Goal: Task Accomplishment & Management: Complete application form

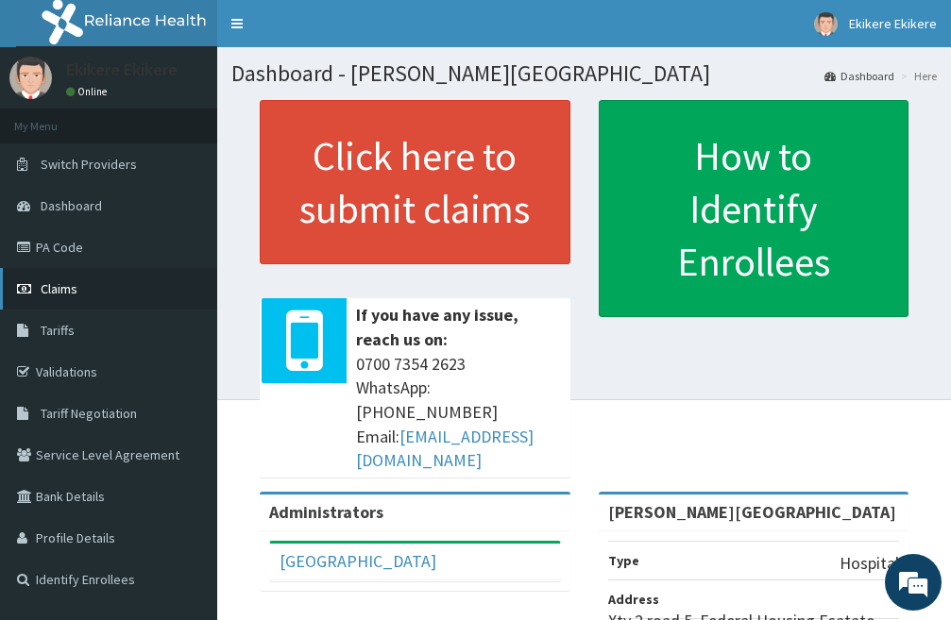
click at [110, 292] on link "Claims" at bounding box center [108, 289] width 217 height 42
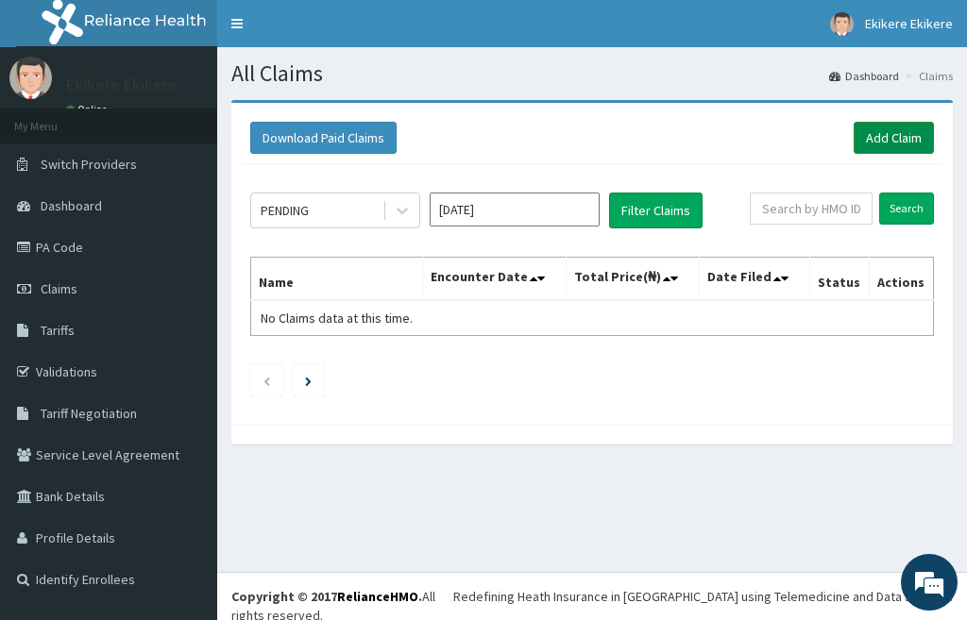
click at [895, 136] on link "Add Claim" at bounding box center [893, 138] width 80 height 32
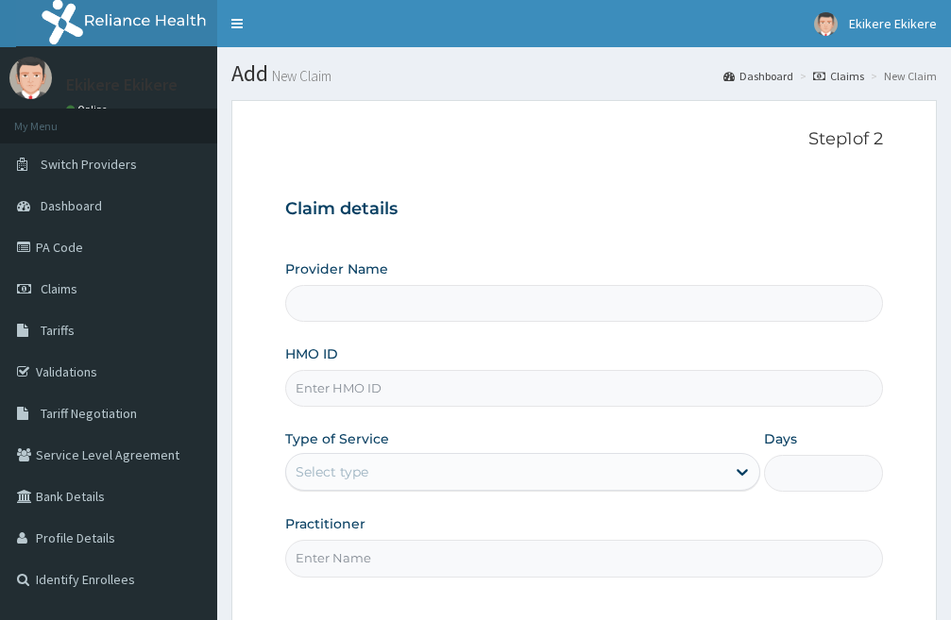
type input "[PERSON_NAME][GEOGRAPHIC_DATA]"
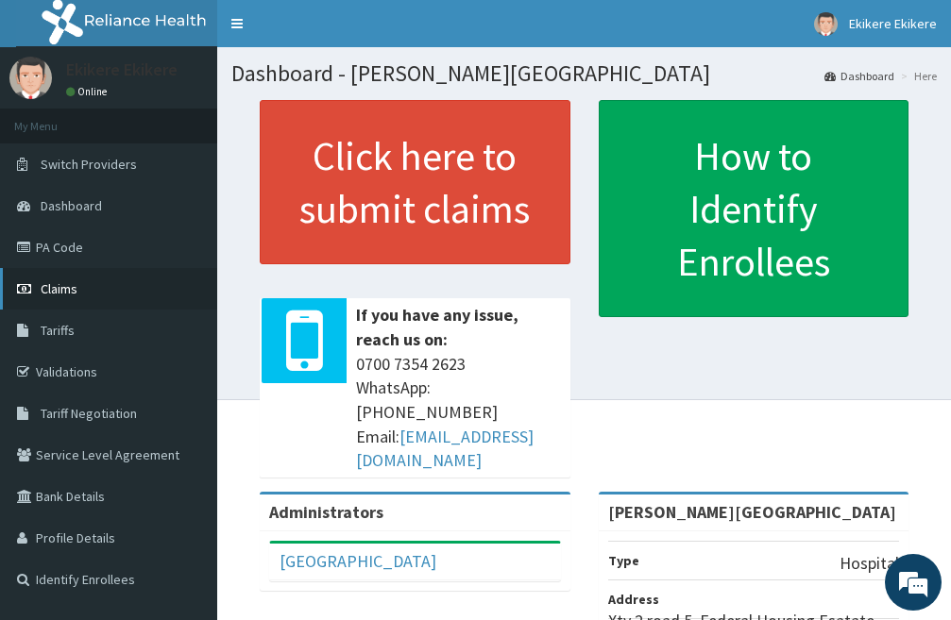
click at [89, 286] on link "Claims" at bounding box center [108, 289] width 217 height 42
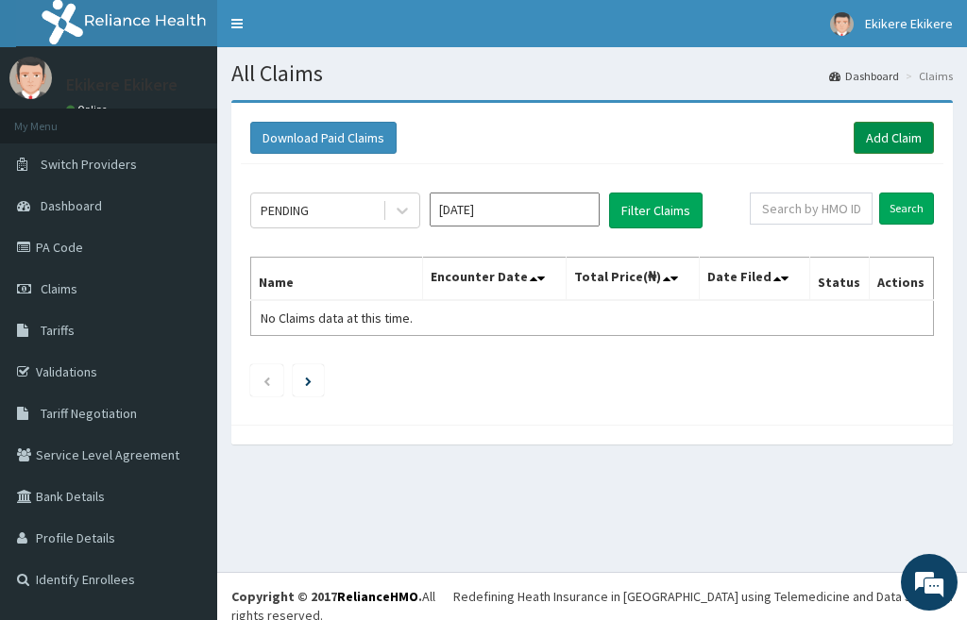
click at [890, 133] on link "Add Claim" at bounding box center [893, 138] width 80 height 32
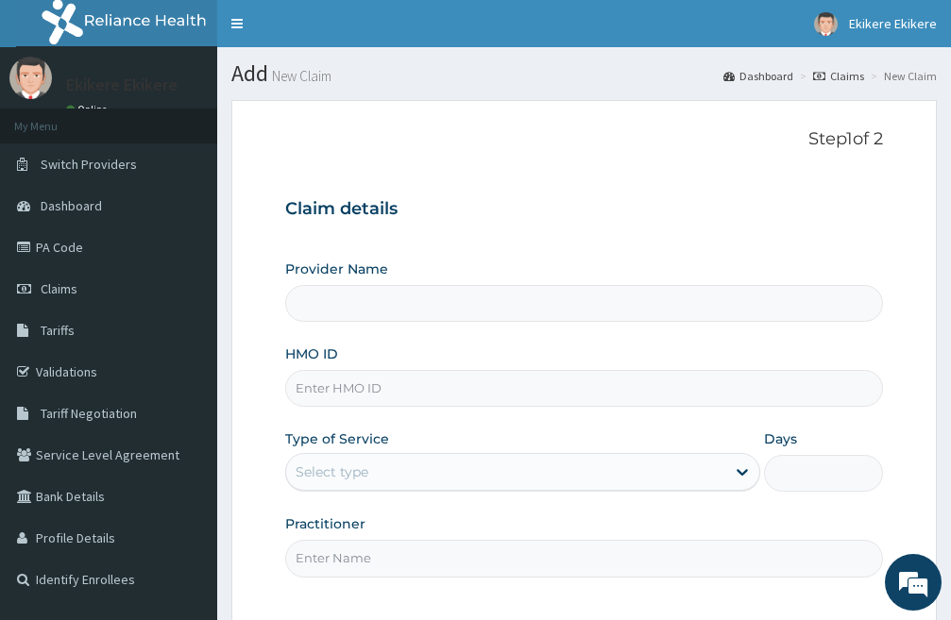
type input "[PERSON_NAME][GEOGRAPHIC_DATA]"
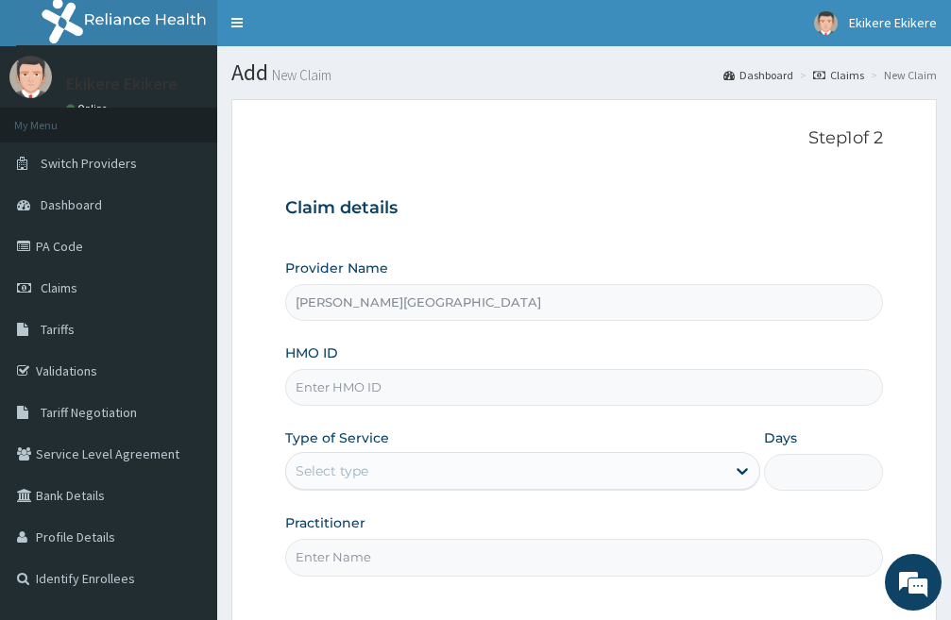
scroll to position [173, 0]
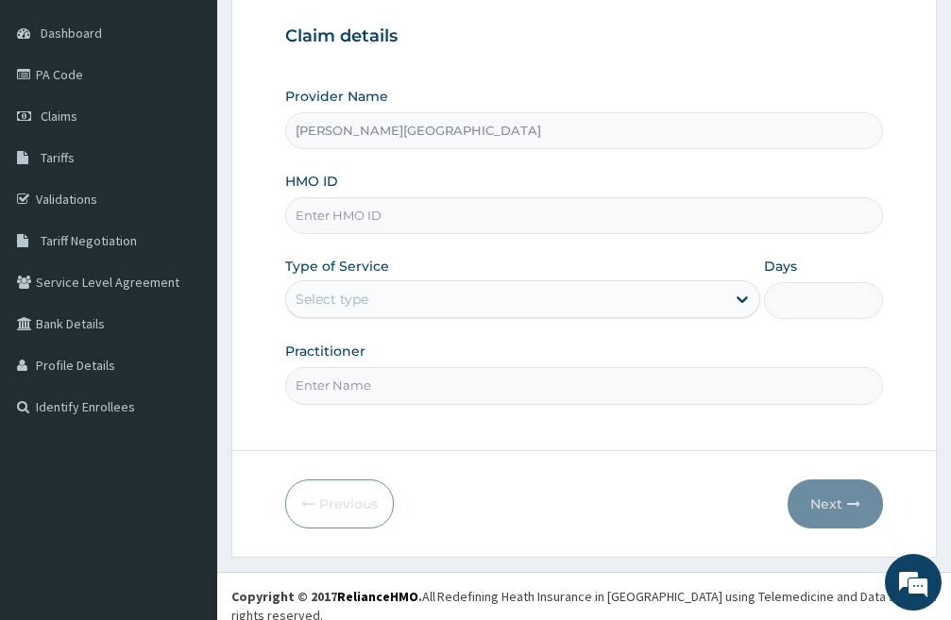
click at [411, 215] on input "HMO ID" at bounding box center [584, 215] width 598 height 37
type input "hnl/10076/b"
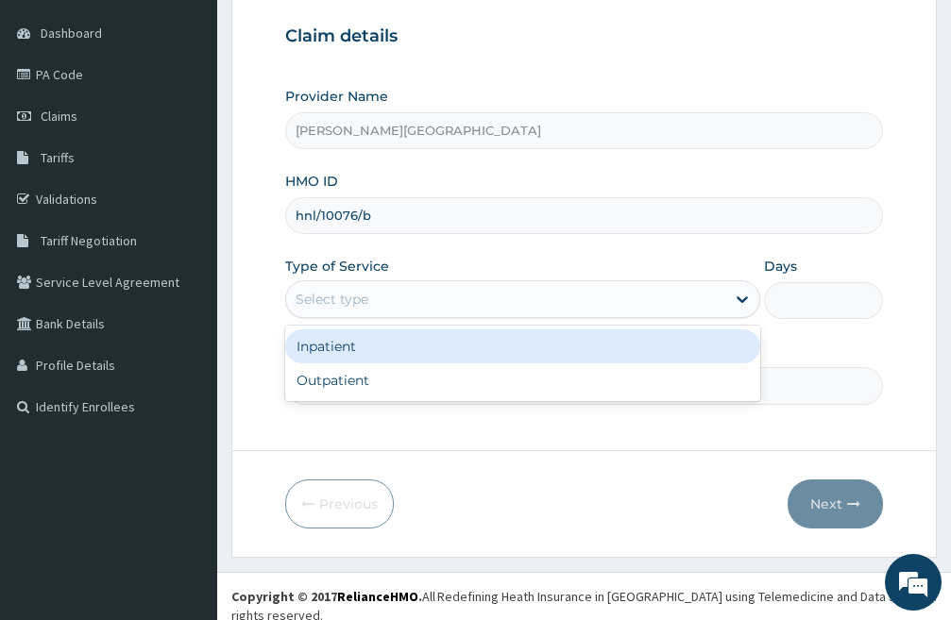
click at [443, 295] on div "Select type" at bounding box center [505, 299] width 439 height 30
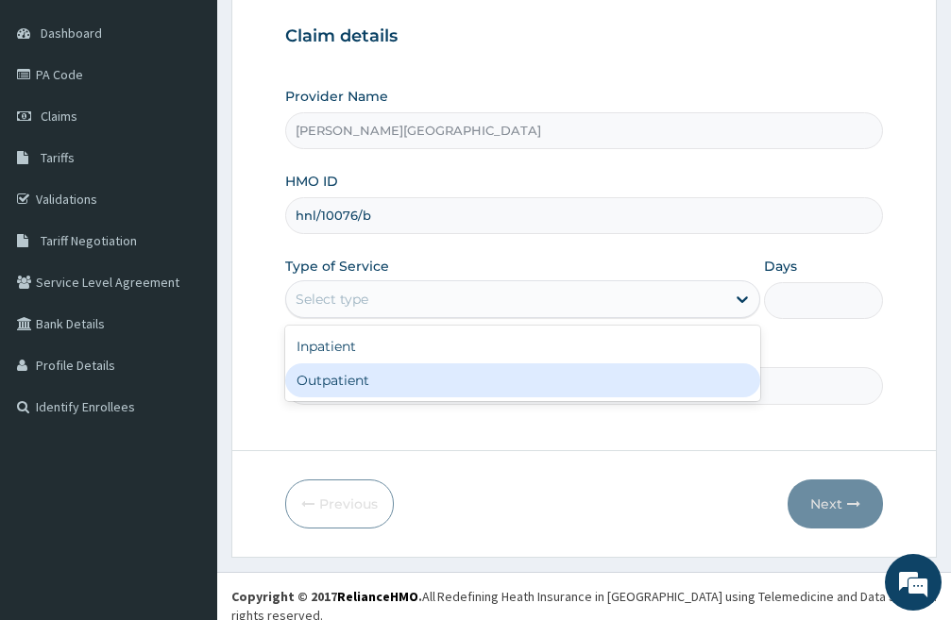
click at [379, 393] on div "Outpatient" at bounding box center [522, 380] width 475 height 34
type input "1"
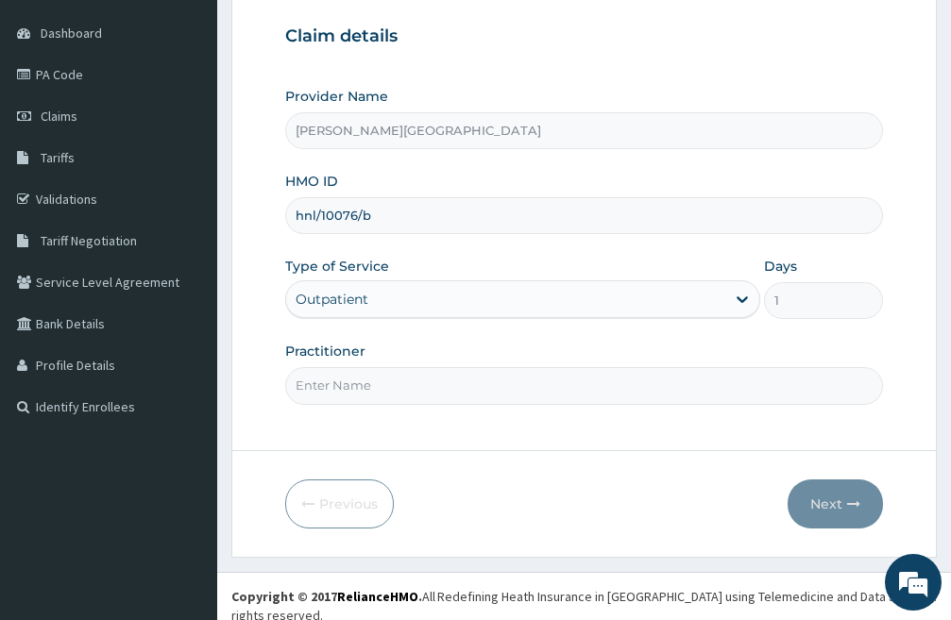
click at [430, 390] on input "Practitioner" at bounding box center [584, 385] width 598 height 37
type input "DR LIGHT"
click at [830, 502] on button "Next" at bounding box center [834, 504] width 95 height 49
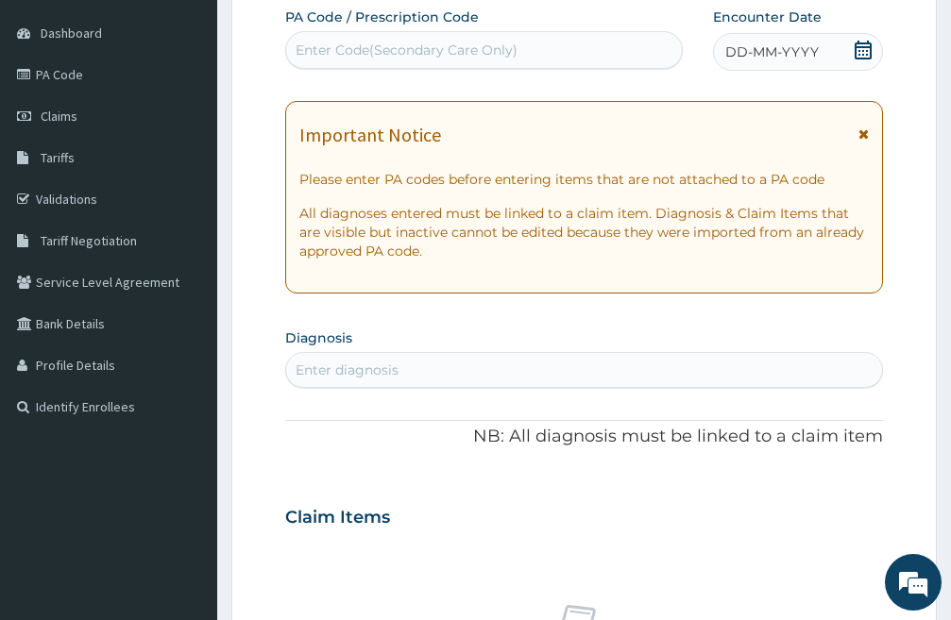
click at [857, 50] on icon at bounding box center [862, 50] width 19 height 19
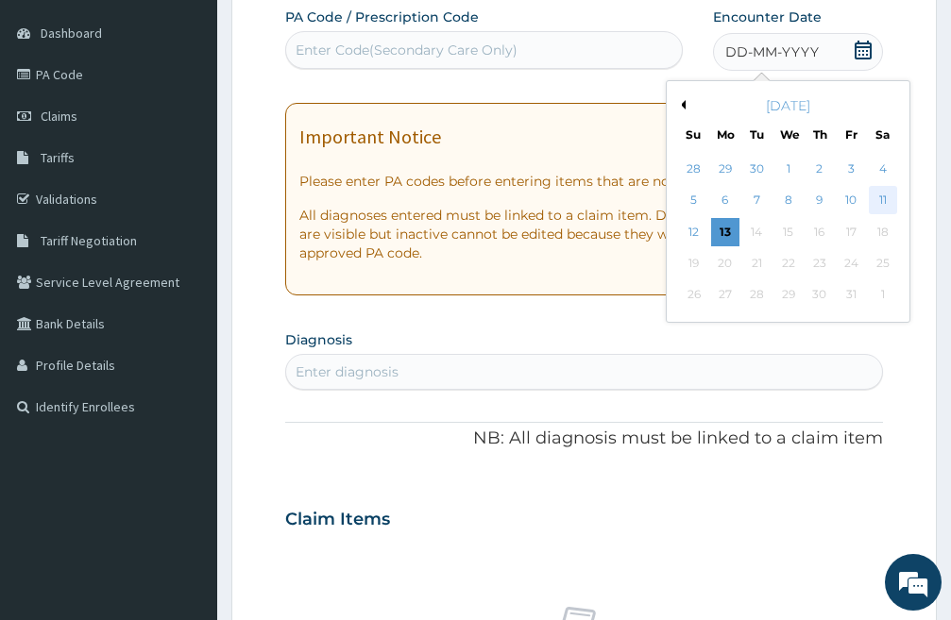
click at [880, 193] on div "11" at bounding box center [882, 201] width 28 height 28
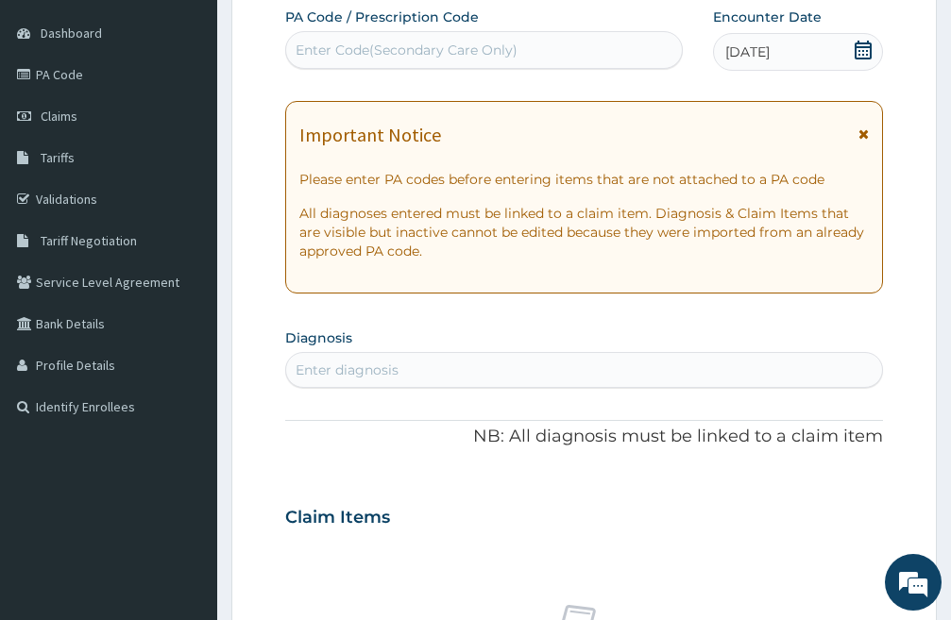
click at [387, 371] on div "Enter diagnosis" at bounding box center [346, 370] width 103 height 19
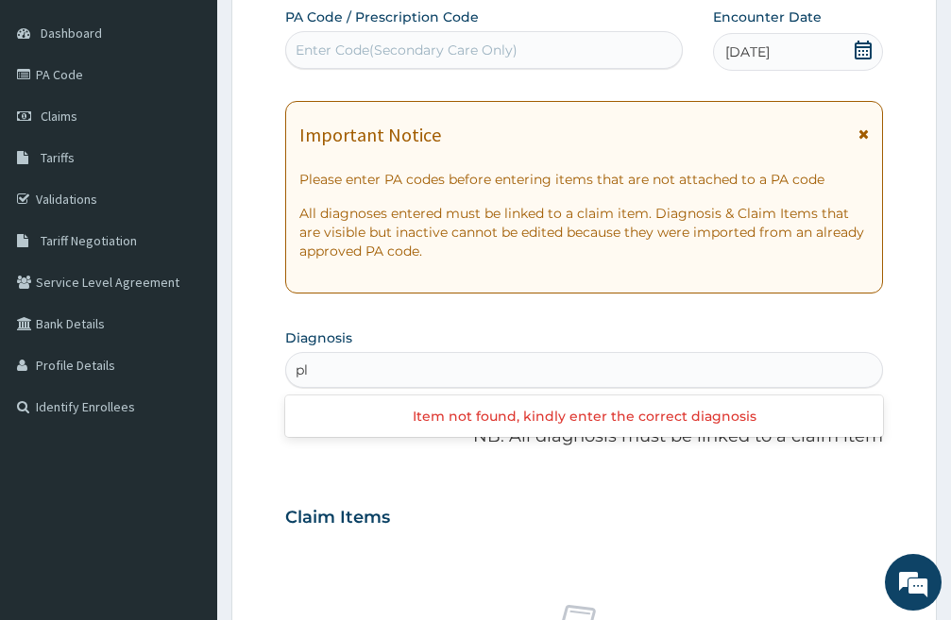
type input "p"
type input "[MEDICAL_DATA]"
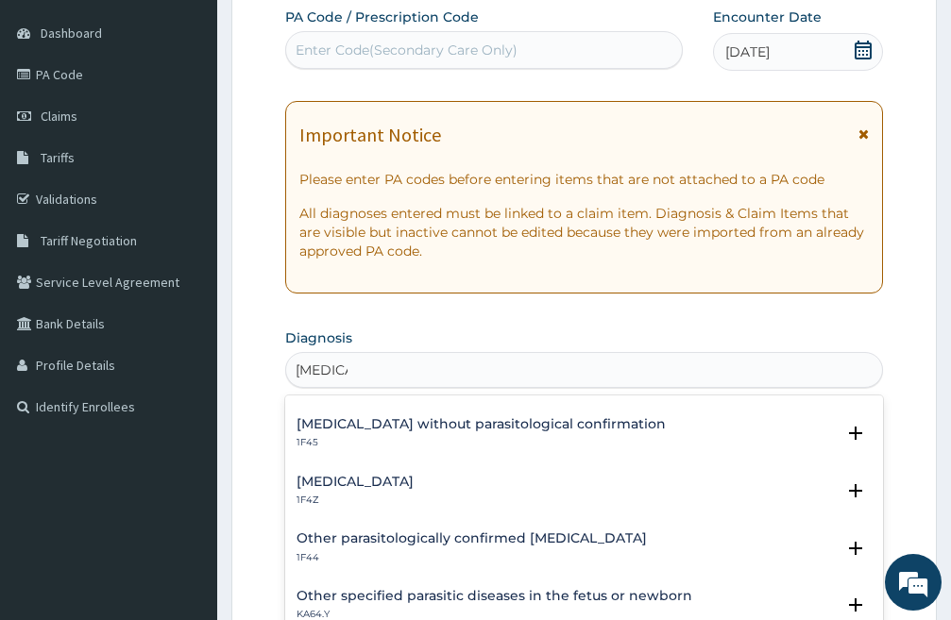
scroll to position [94, 0]
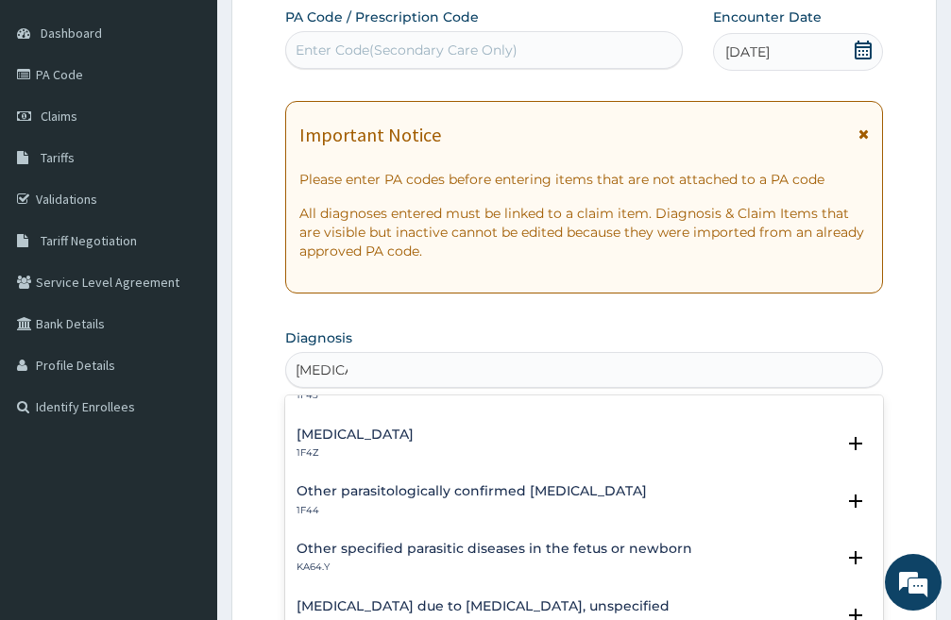
click at [376, 429] on h4 "[MEDICAL_DATA]" at bounding box center [354, 435] width 117 height 14
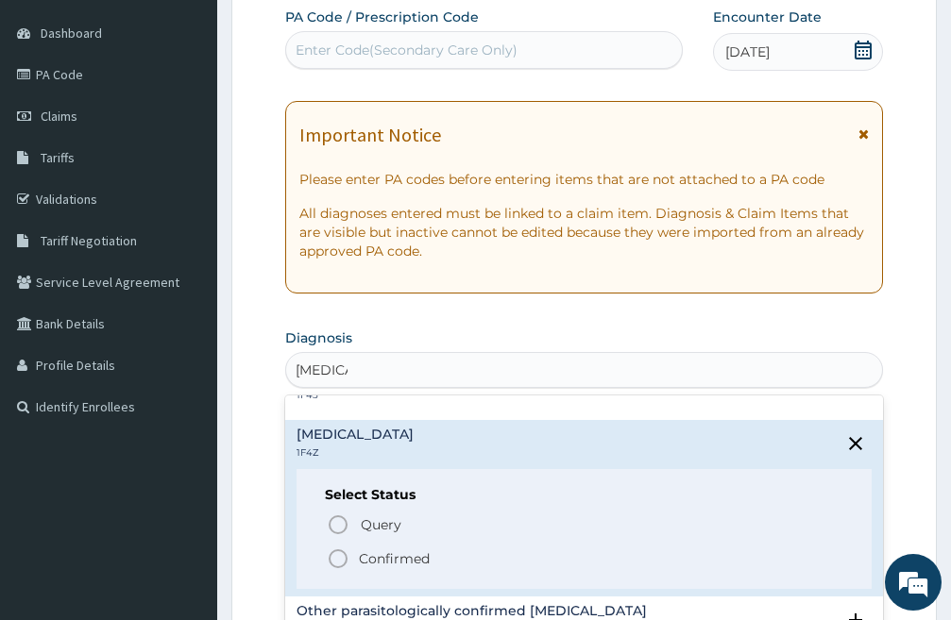
click at [339, 557] on icon "status option filled" at bounding box center [338, 559] width 23 height 23
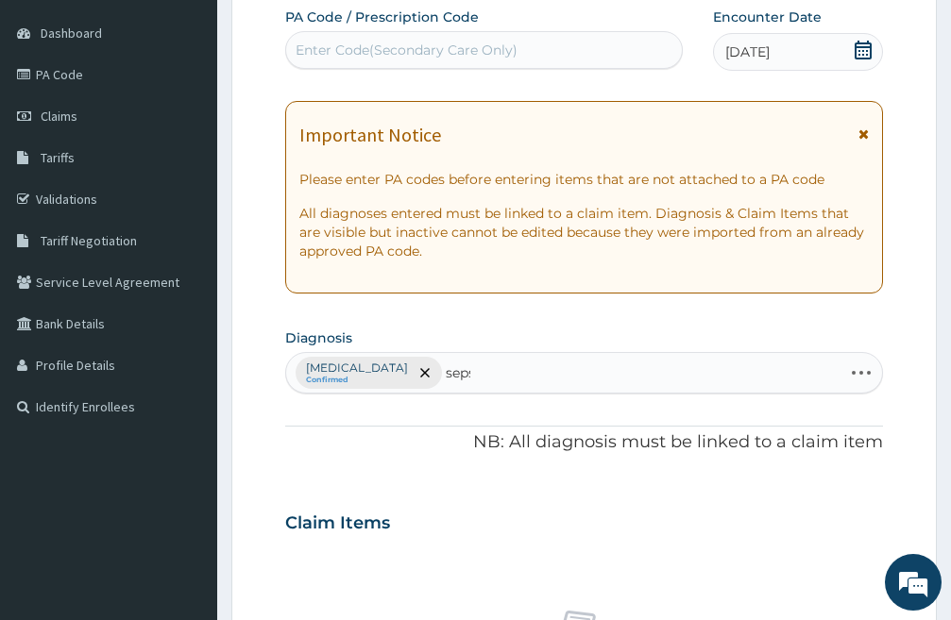
type input "sepsi"
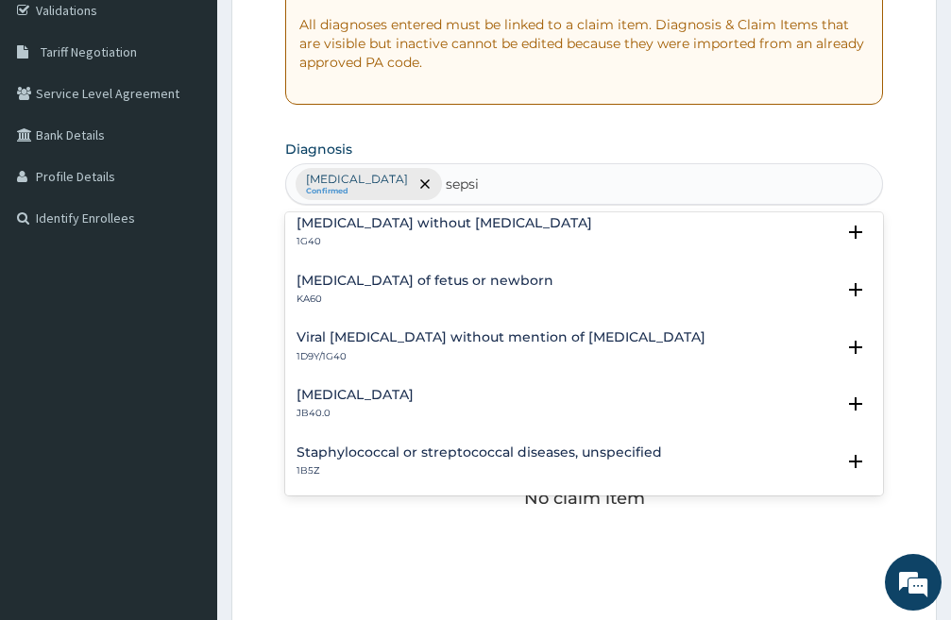
scroll to position [0, 0]
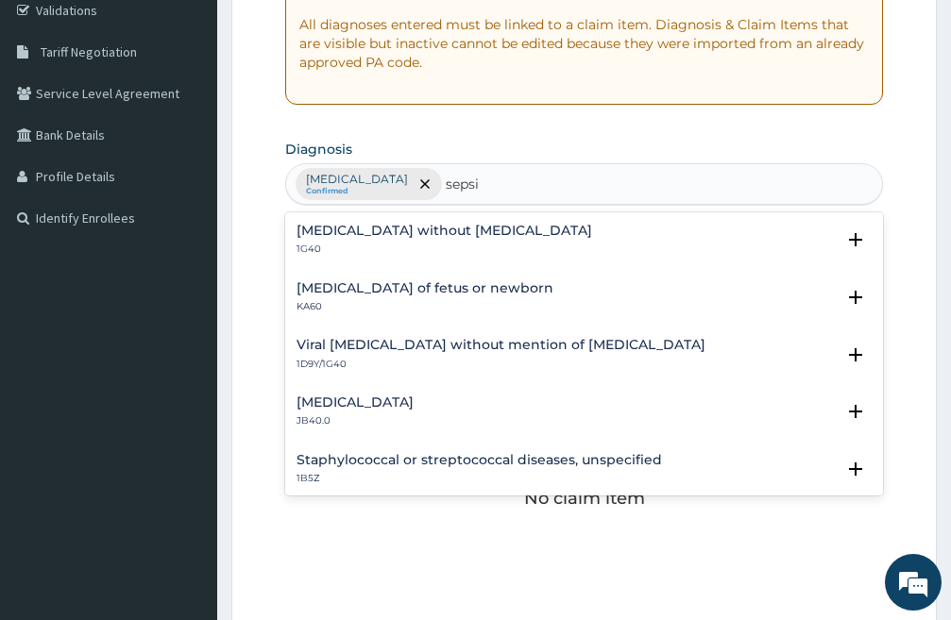
click at [312, 246] on p "1G40" at bounding box center [443, 249] width 295 height 13
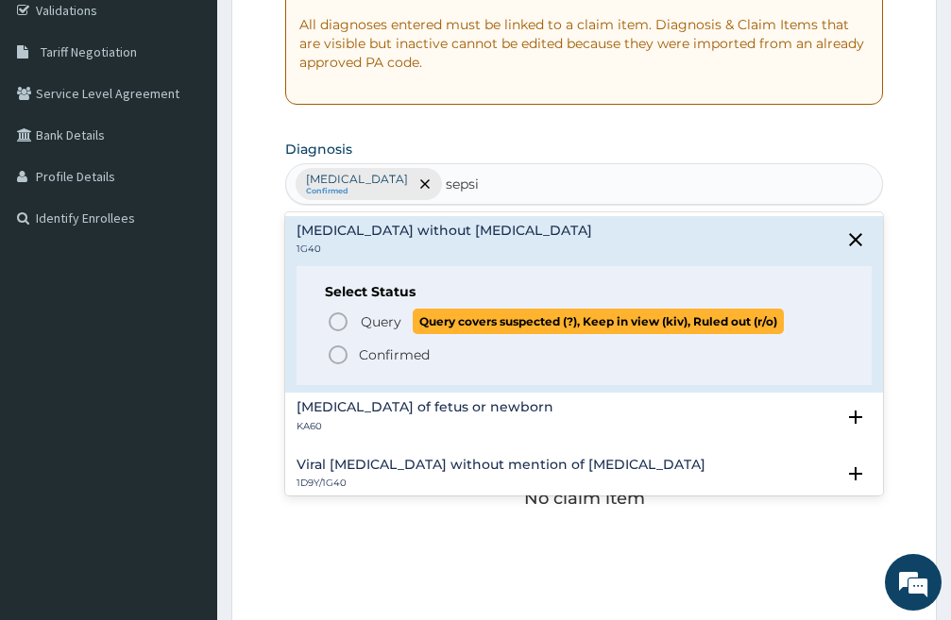
drag, startPoint x: 329, startPoint y: 318, endPoint x: 542, endPoint y: 266, distance: 219.6
click at [334, 318] on icon "status option query" at bounding box center [338, 322] width 23 height 23
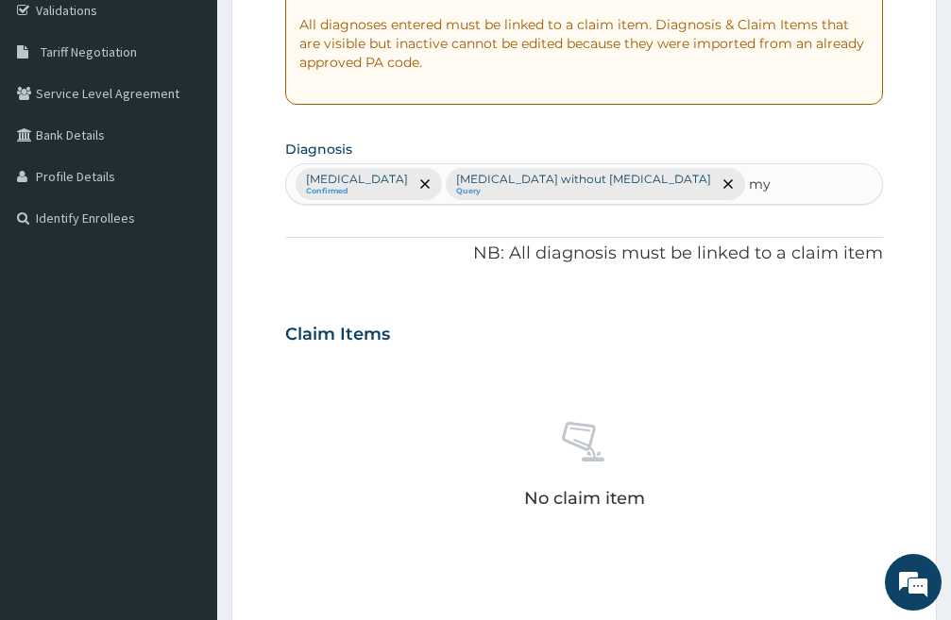
type input "m"
type input "muscle"
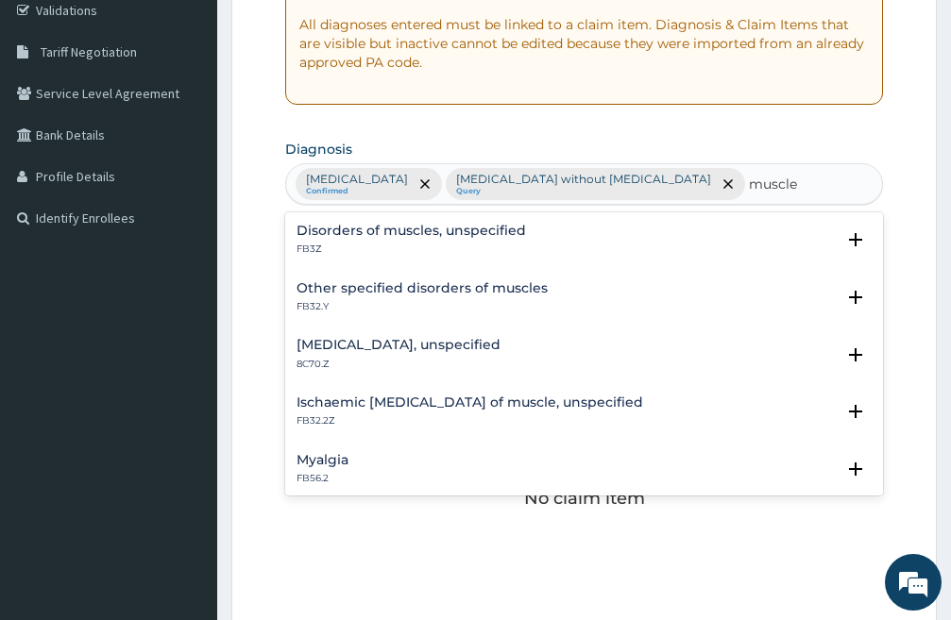
scroll to position [94, 0]
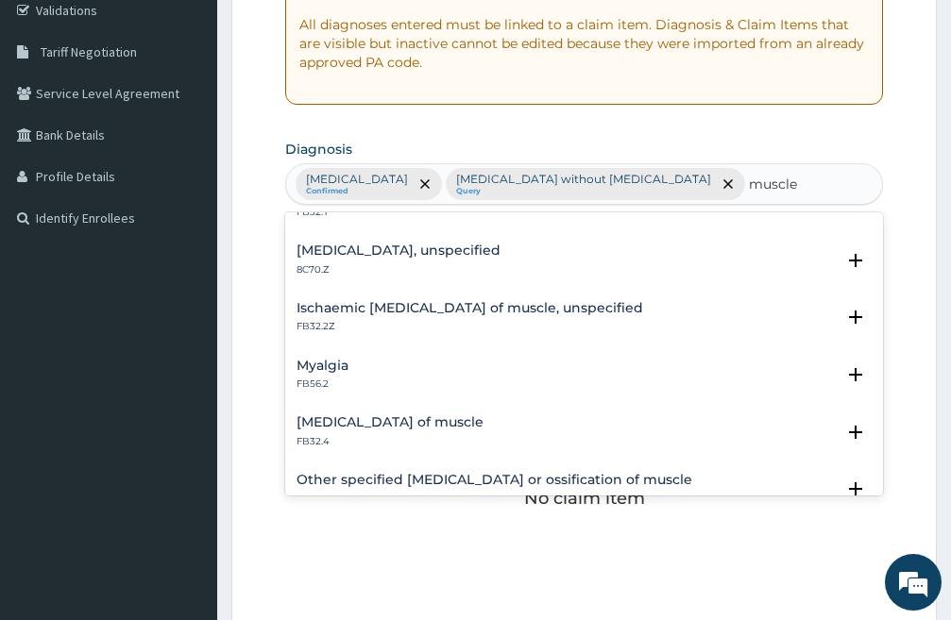
click at [309, 363] on h4 "Myalgia" at bounding box center [322, 366] width 52 height 14
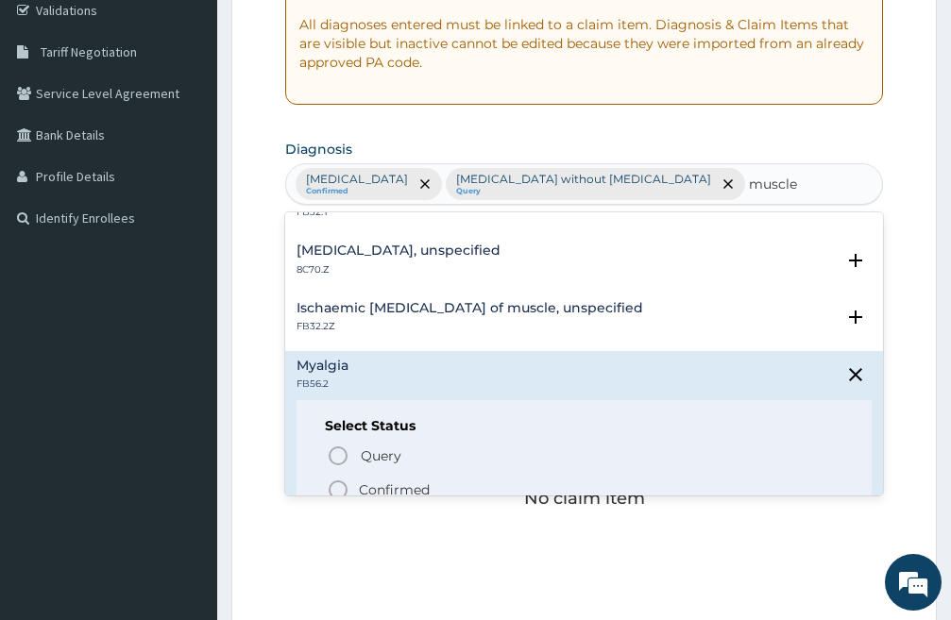
click at [340, 485] on icon "status option filled" at bounding box center [338, 490] width 23 height 23
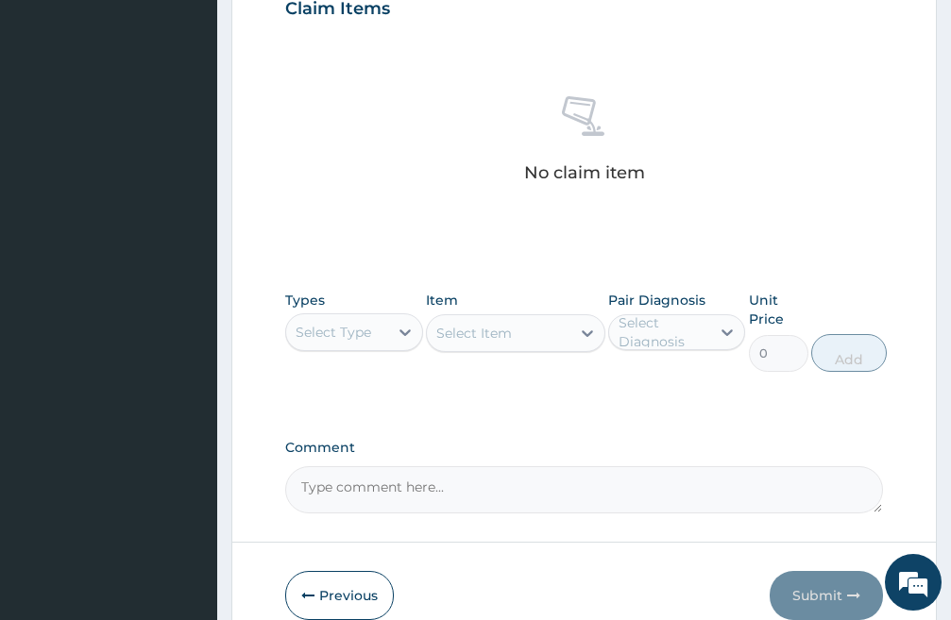
scroll to position [684, 0]
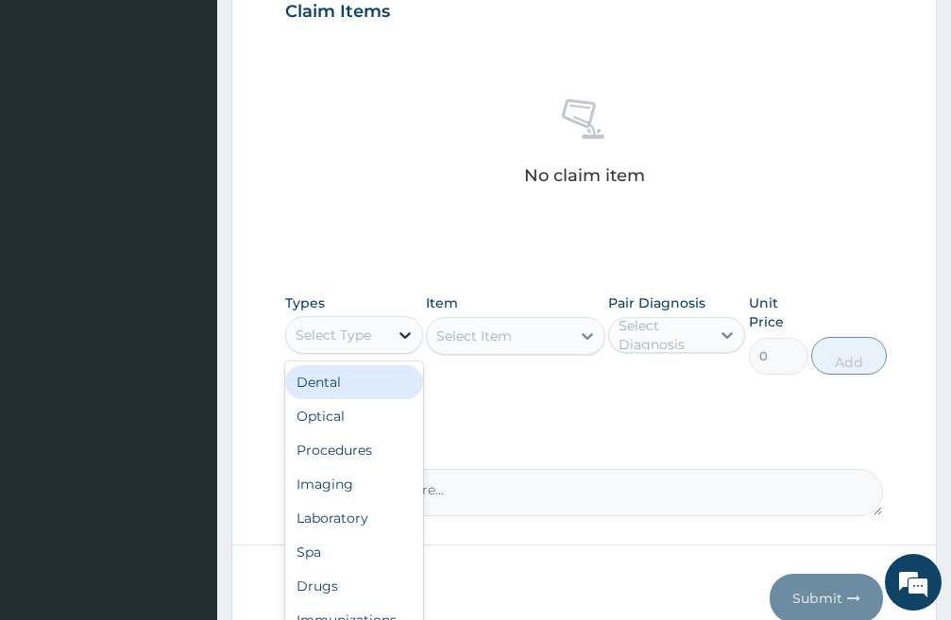
click at [405, 332] on icon at bounding box center [405, 335] width 19 height 19
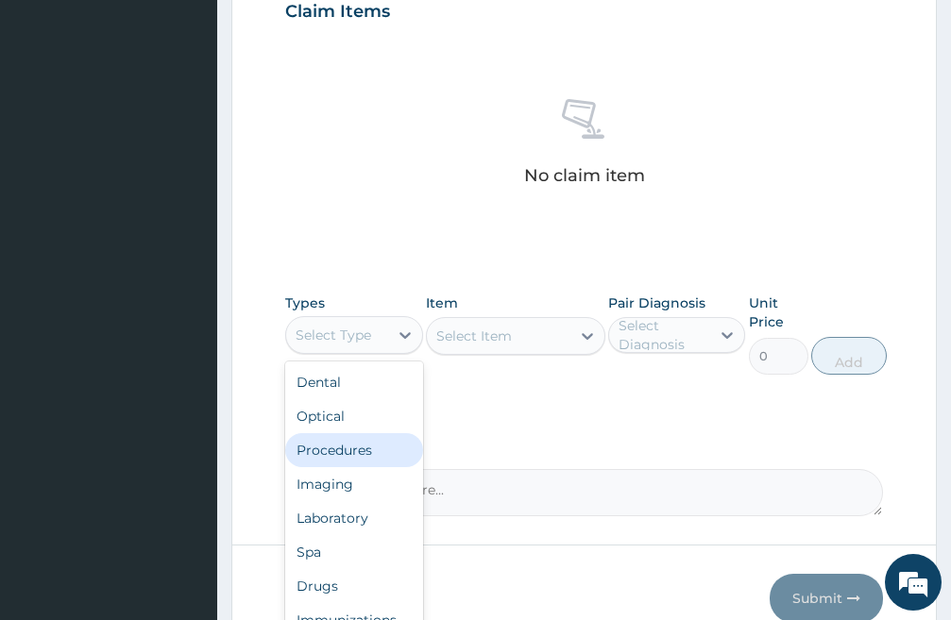
click at [366, 453] on div "Procedures" at bounding box center [354, 450] width 138 height 34
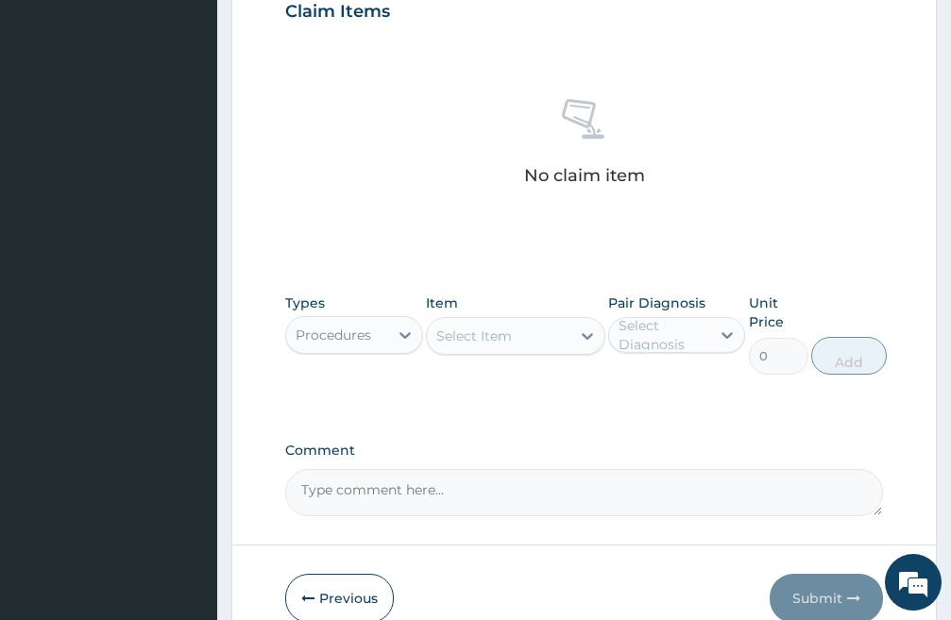
click at [542, 344] on div "Select Item" at bounding box center [498, 336] width 143 height 30
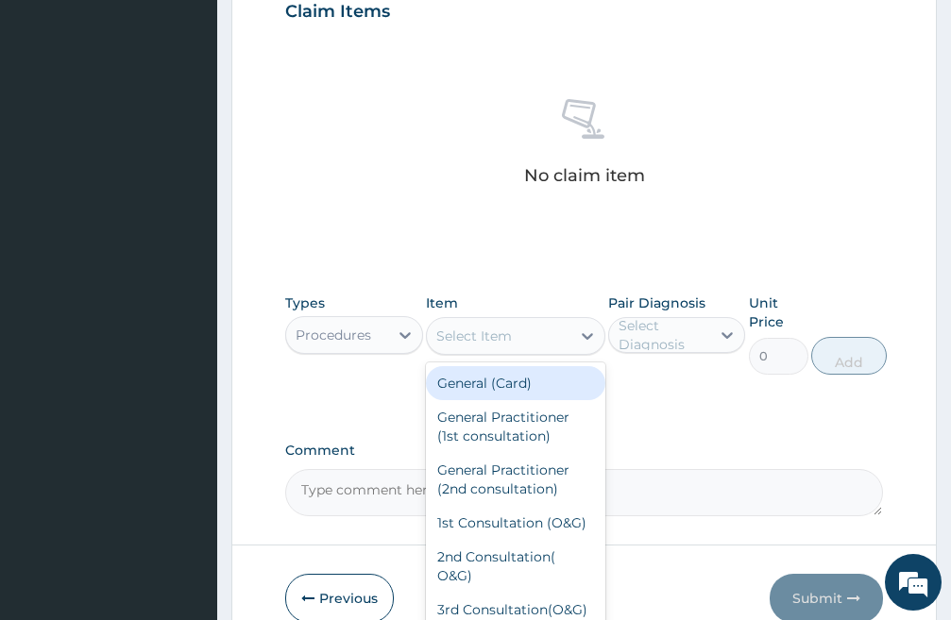
click at [489, 382] on div "General (Card)" at bounding box center [515, 383] width 179 height 34
type input "2000"
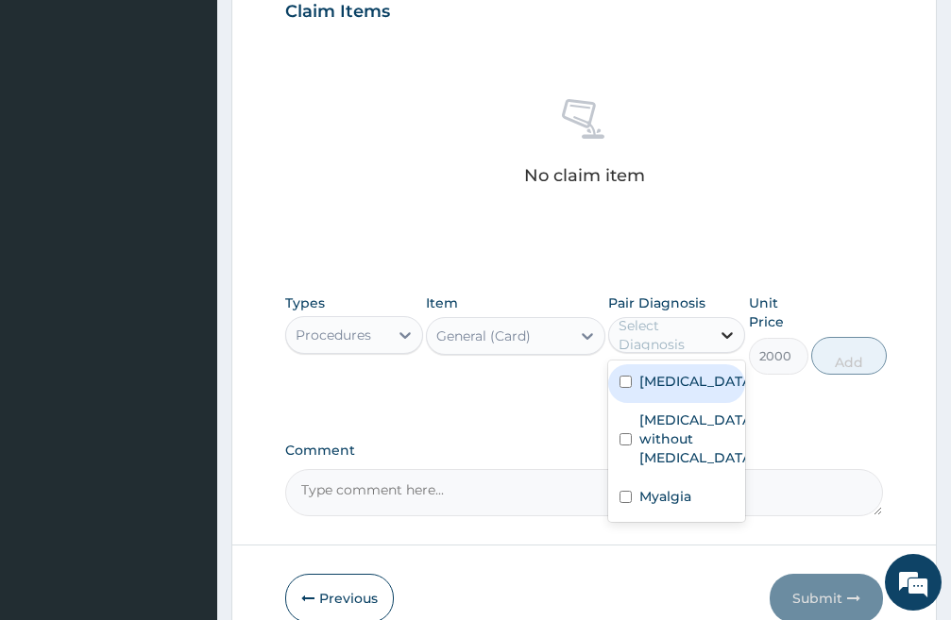
click at [717, 330] on icon at bounding box center [726, 335] width 19 height 19
click at [621, 388] on input "checkbox" at bounding box center [625, 382] width 12 height 12
checkbox input "true"
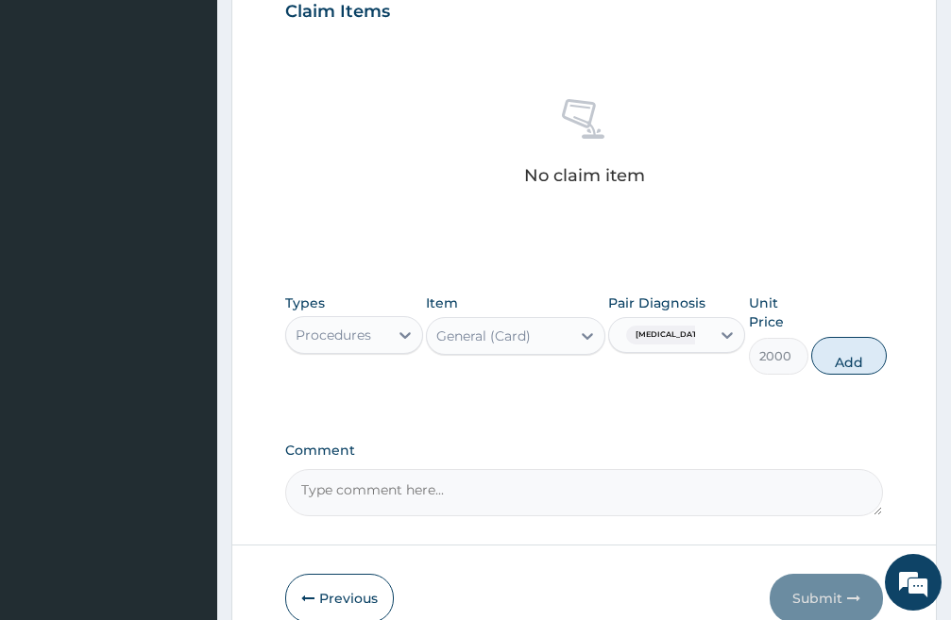
drag, startPoint x: 844, startPoint y: 348, endPoint x: 722, endPoint y: 381, distance: 126.2
click at [843, 348] on button "Add" at bounding box center [849, 356] width 76 height 38
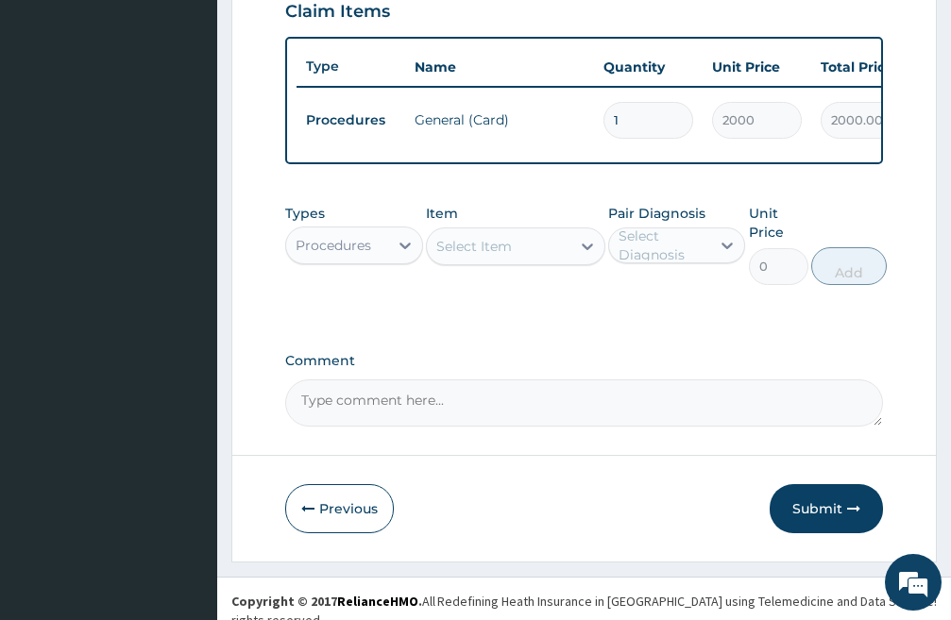
click at [558, 262] on div "Select Item" at bounding box center [498, 246] width 143 height 30
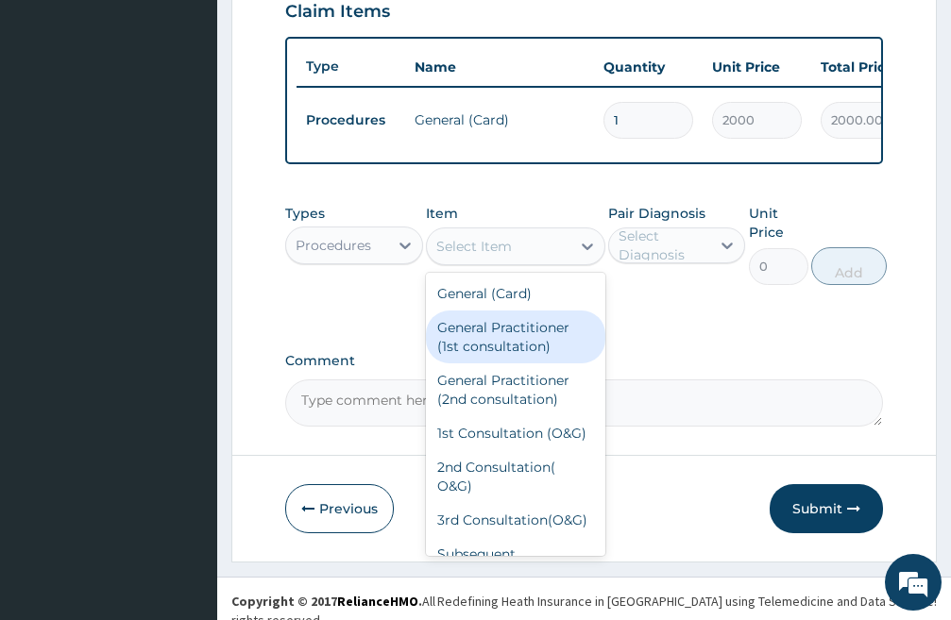
click at [495, 361] on div "General Practitioner (1st consultation)" at bounding box center [515, 337] width 179 height 53
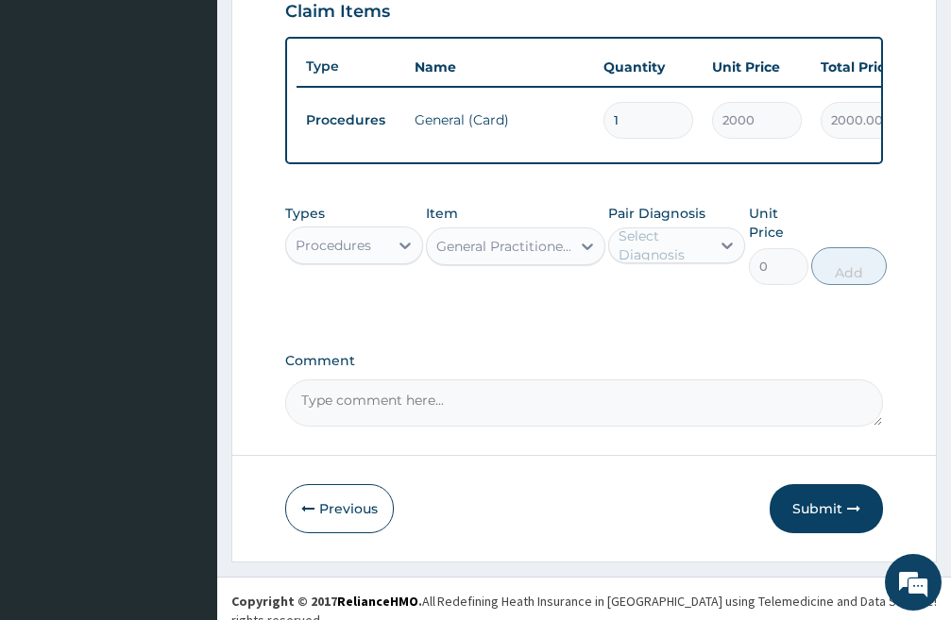
type input "3000"
click at [718, 255] on icon at bounding box center [726, 245] width 19 height 19
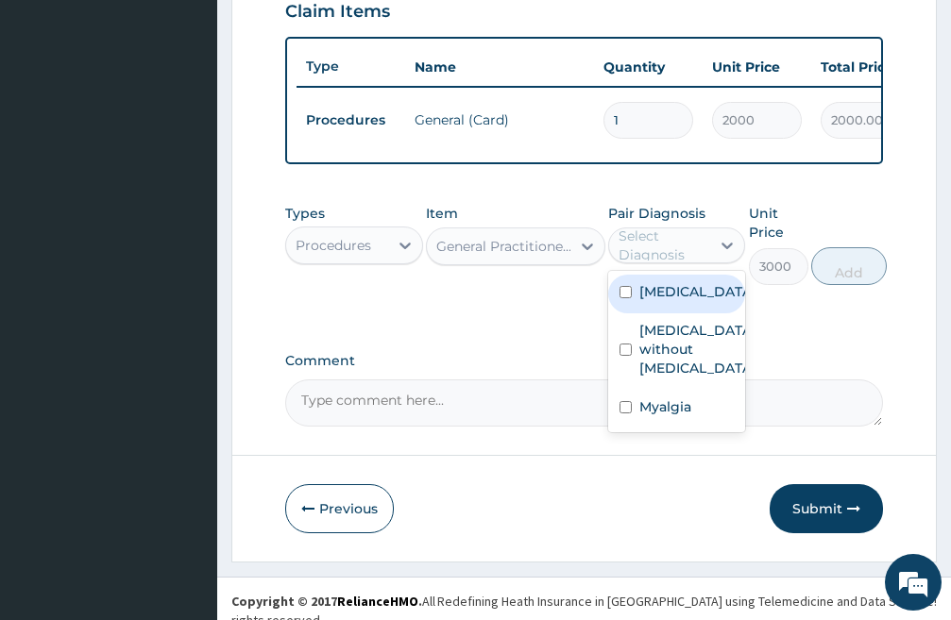
click at [619, 298] on input "checkbox" at bounding box center [625, 292] width 12 height 12
checkbox input "true"
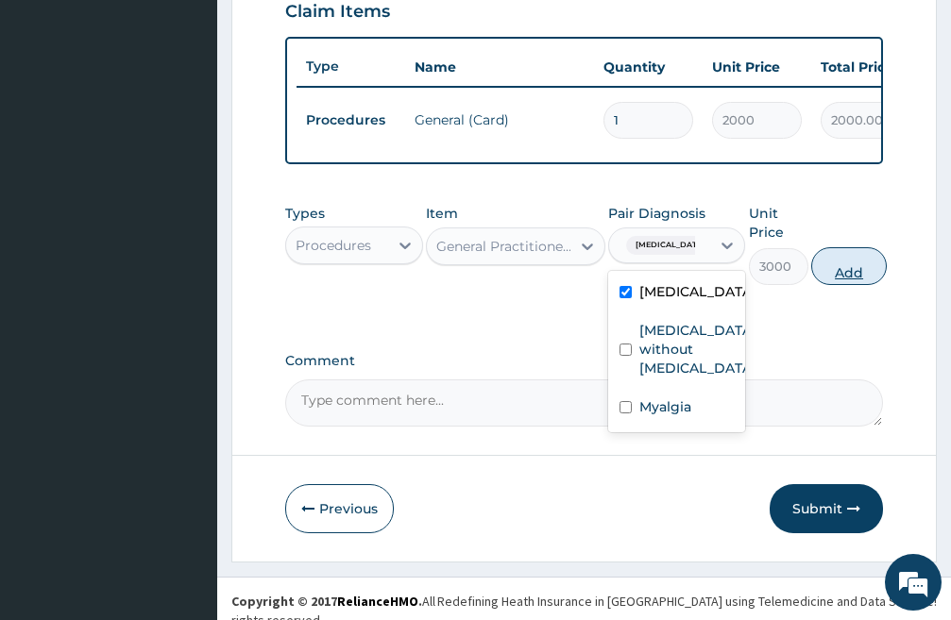
click at [843, 284] on button "Add" at bounding box center [849, 266] width 76 height 38
type input "0"
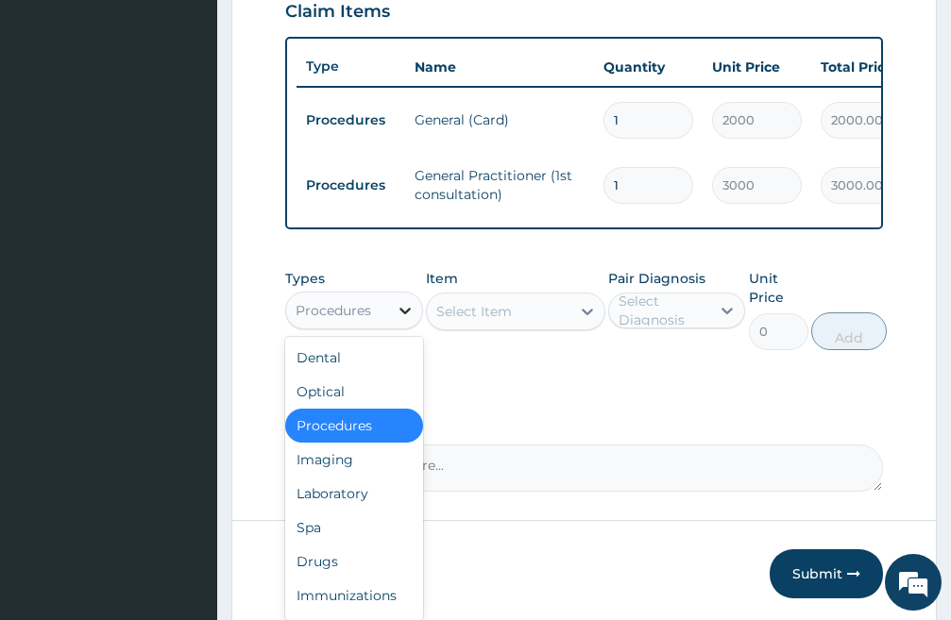
click at [396, 320] on icon at bounding box center [405, 310] width 19 height 19
click at [355, 501] on div "Laboratory" at bounding box center [354, 494] width 138 height 34
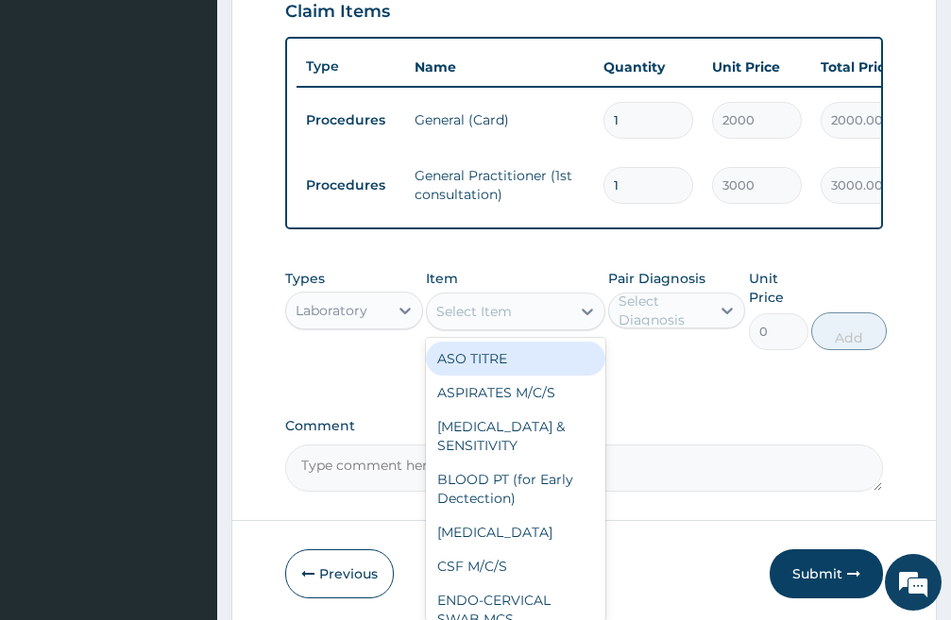
click at [507, 330] on div "Select Item" at bounding box center [515, 312] width 179 height 38
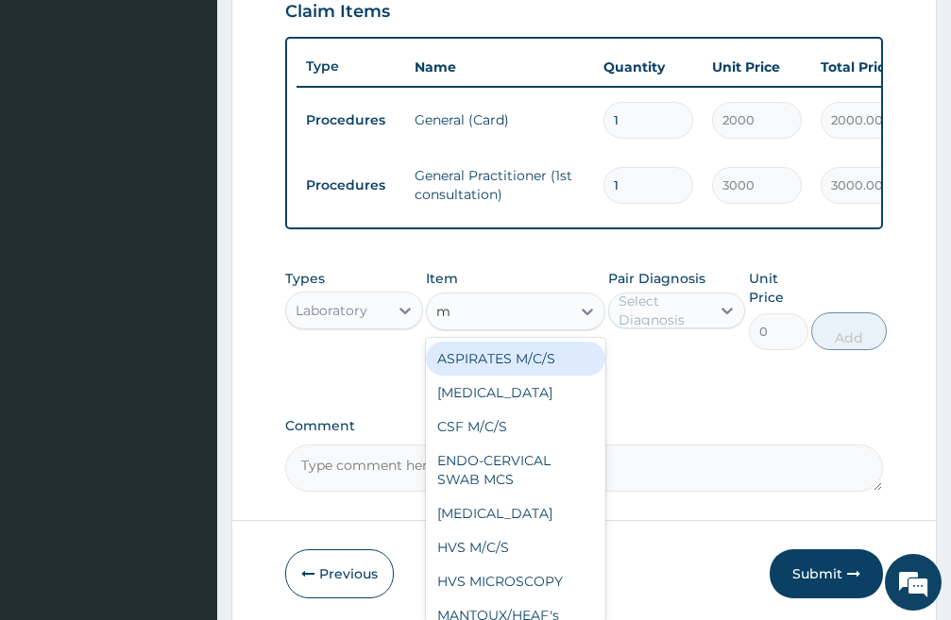
type input "mp"
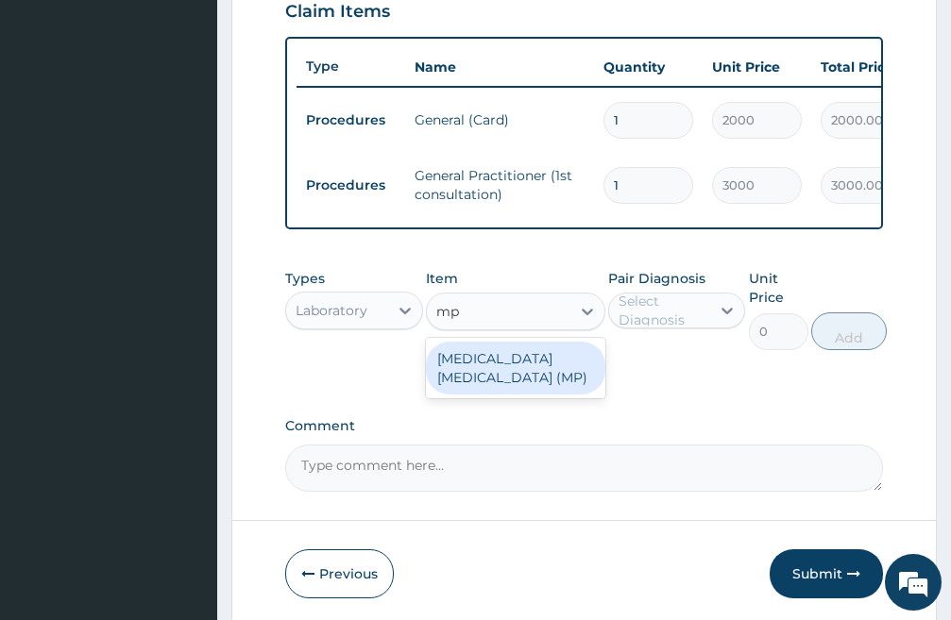
click at [481, 395] on div "MALARIA PARASITE (MP)" at bounding box center [515, 368] width 179 height 53
type input "1500"
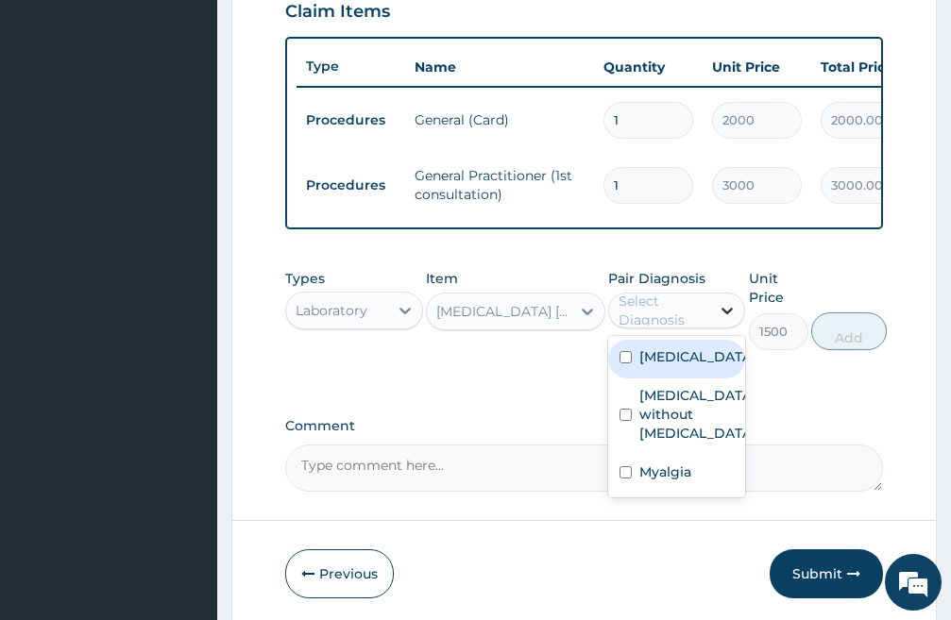
click at [725, 314] on icon at bounding box center [727, 311] width 11 height 7
click at [629, 363] on input "checkbox" at bounding box center [625, 357] width 12 height 12
checkbox input "true"
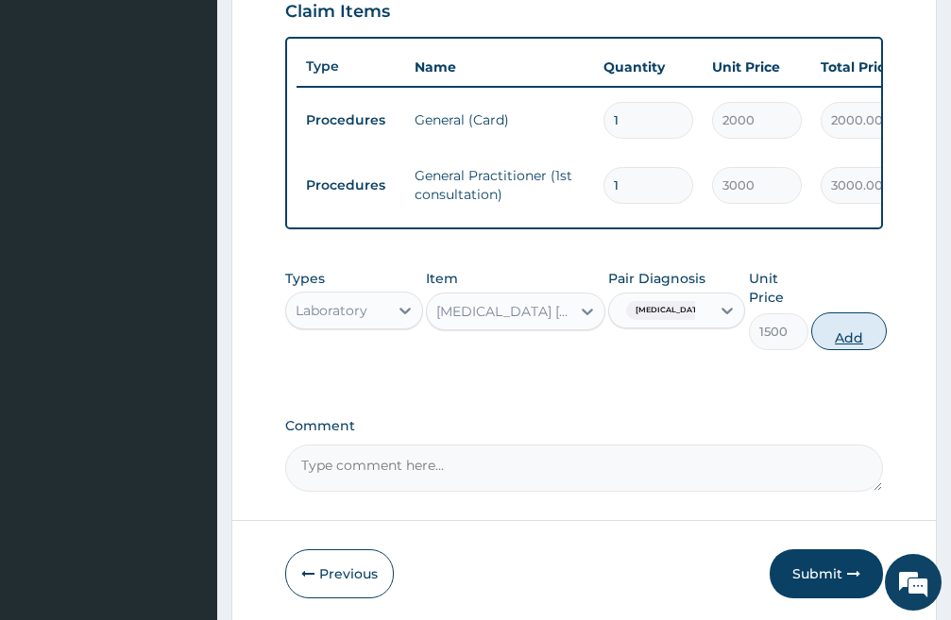
click at [832, 350] on button "Add" at bounding box center [849, 331] width 76 height 38
type input "0"
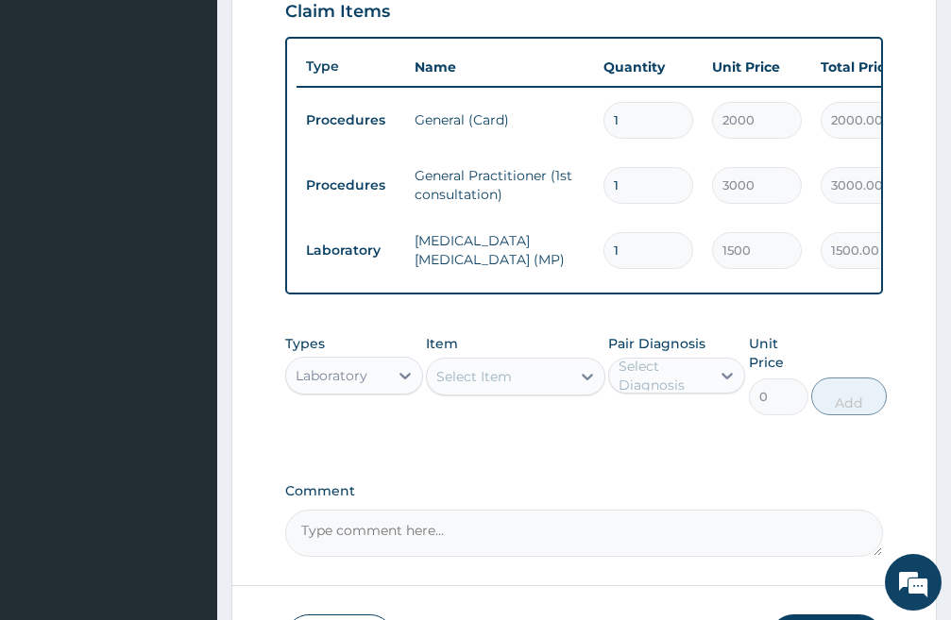
click at [513, 387] on div "Select Item" at bounding box center [498, 377] width 143 height 30
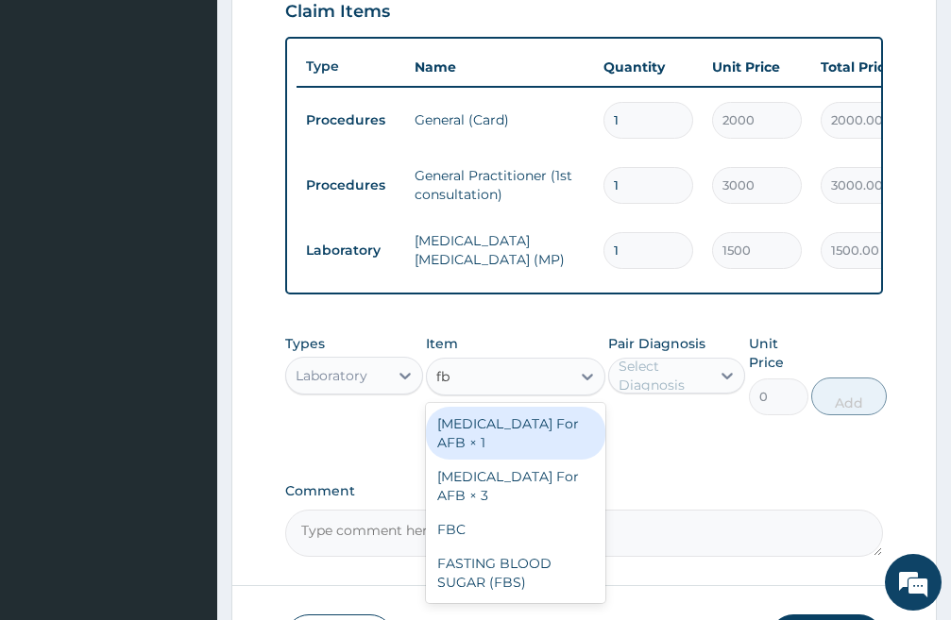
type input "fbc"
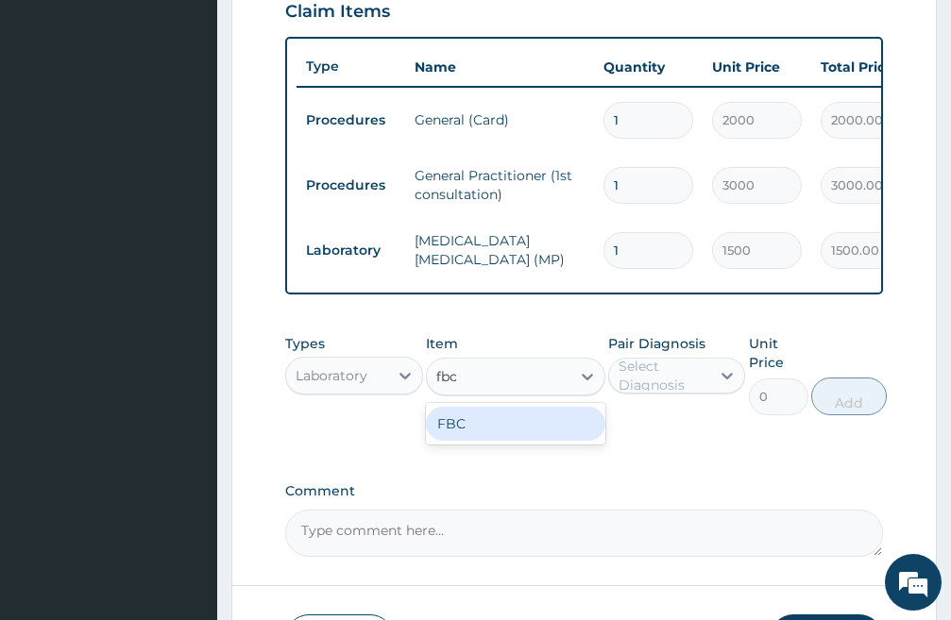
click at [502, 436] on div "FBC" at bounding box center [515, 424] width 179 height 34
type input "3000"
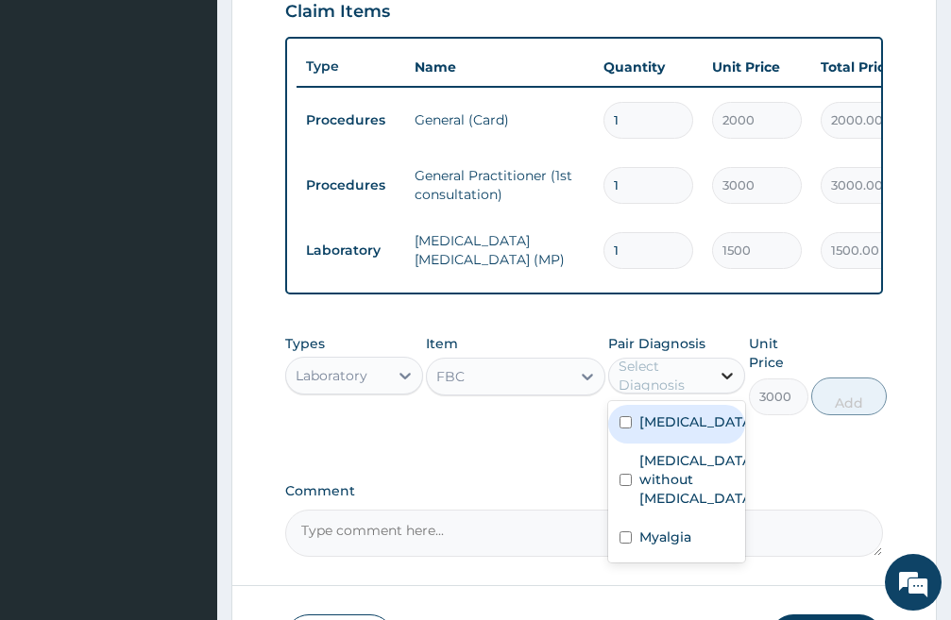
click at [729, 385] on icon at bounding box center [726, 375] width 19 height 19
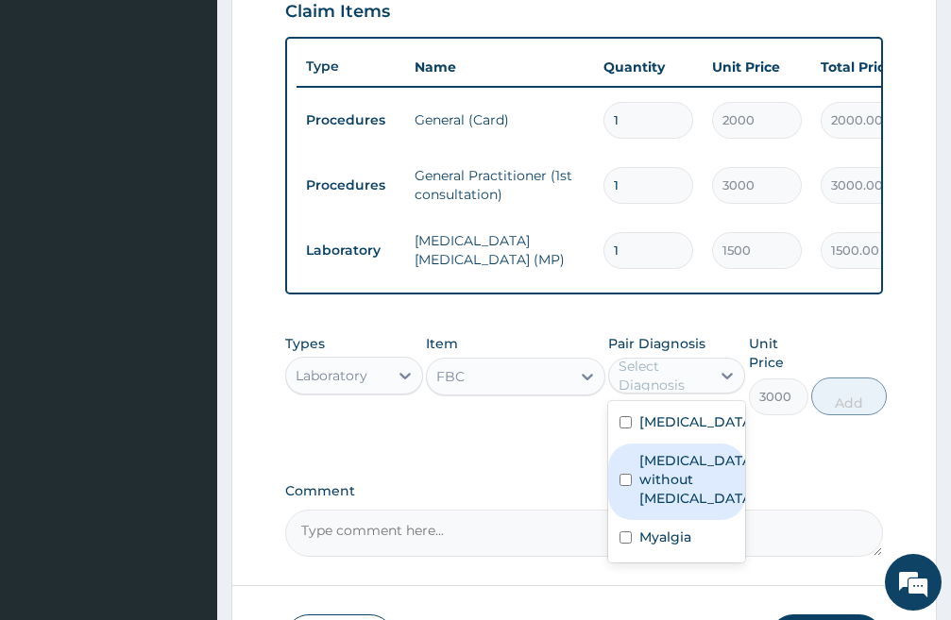
click at [625, 486] on input "checkbox" at bounding box center [625, 480] width 12 height 12
checkbox input "true"
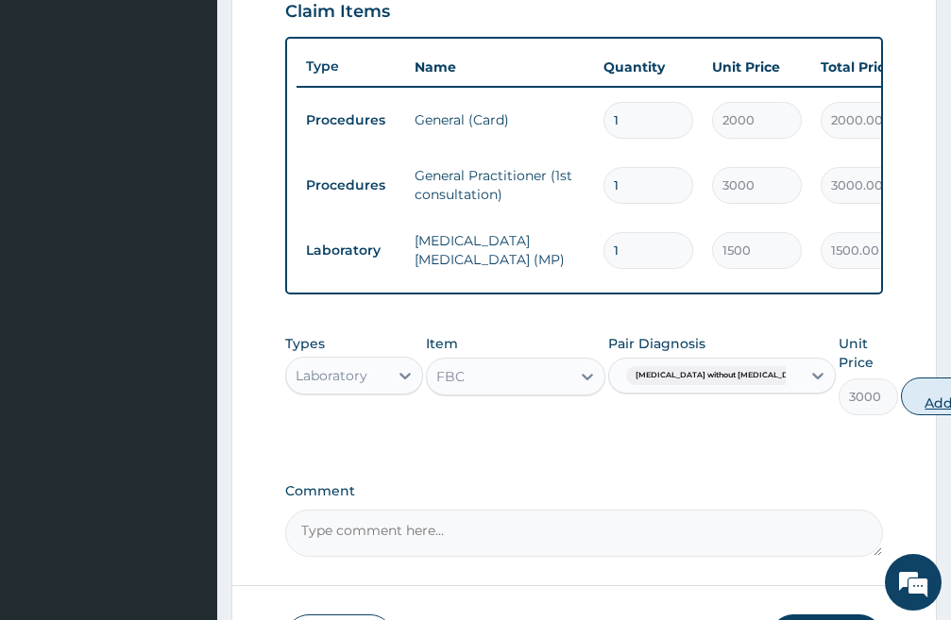
click at [901, 408] on button "Add" at bounding box center [939, 397] width 76 height 38
type input "0"
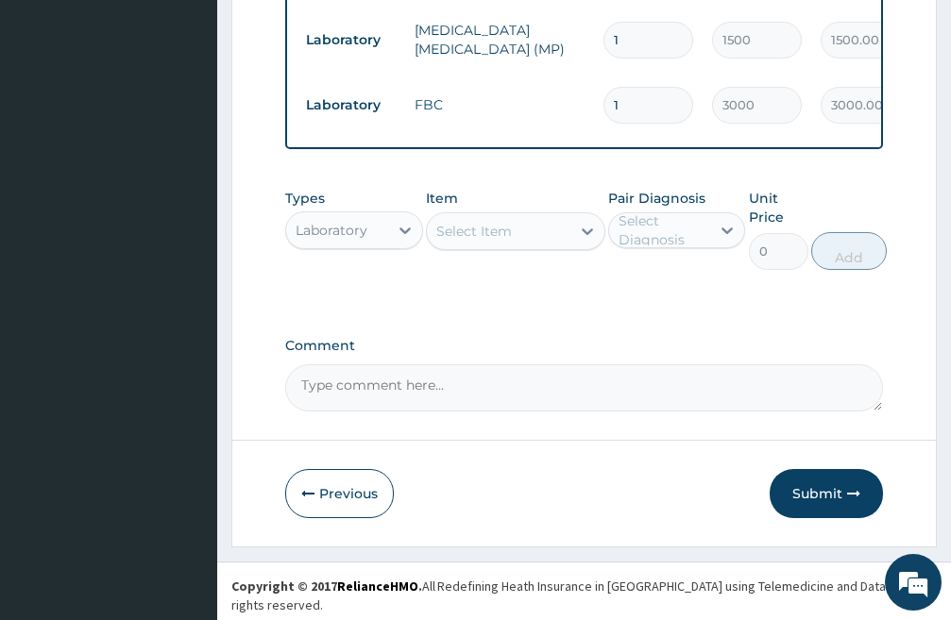
scroll to position [901, 0]
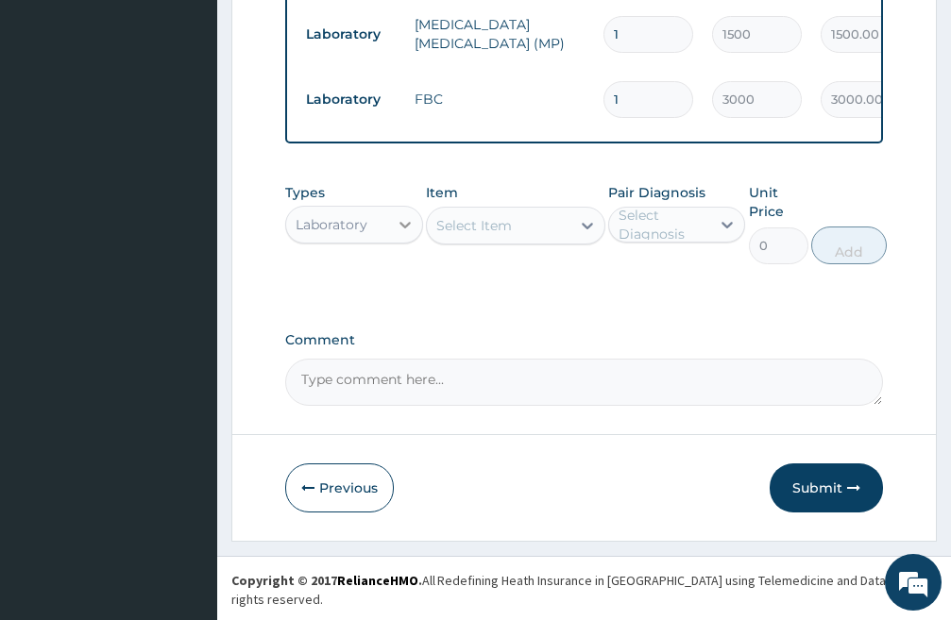
click at [408, 234] on icon at bounding box center [405, 224] width 19 height 19
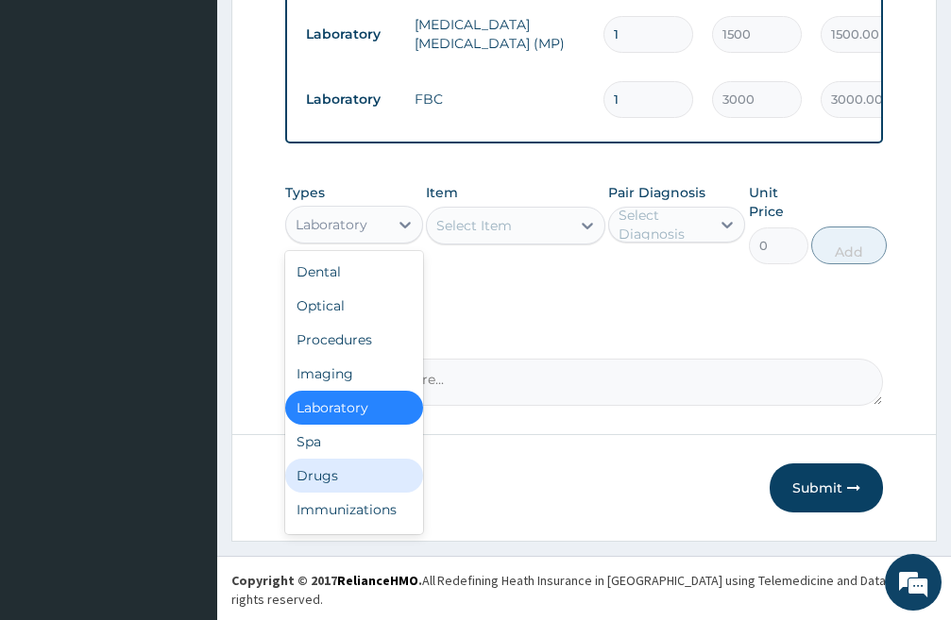
click at [347, 491] on div "Drugs" at bounding box center [354, 476] width 138 height 34
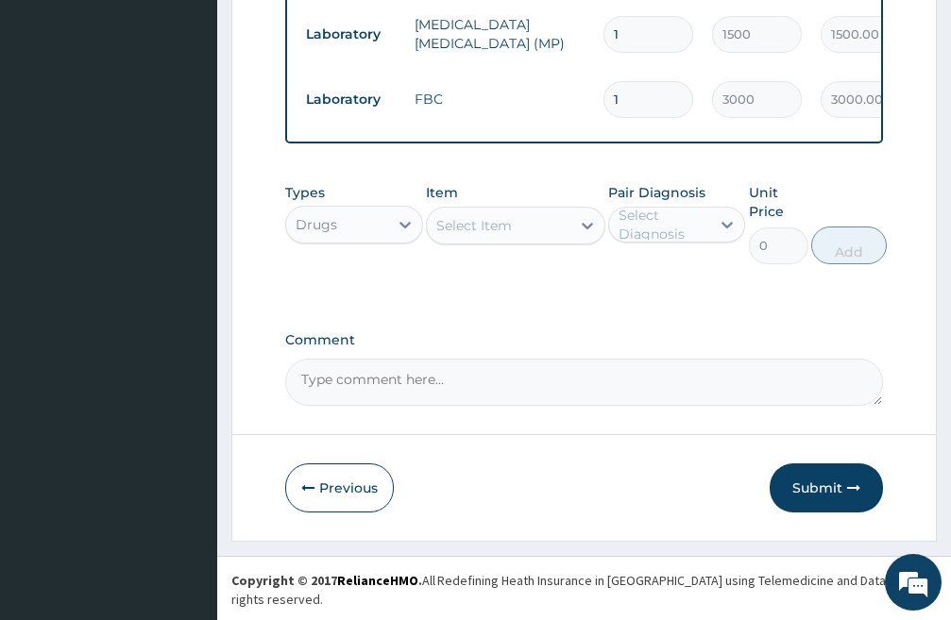
click at [558, 241] on div "Select Item" at bounding box center [498, 226] width 143 height 30
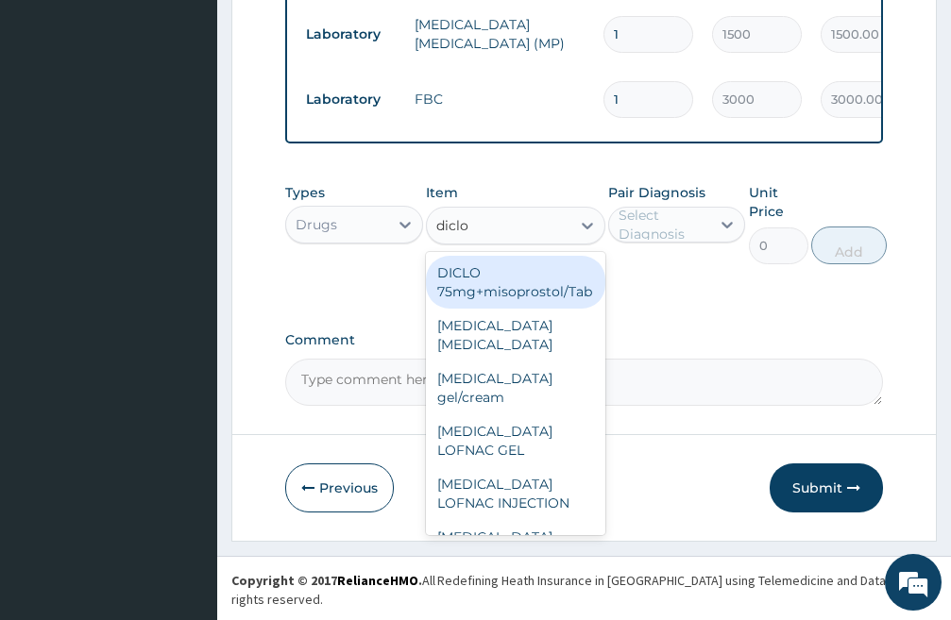
type input "diclof"
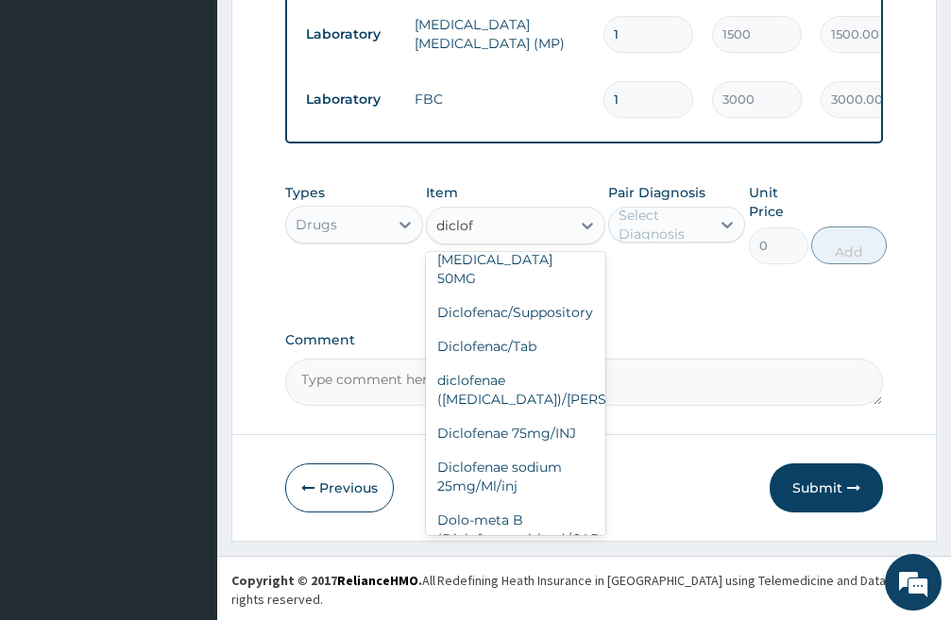
scroll to position [371, 0]
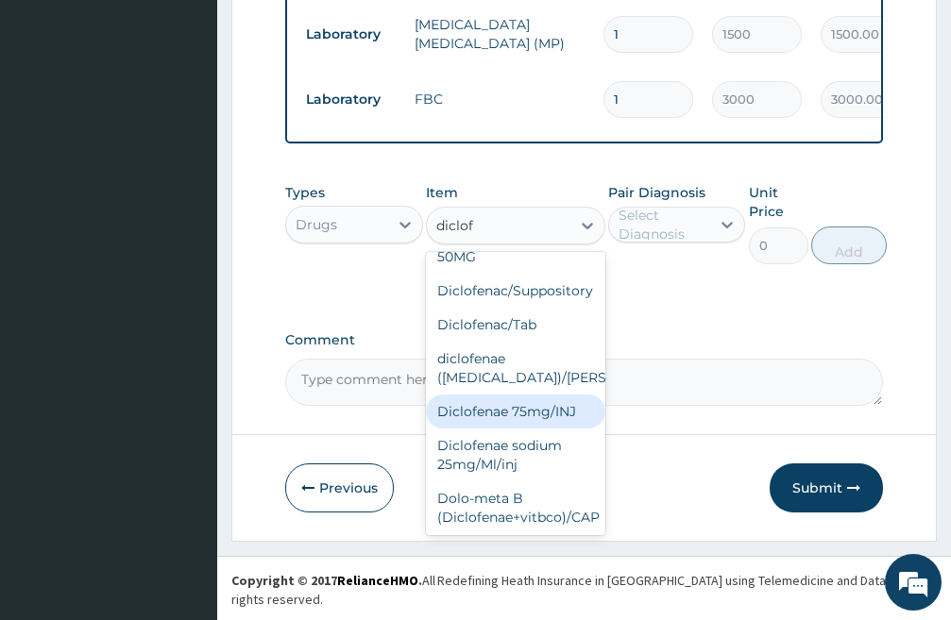
click at [487, 413] on div "Diclofenae 75mg/INJ" at bounding box center [515, 412] width 179 height 34
type input "500"
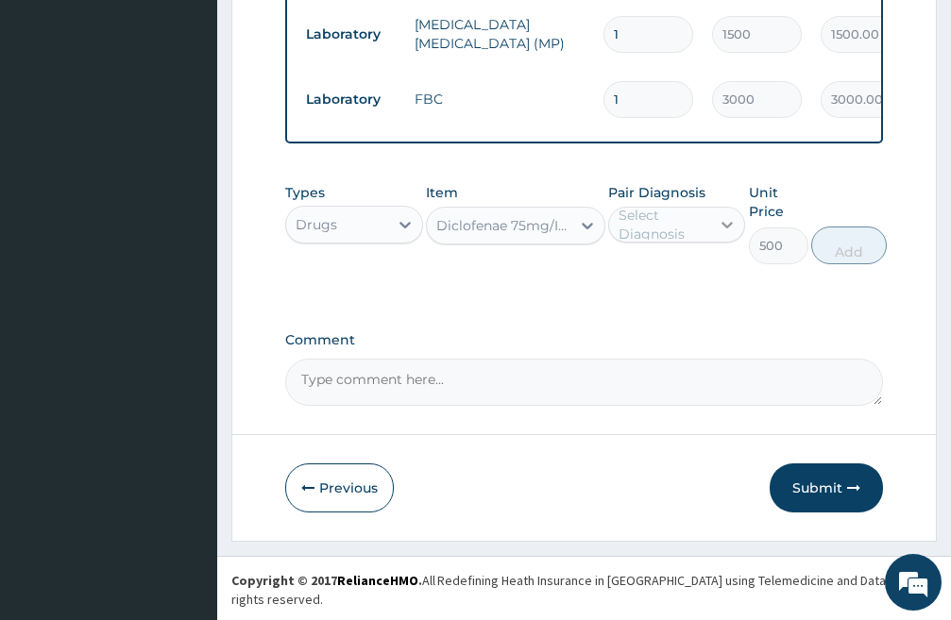
click at [731, 234] on icon at bounding box center [726, 224] width 19 height 19
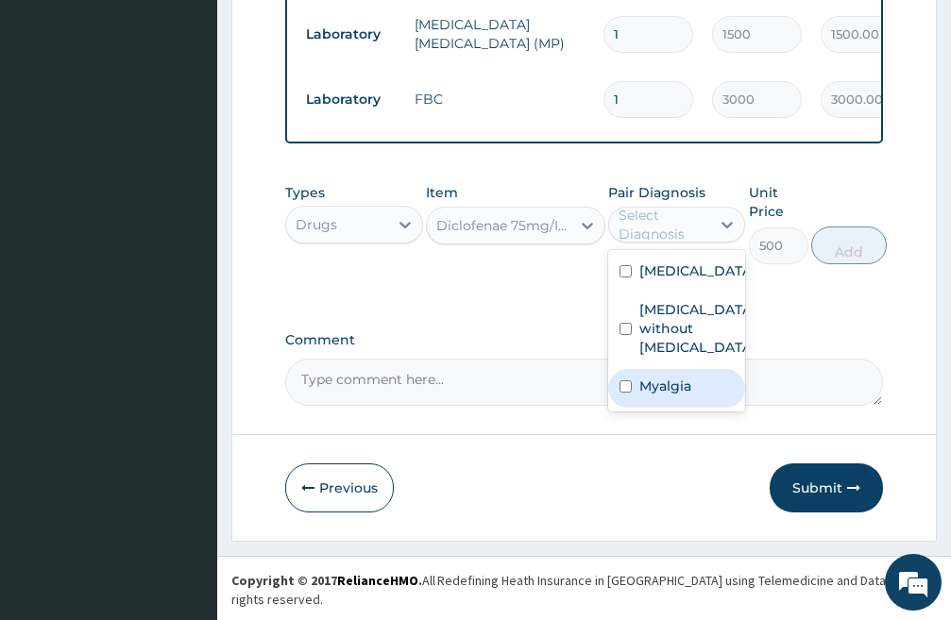
click at [625, 393] on input "checkbox" at bounding box center [625, 386] width 12 height 12
checkbox input "true"
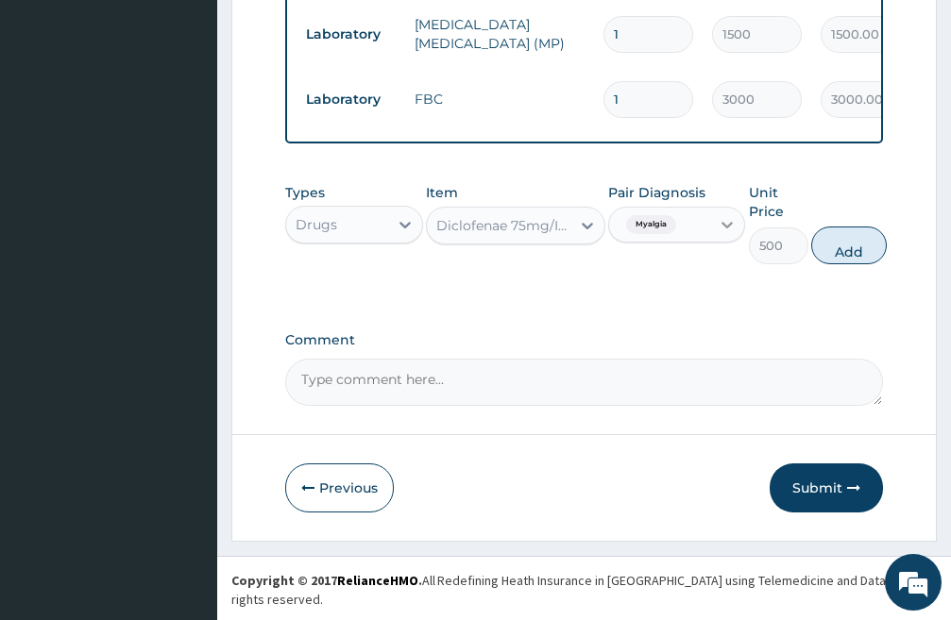
drag, startPoint x: 869, startPoint y: 263, endPoint x: 713, endPoint y: 298, distance: 159.6
click at [864, 263] on button "Add" at bounding box center [849, 246] width 76 height 38
type input "0"
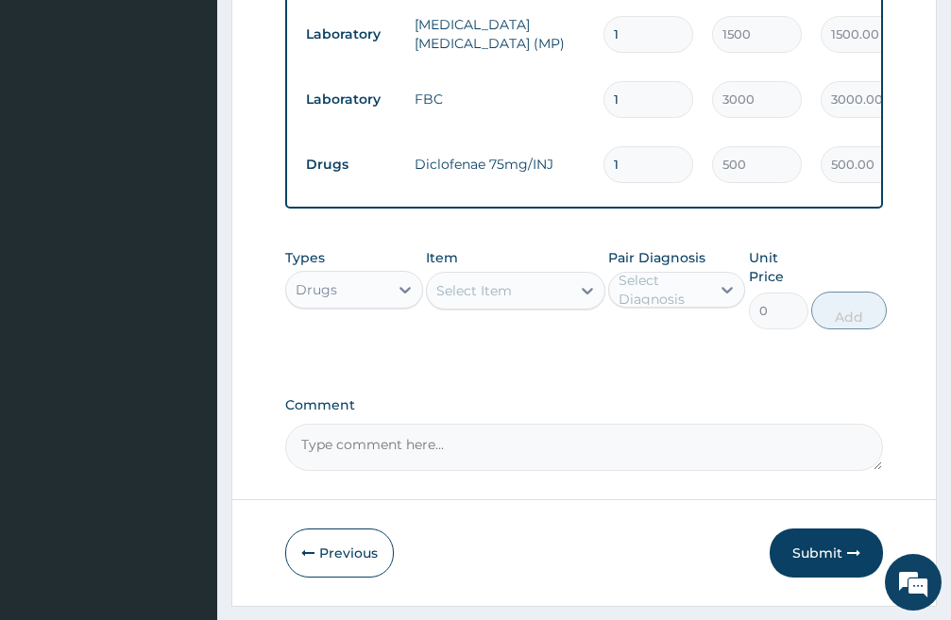
click at [560, 306] on div "Select Item" at bounding box center [498, 291] width 143 height 30
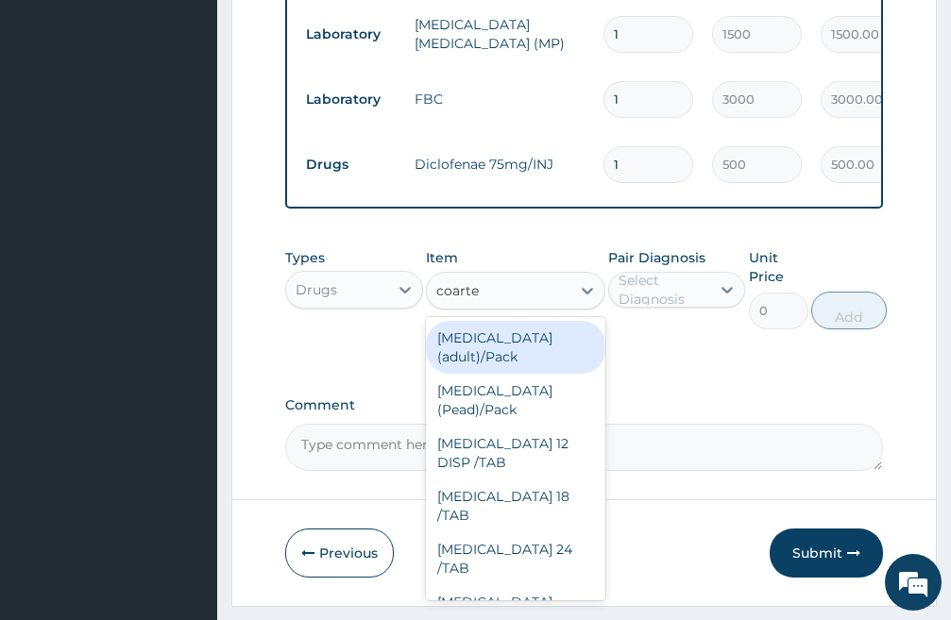
type input "coartem"
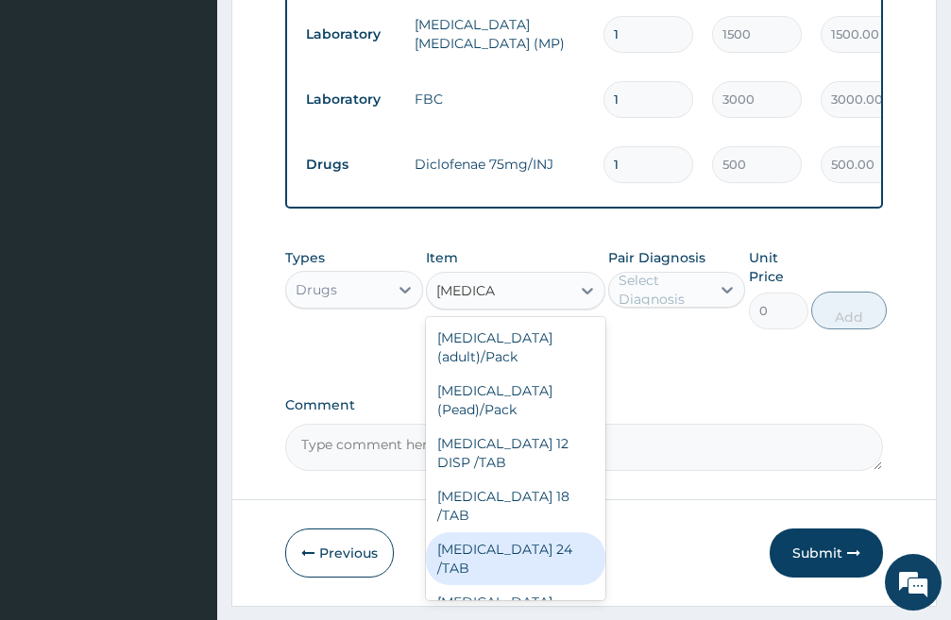
click at [490, 532] on div "COARTEM 24 /TAB" at bounding box center [515, 558] width 179 height 53
type input "100"
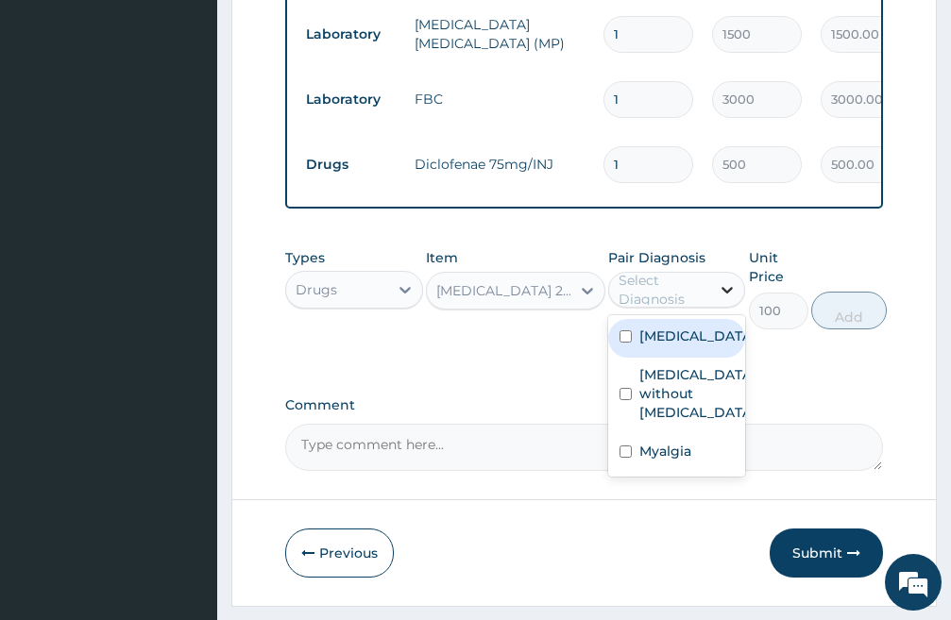
click at [723, 294] on icon at bounding box center [727, 290] width 11 height 7
click at [626, 343] on input "checkbox" at bounding box center [625, 336] width 12 height 12
checkbox input "true"
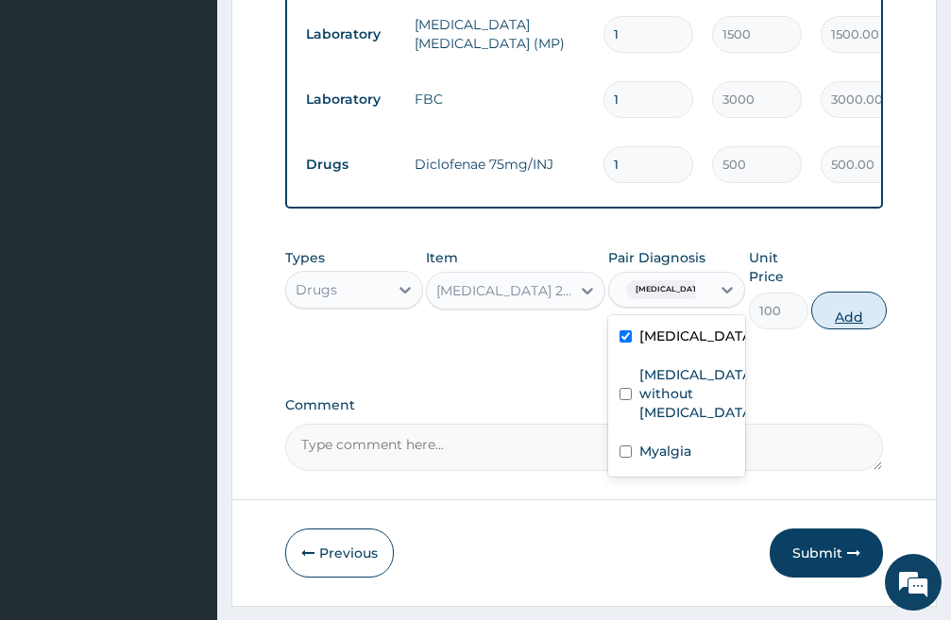
click at [841, 329] on button "Add" at bounding box center [849, 311] width 76 height 38
type input "0"
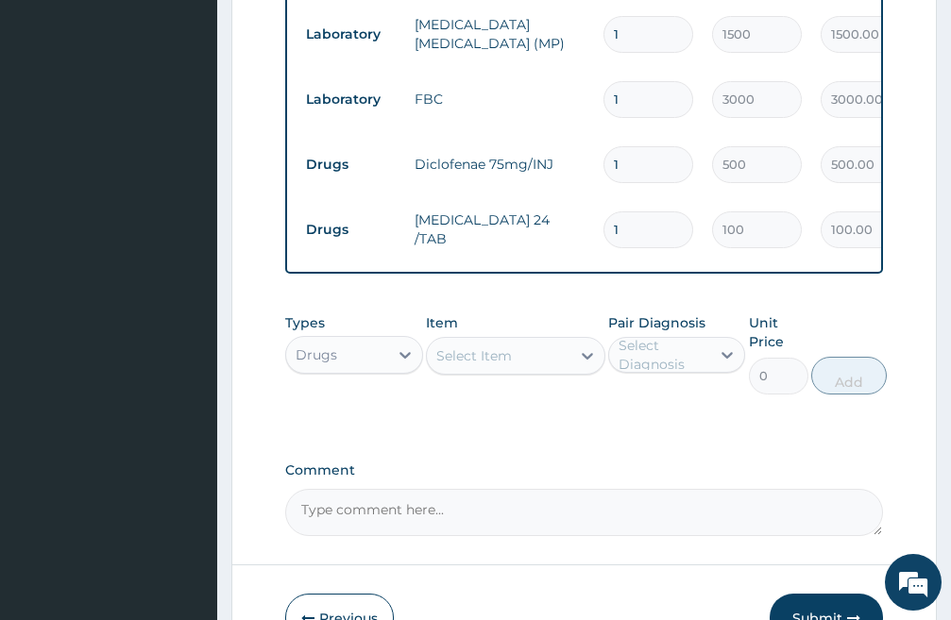
type input "0.00"
type input "2"
type input "200.00"
type input "24"
type input "2400.00"
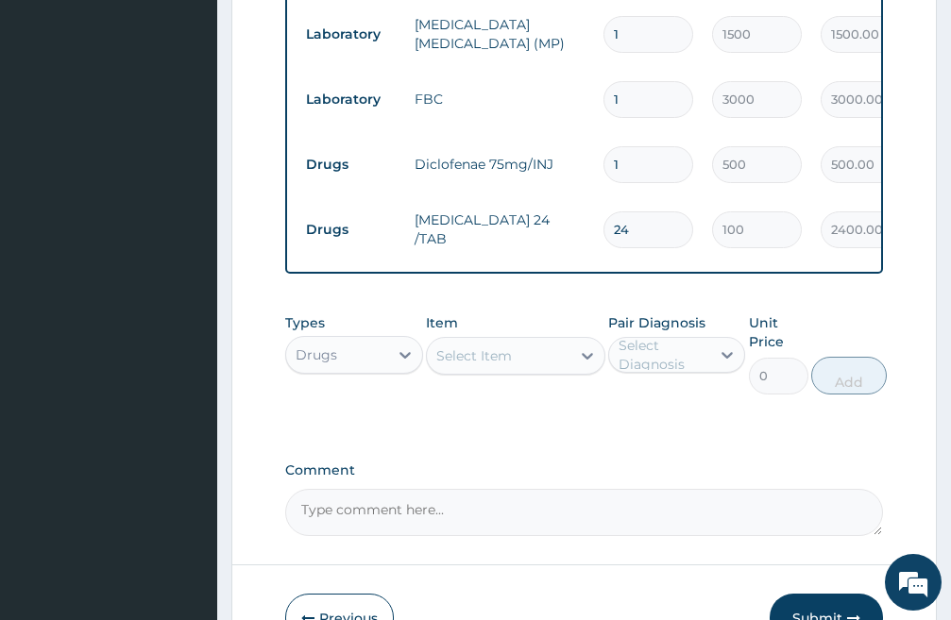
type input "24"
click at [549, 367] on div "Select Item" at bounding box center [498, 356] width 143 height 30
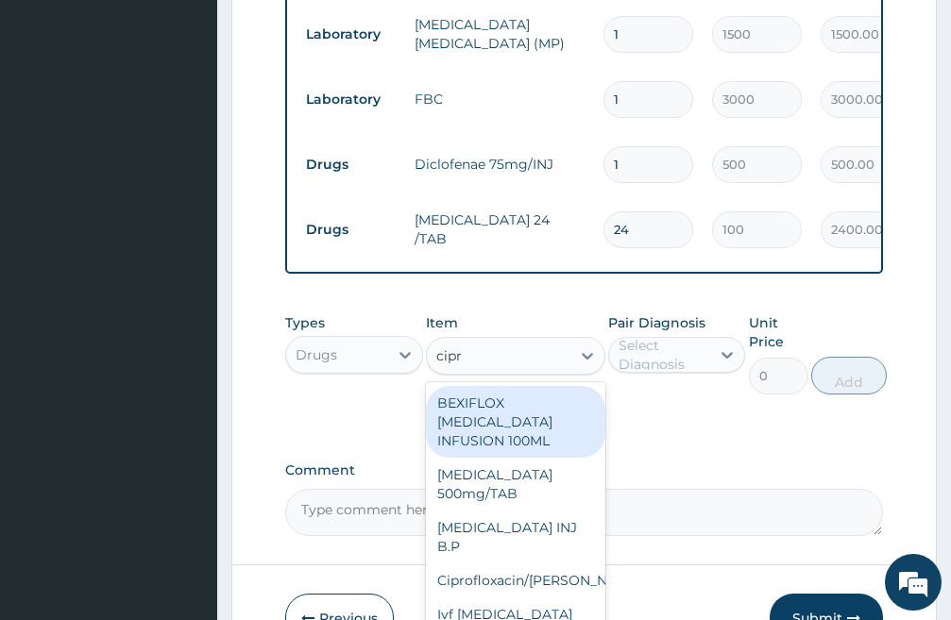
type input "cipro"
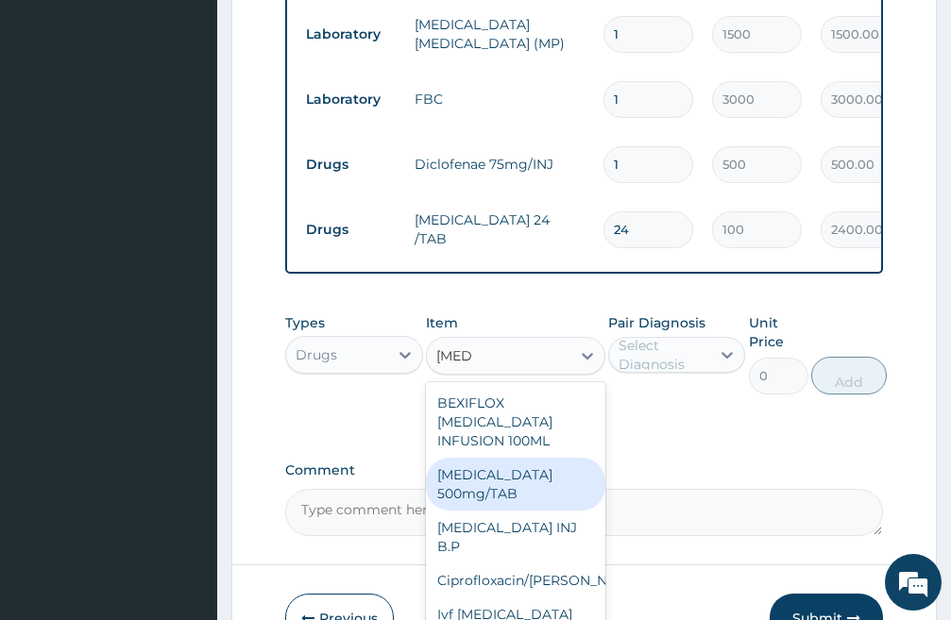
click at [501, 481] on div "Ciprofloxacin 500mg/TAB" at bounding box center [515, 484] width 179 height 53
type input "200"
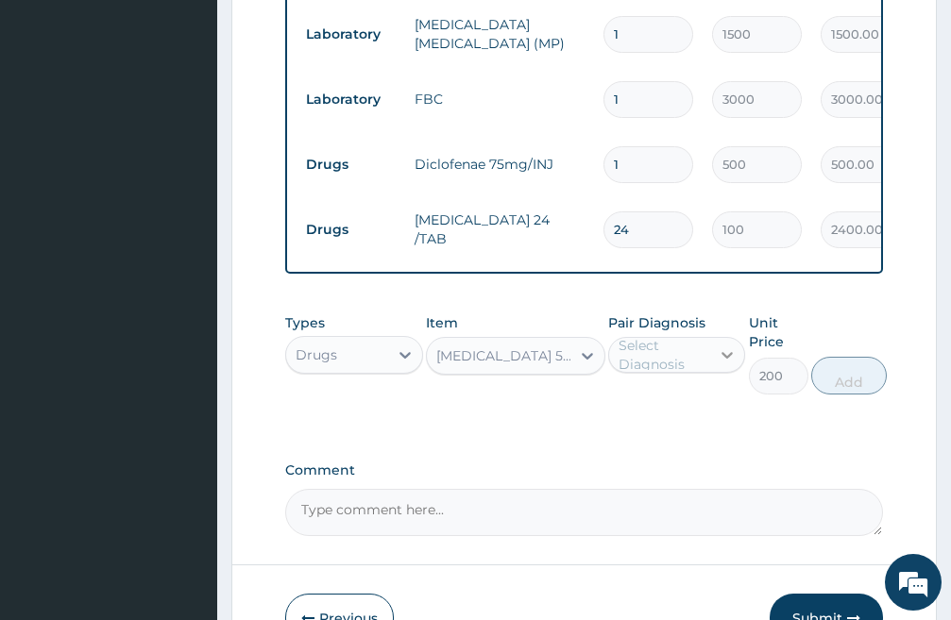
click at [725, 359] on icon at bounding box center [727, 355] width 11 height 7
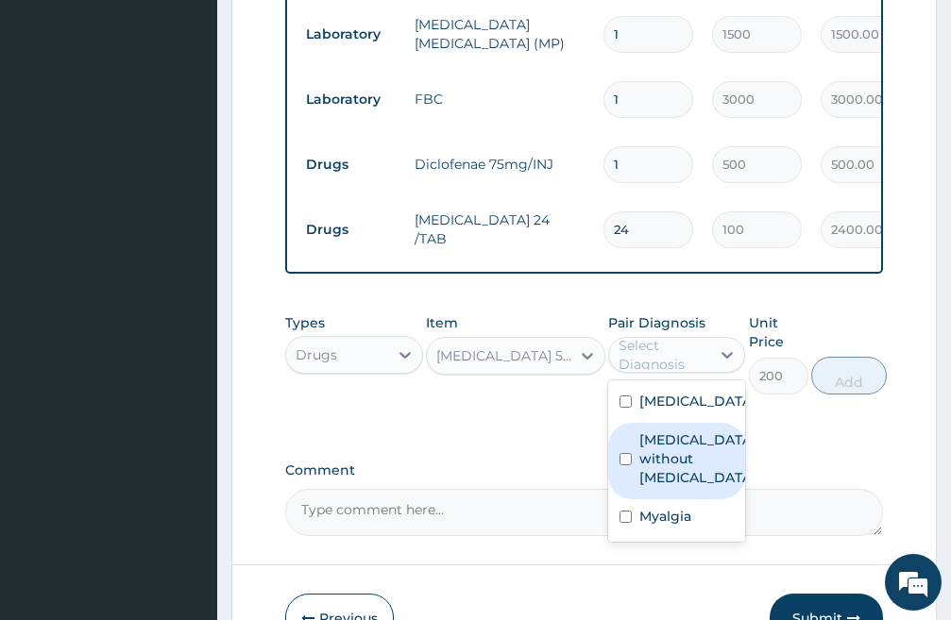
click at [622, 465] on input "checkbox" at bounding box center [625, 459] width 12 height 12
checkbox input "true"
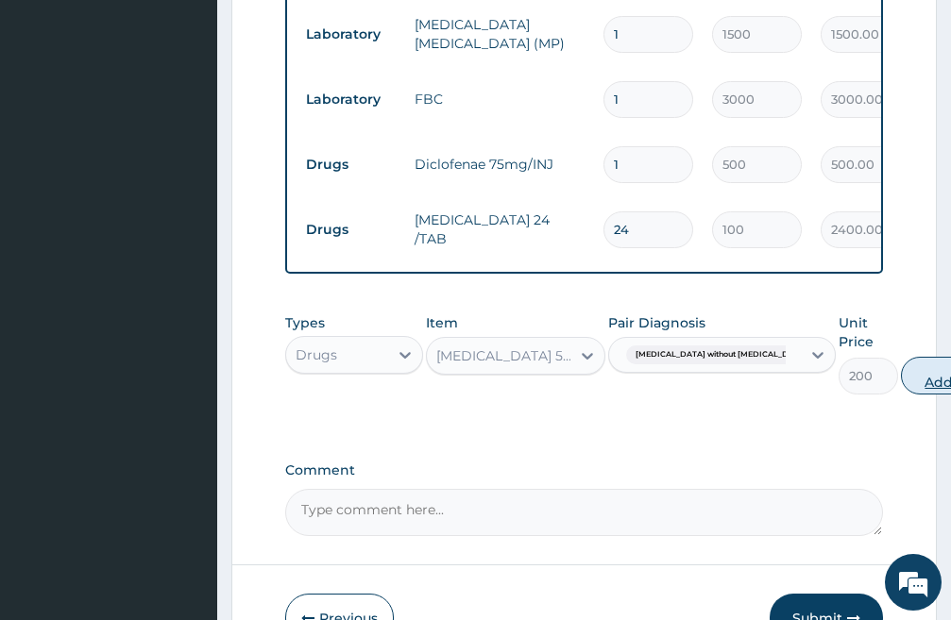
click at [901, 395] on button "Add" at bounding box center [939, 376] width 76 height 38
type input "0"
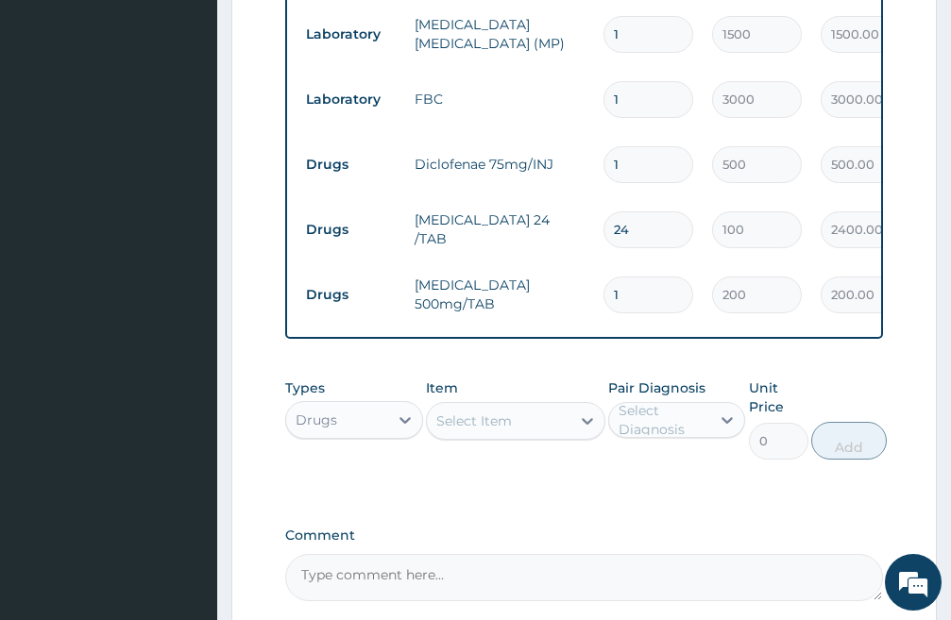
type input "11"
type input "2200.00"
type input "114"
type input "22800.00"
type input "11"
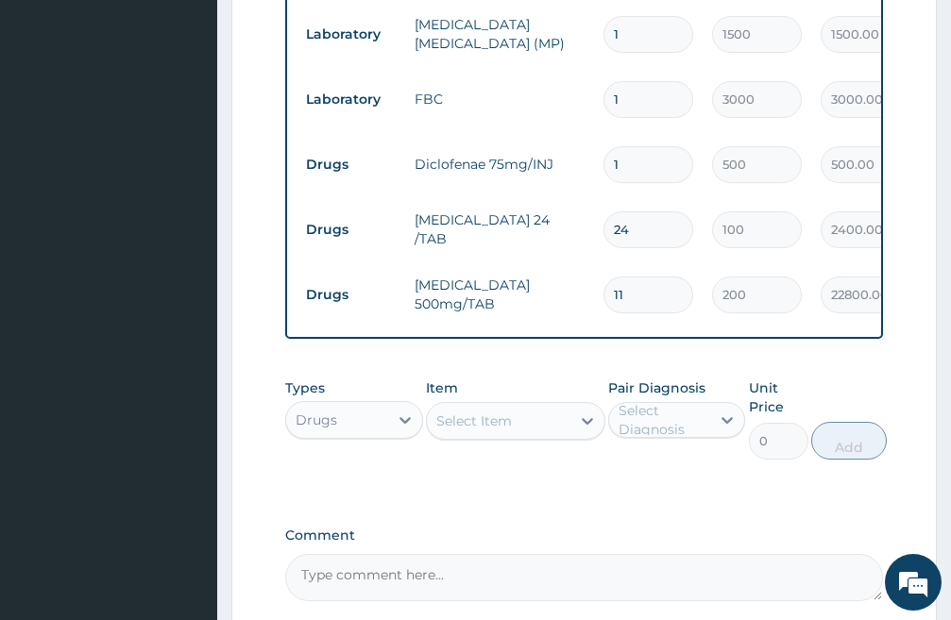
type input "2200.00"
type input "1"
type input "200.00"
type input "14"
type input "2800.00"
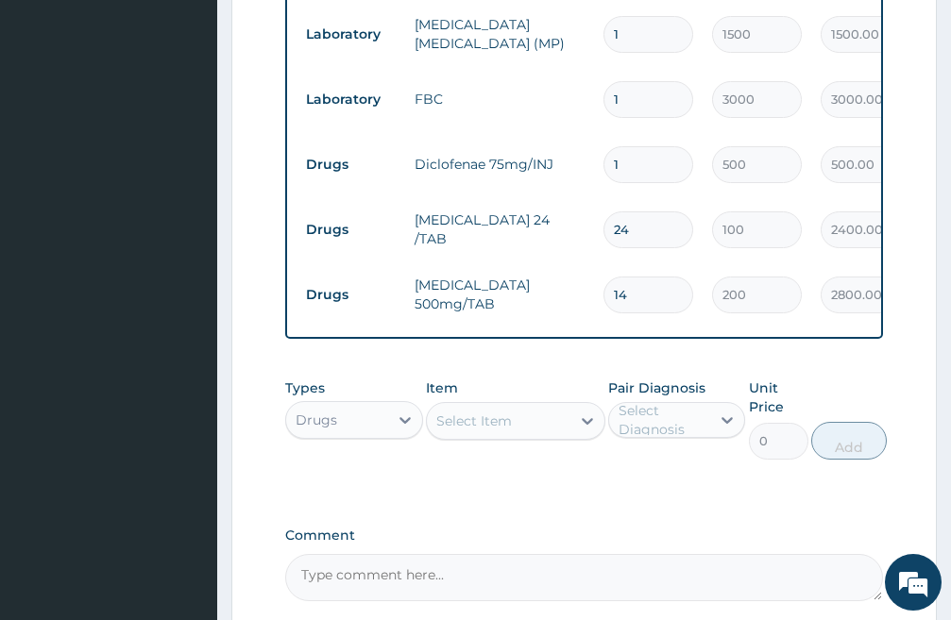
type input "14"
click at [497, 430] on div "Select Item" at bounding box center [474, 421] width 76 height 19
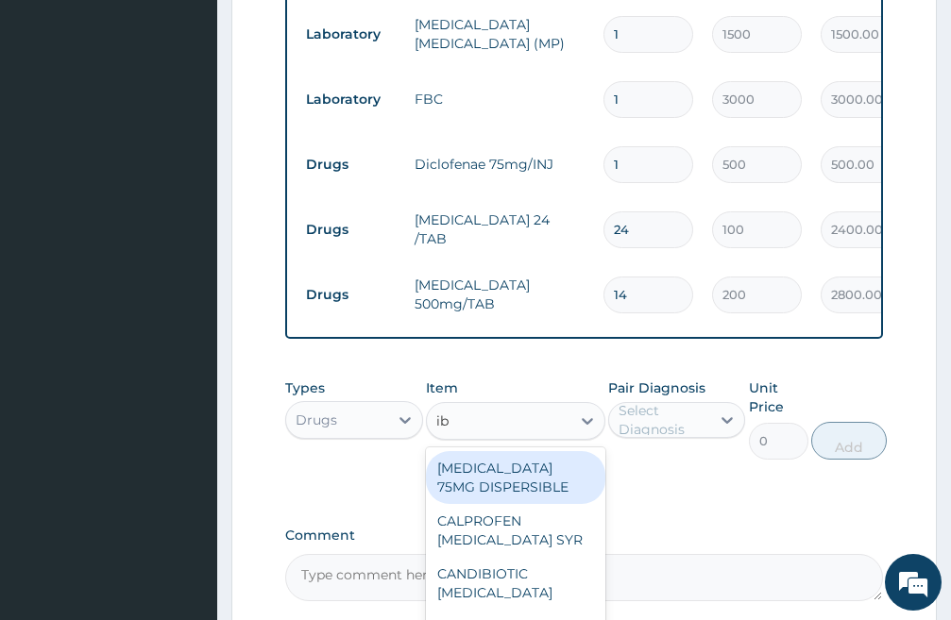
type input "ibu"
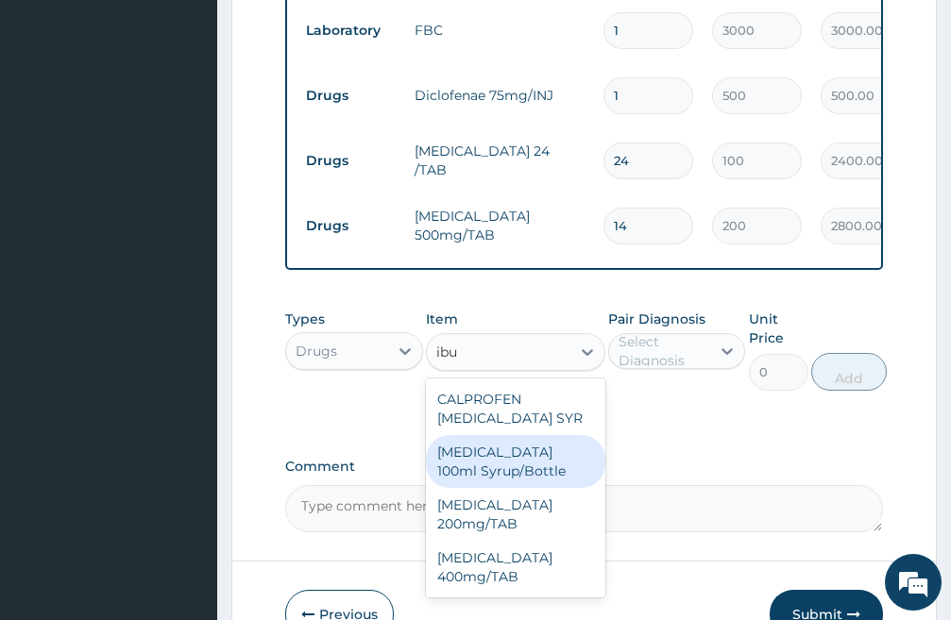
scroll to position [1089, 0]
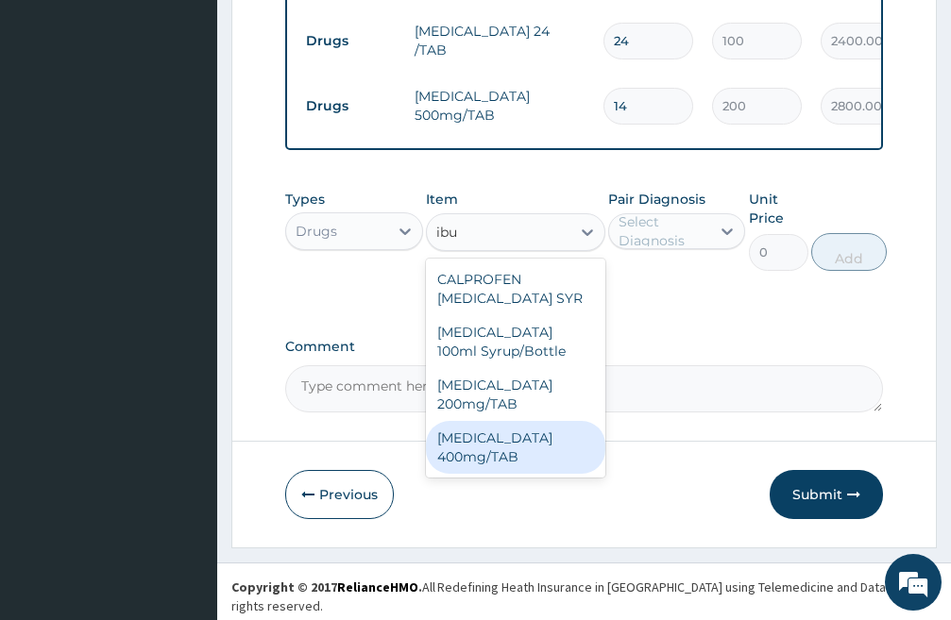
click at [498, 465] on div "IBUPROFEN 400mg/TAB" at bounding box center [515, 447] width 179 height 53
type input "80"
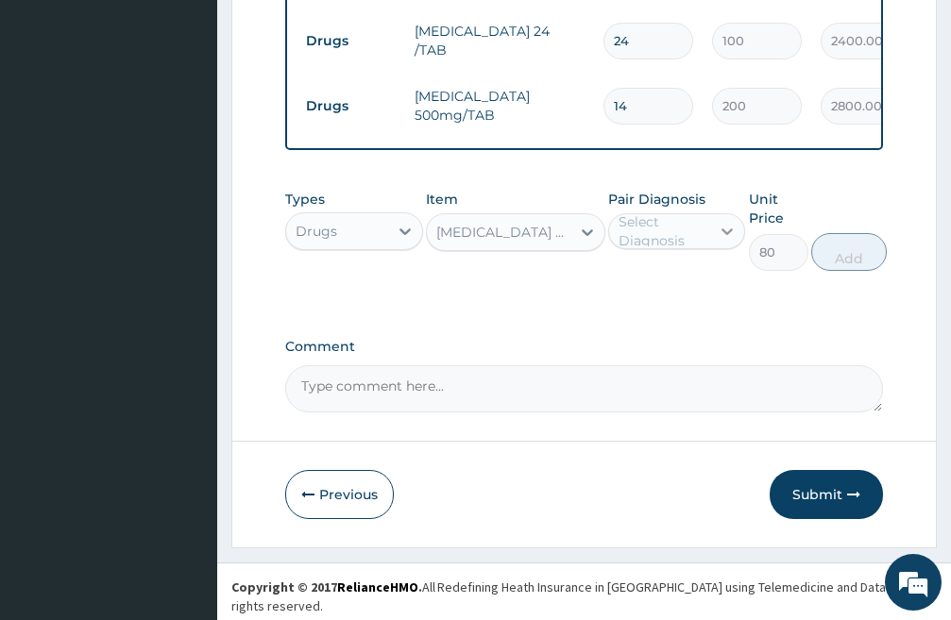
click at [734, 241] on icon at bounding box center [726, 231] width 19 height 19
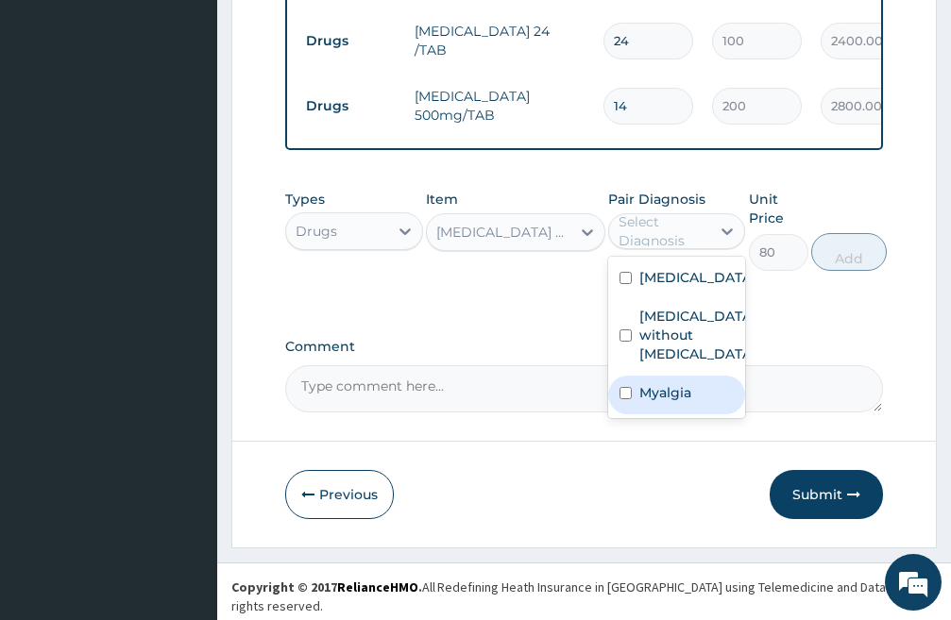
click at [624, 399] on input "checkbox" at bounding box center [625, 393] width 12 height 12
checkbox input "true"
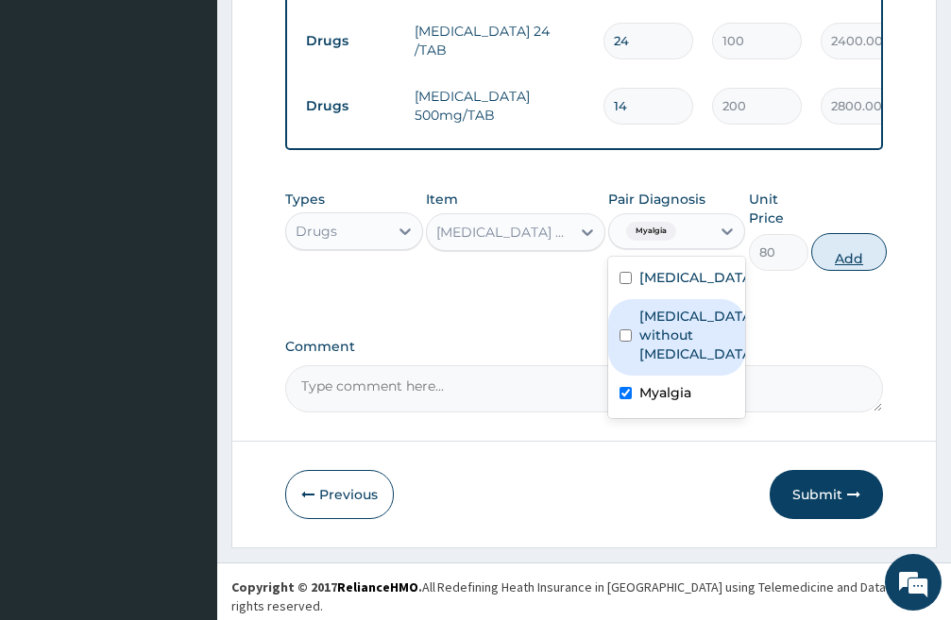
click at [846, 271] on button "Add" at bounding box center [849, 252] width 76 height 38
type input "0"
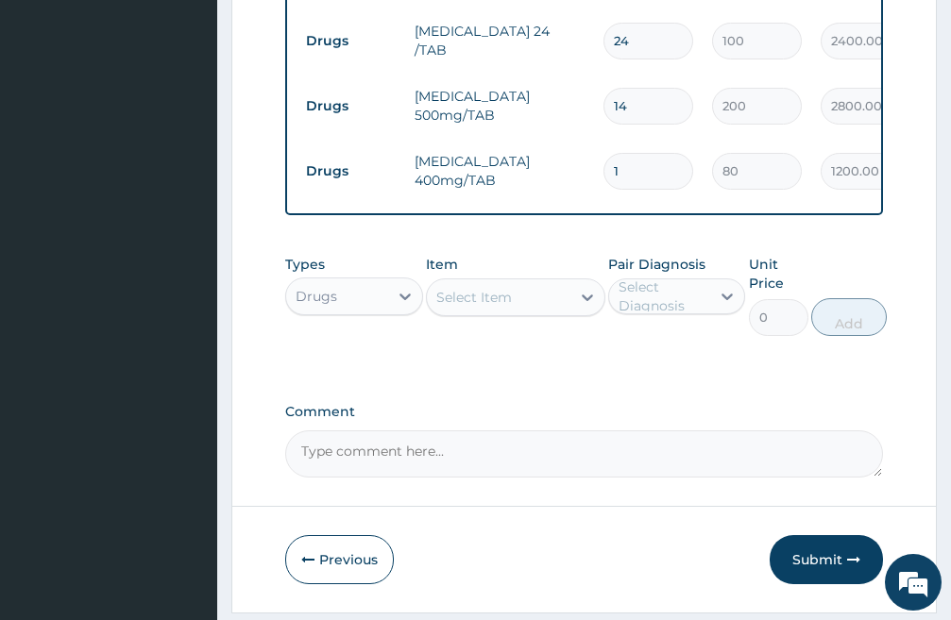
type input "15"
type input "1200.00"
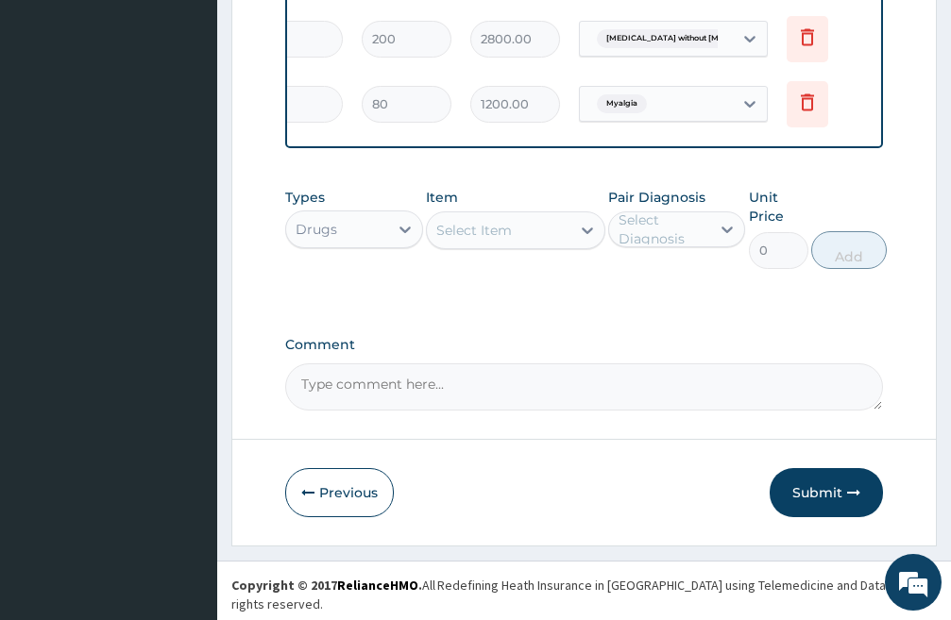
scroll to position [1161, 0]
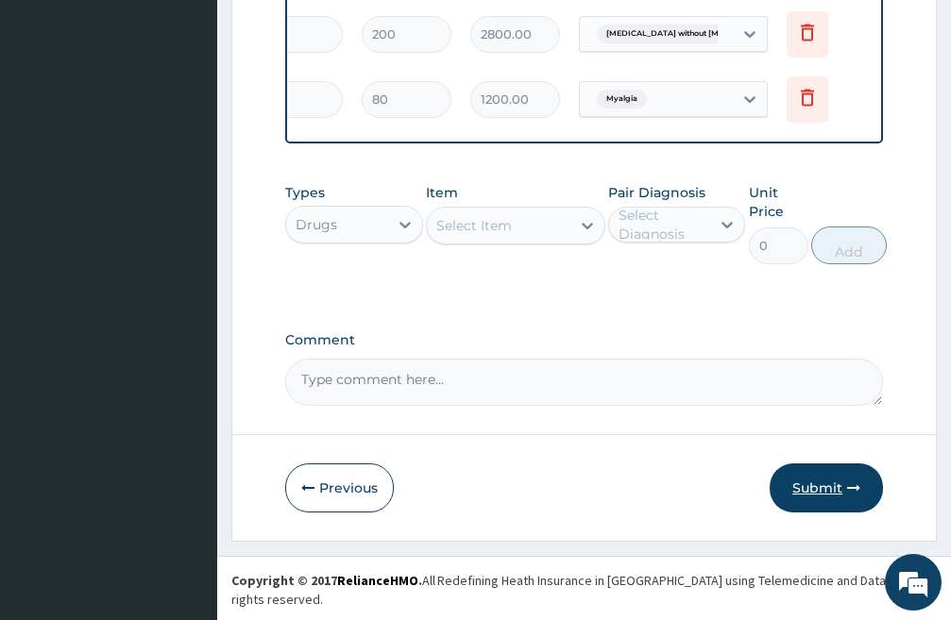
type input "15"
click at [835, 500] on button "Submit" at bounding box center [825, 488] width 113 height 49
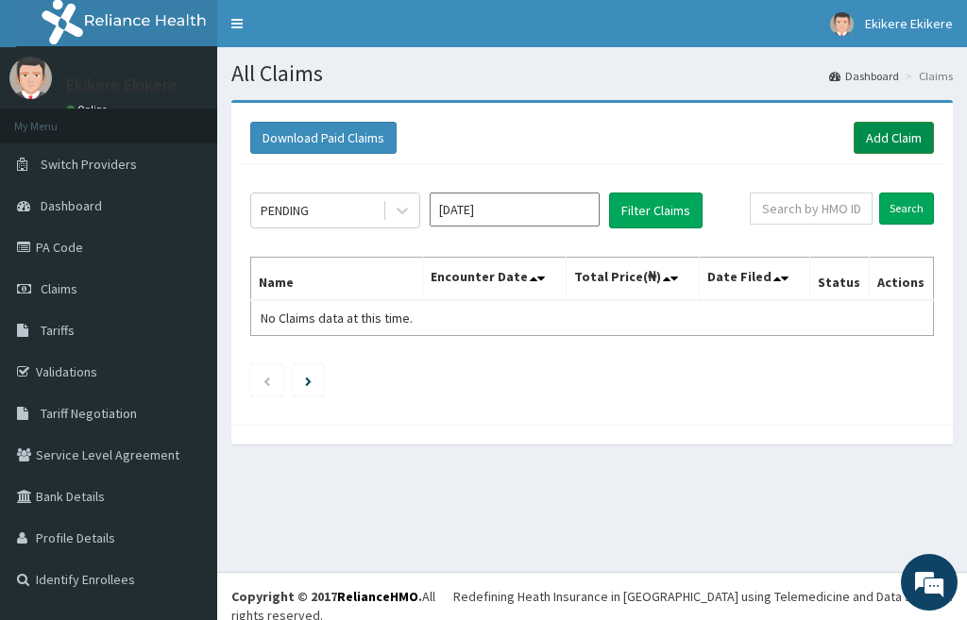
click at [892, 136] on link "Add Claim" at bounding box center [893, 138] width 80 height 32
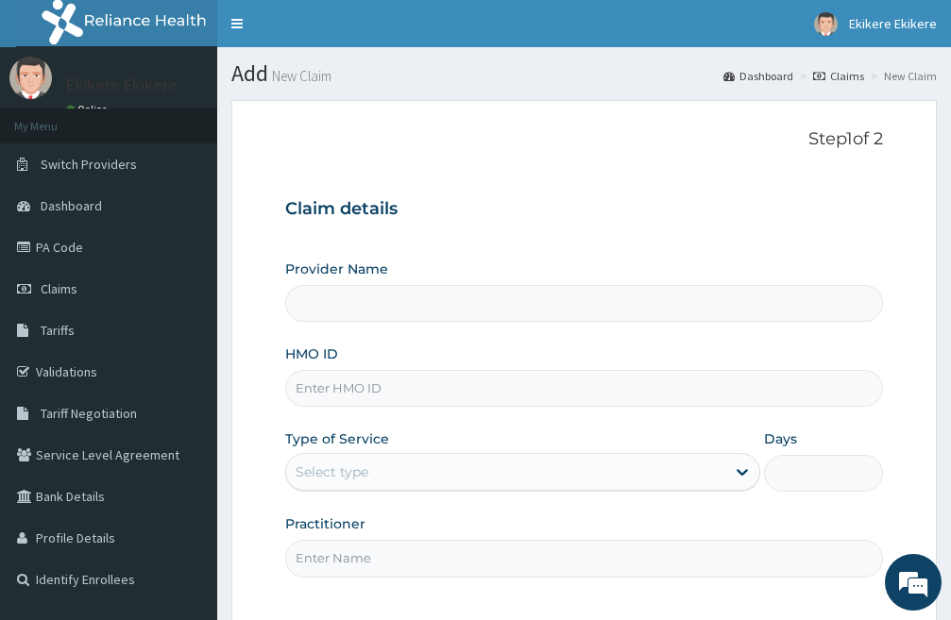
type input "[PERSON_NAME][GEOGRAPHIC_DATA]"
click at [394, 391] on input "HMO ID" at bounding box center [584, 388] width 598 height 37
type input "nus/10009/b"
click at [450, 468] on div "Select type" at bounding box center [505, 472] width 439 height 30
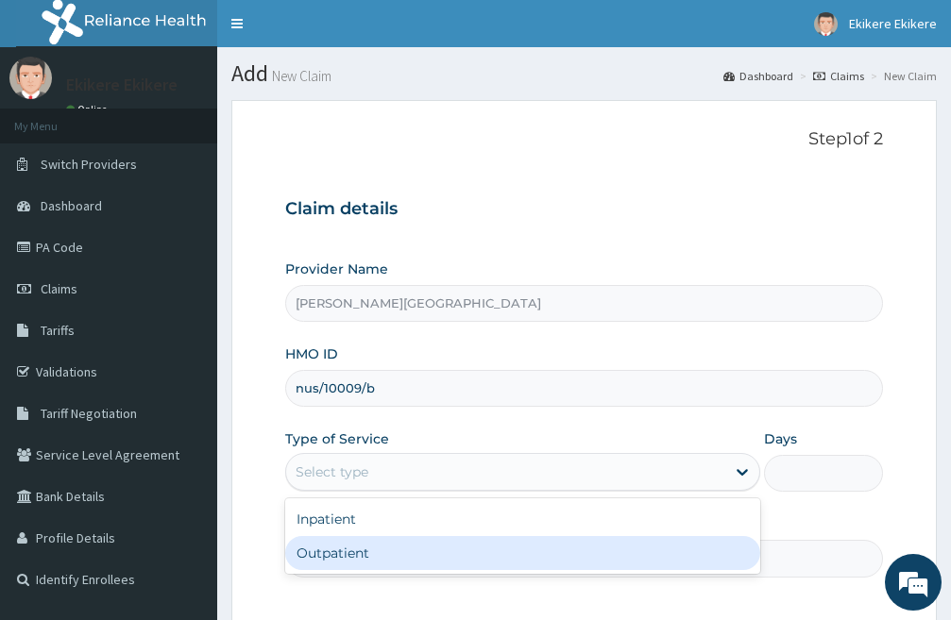
click at [380, 557] on div "Outpatient" at bounding box center [522, 553] width 475 height 34
type input "1"
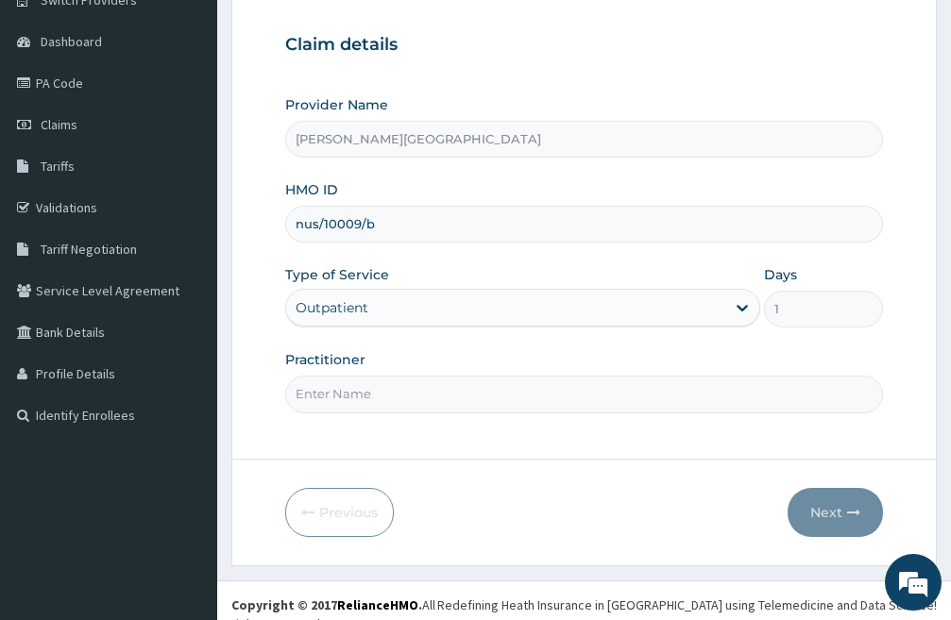
scroll to position [173, 0]
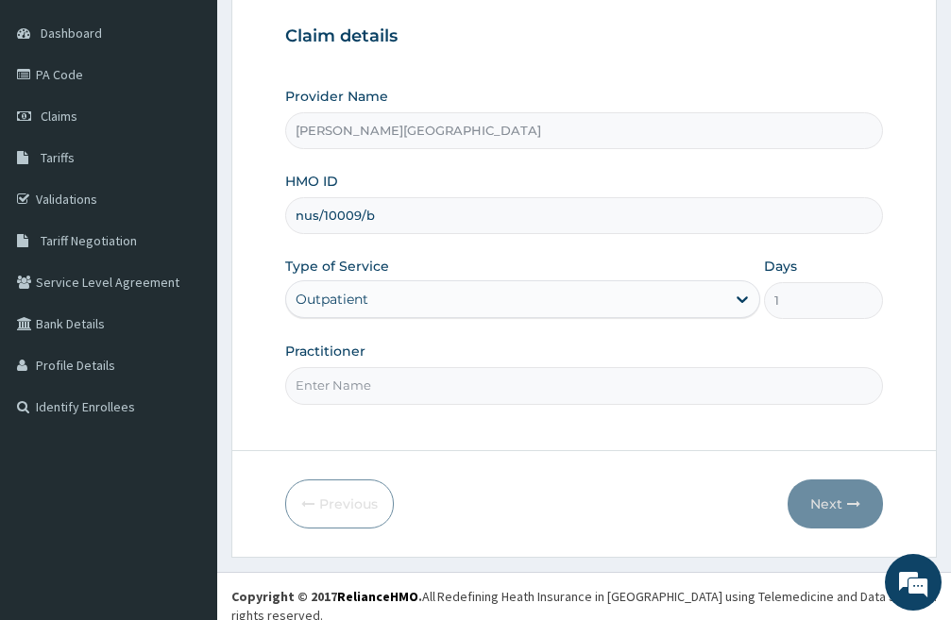
click at [384, 384] on input "Practitioner" at bounding box center [584, 385] width 598 height 37
type input "DR LIGHT"
click at [821, 502] on button "Next" at bounding box center [834, 504] width 95 height 49
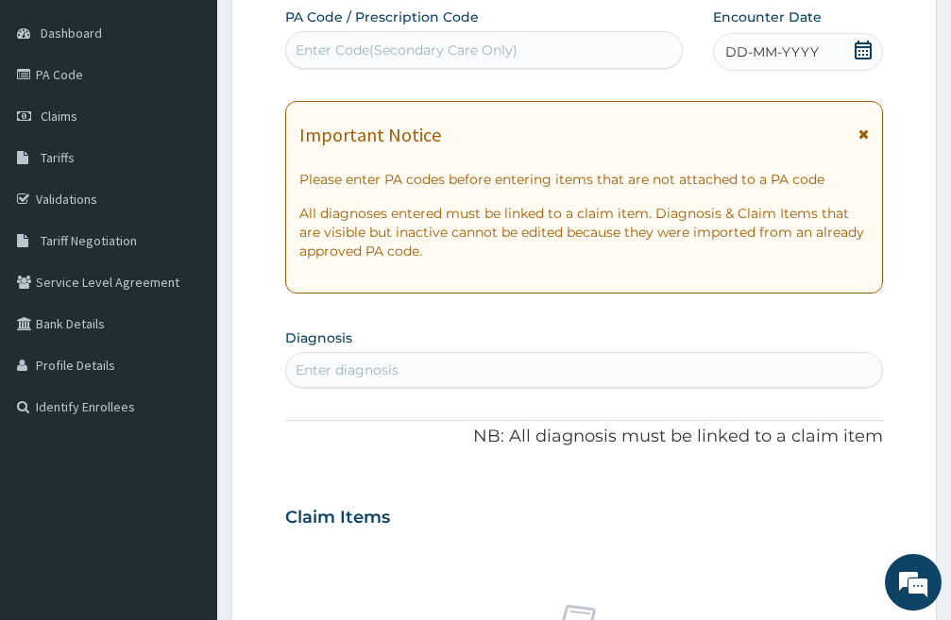
click at [864, 51] on icon at bounding box center [862, 50] width 17 height 19
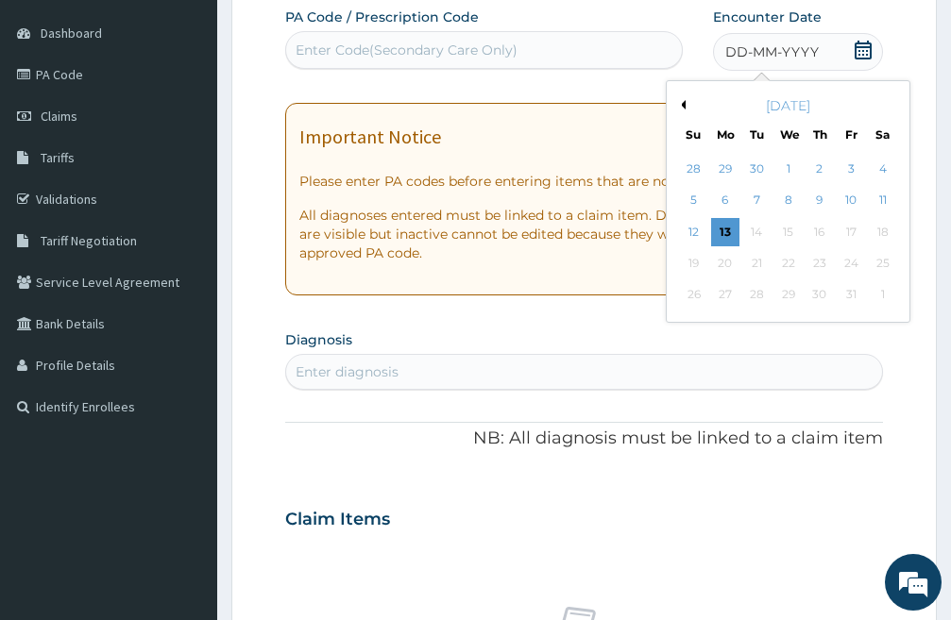
click at [815, 194] on div "9" at bounding box center [819, 201] width 28 height 28
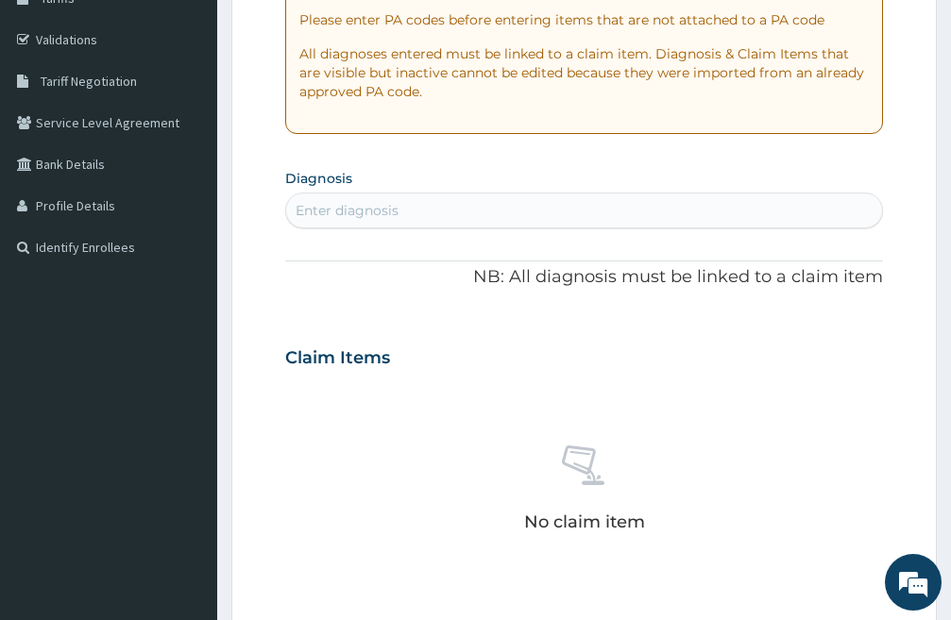
scroll to position [362, 0]
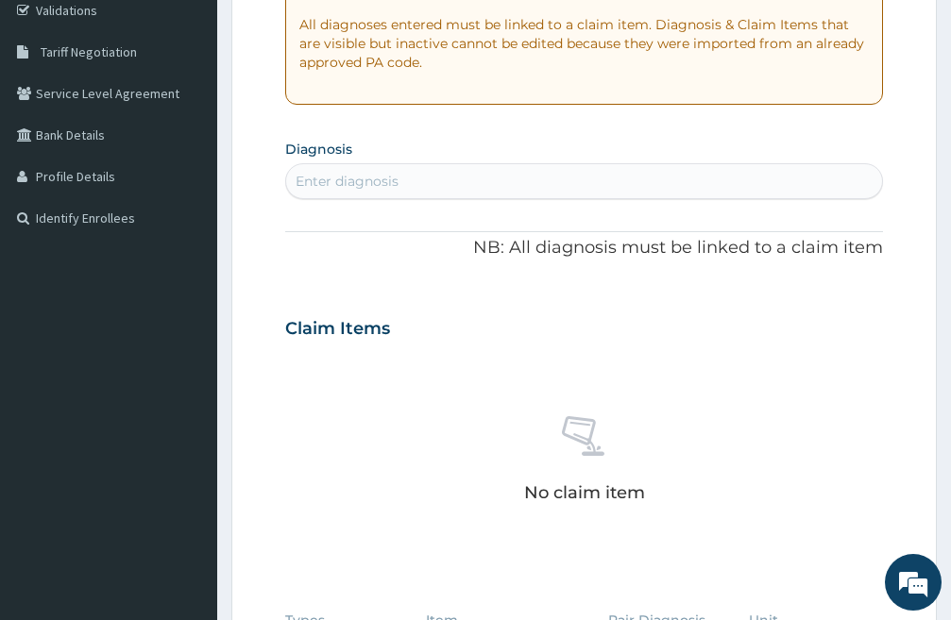
click at [391, 182] on div "Enter diagnosis" at bounding box center [346, 181] width 103 height 19
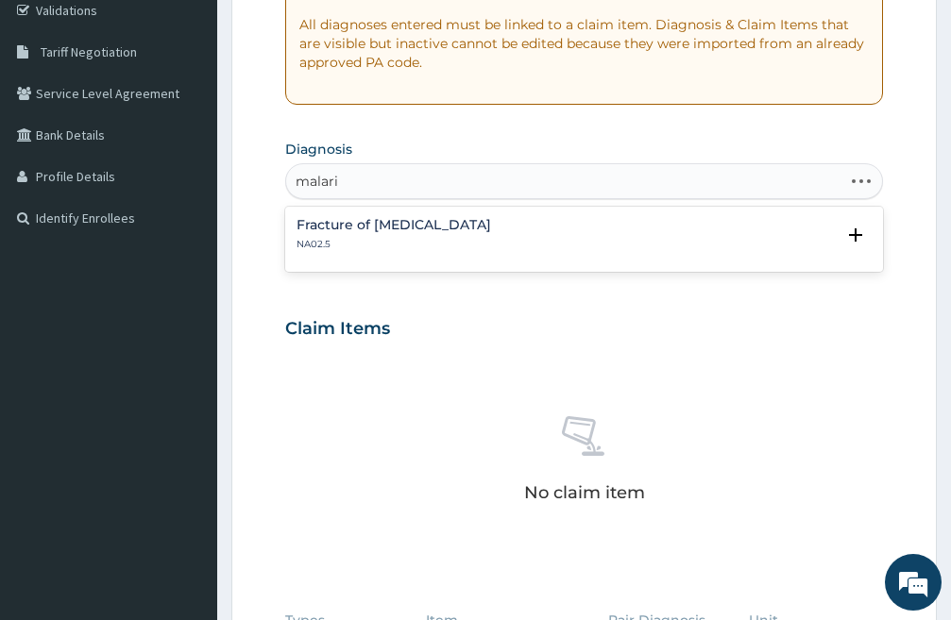
type input "malaria"
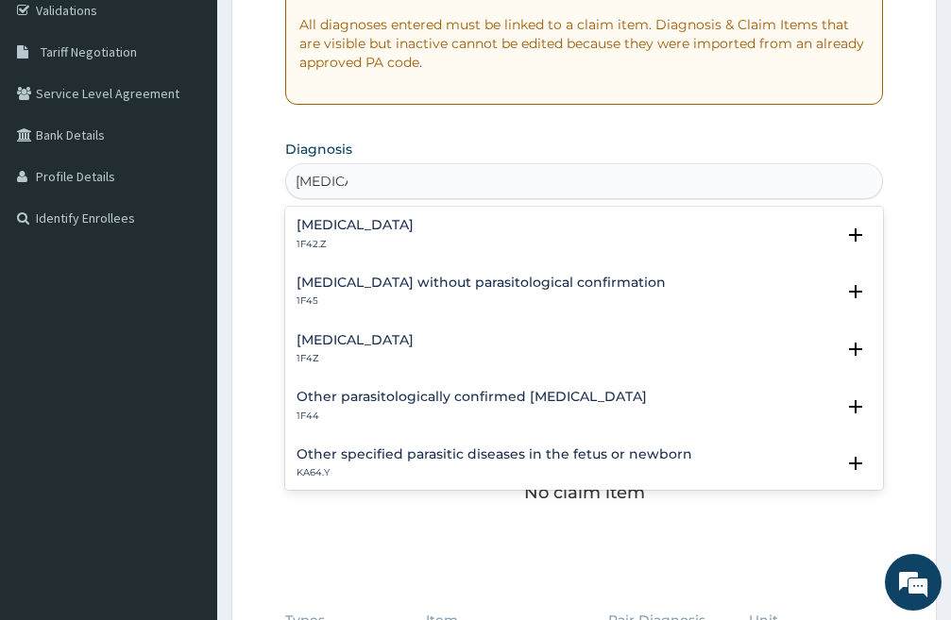
click at [358, 343] on h4 "Malaria, unspecified" at bounding box center [354, 340] width 117 height 14
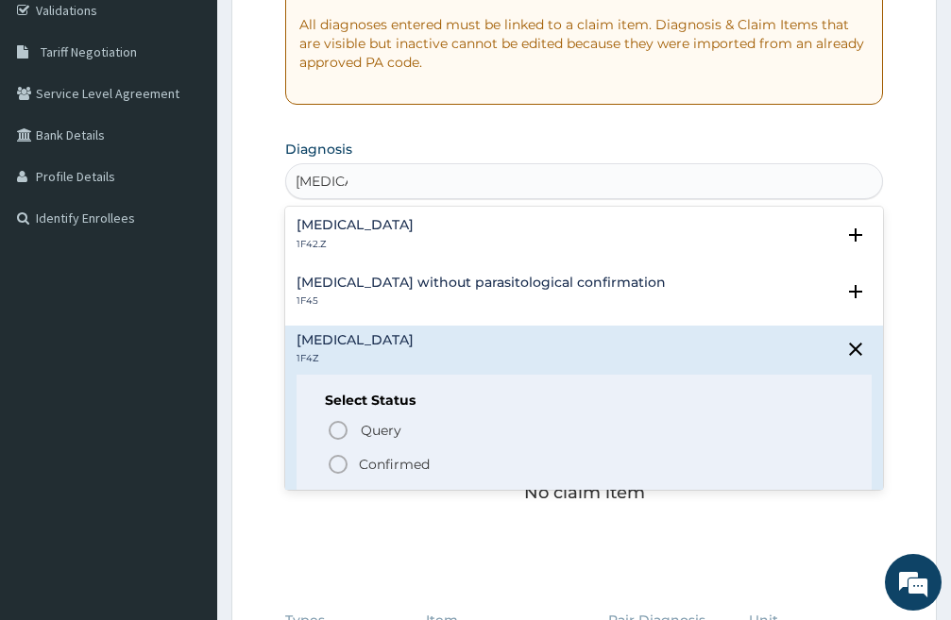
click at [346, 465] on circle "status option filled" at bounding box center [337, 464] width 17 height 17
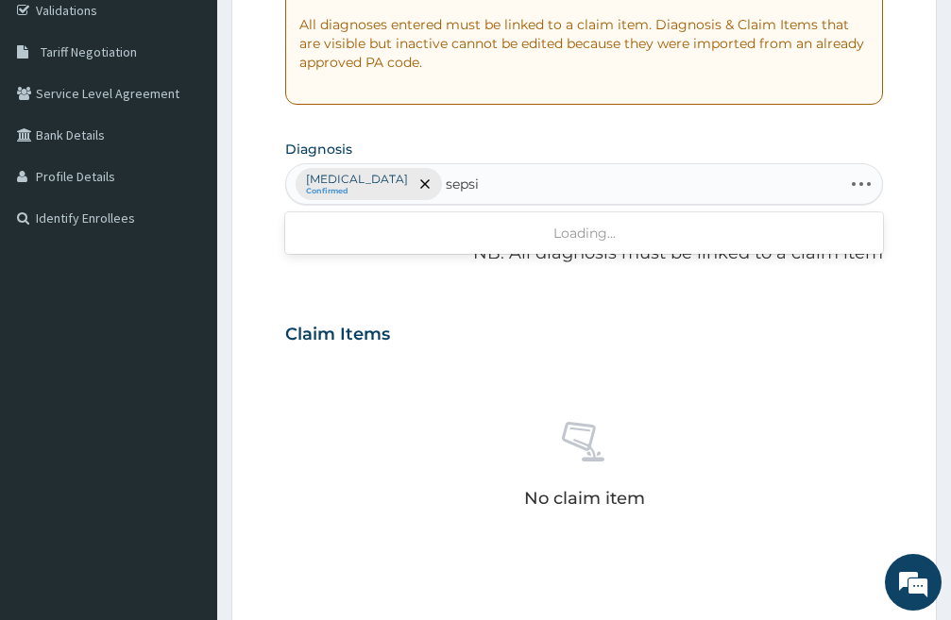
type input "sepsis"
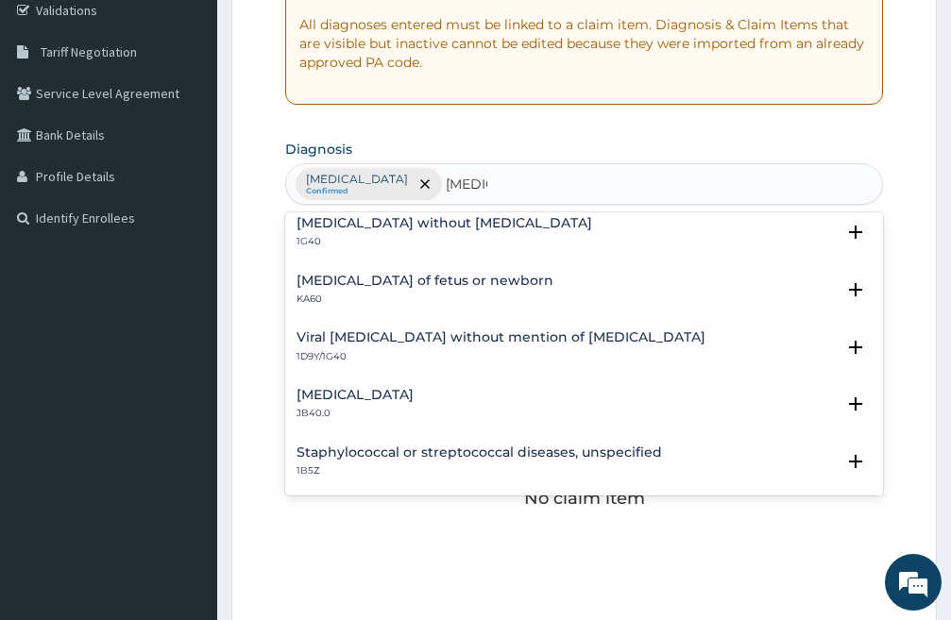
scroll to position [0, 0]
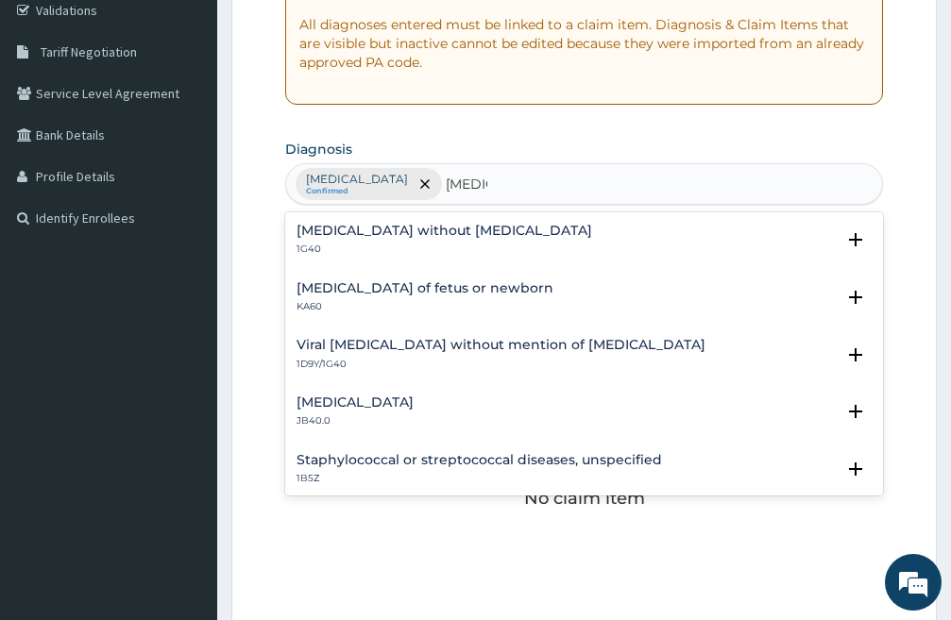
click at [392, 234] on h4 "Sepsis without septic shock" at bounding box center [443, 231] width 295 height 14
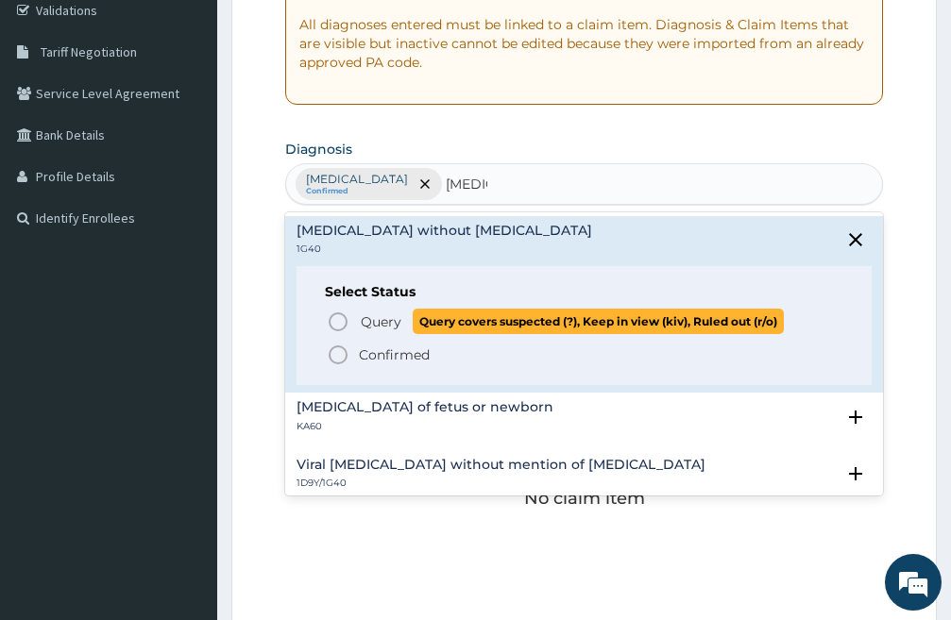
click at [341, 321] on icon "status option query" at bounding box center [338, 322] width 23 height 23
click at [341, 321] on div "Claim Items" at bounding box center [584, 330] width 598 height 49
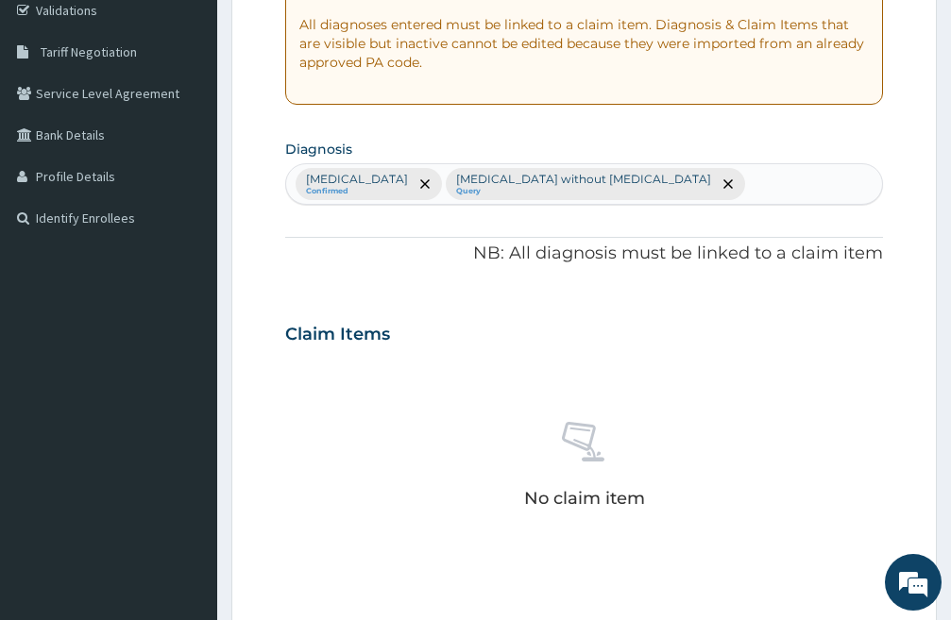
click at [689, 180] on div "Malaria, unspecified Confirmed Sepsis without septic shock Query" at bounding box center [584, 184] width 596 height 40
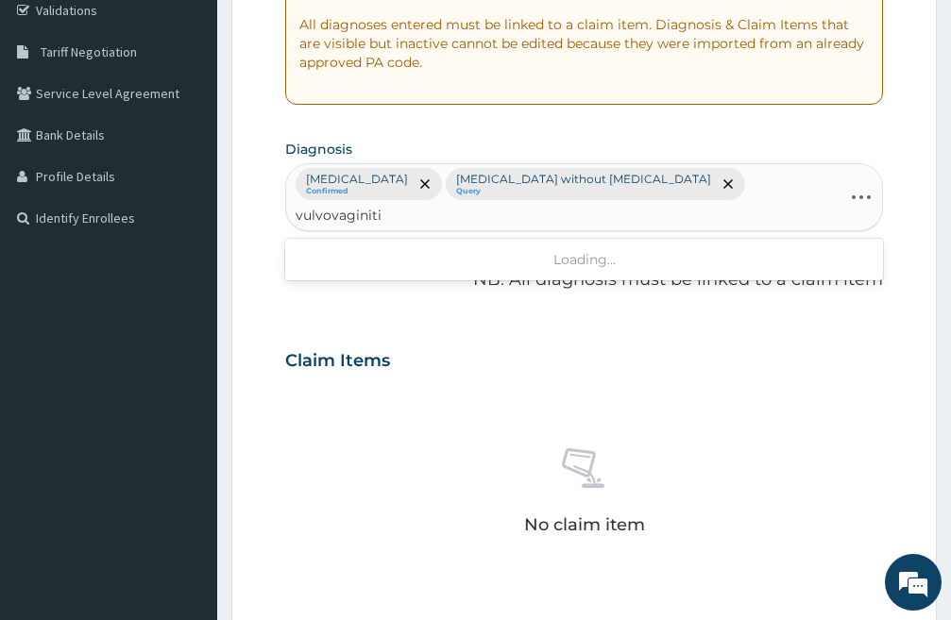
type input "vulvovaginitis"
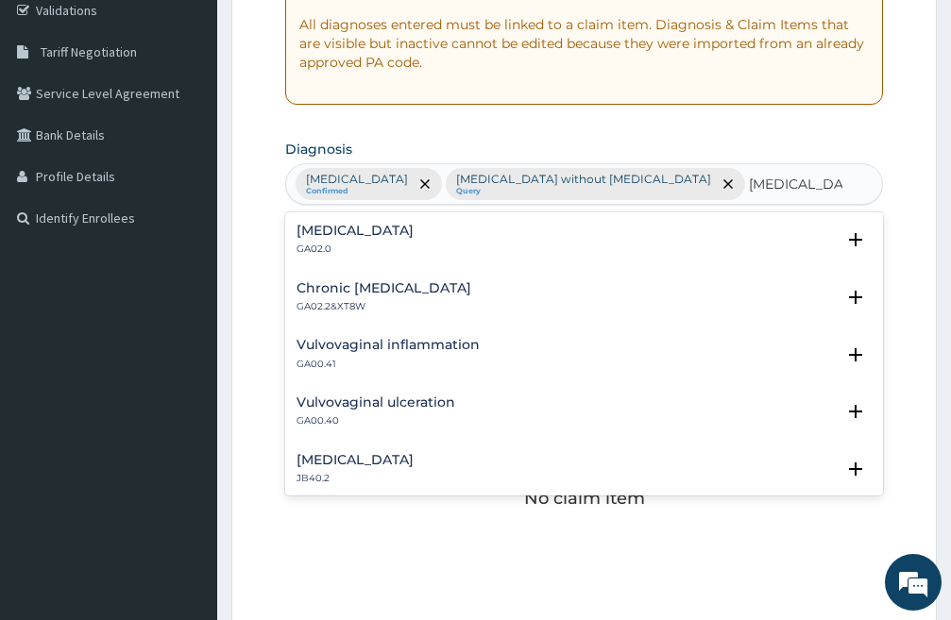
click at [357, 288] on h4 "Chronic vulvovaginitis" at bounding box center [383, 288] width 175 height 14
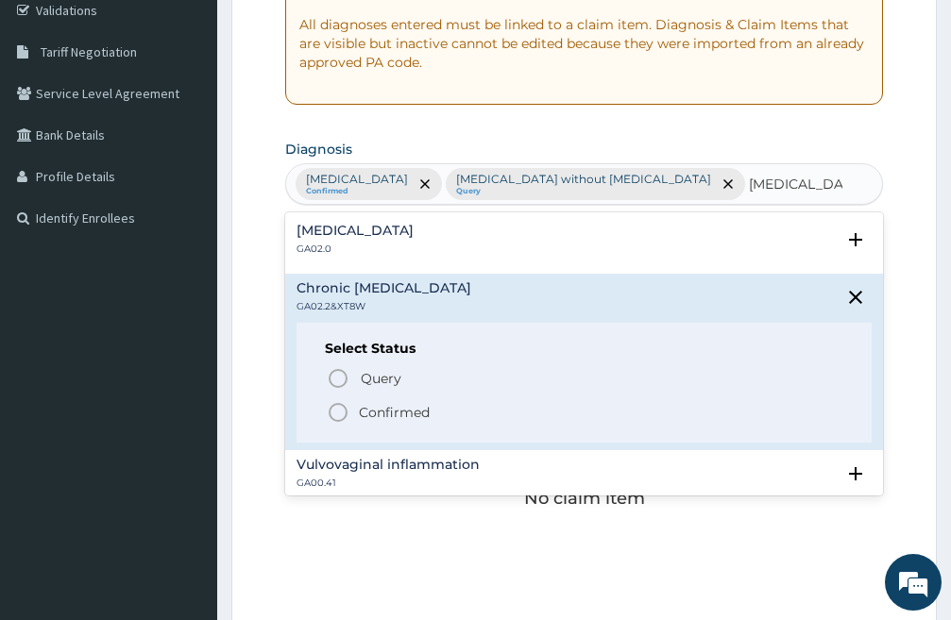
click at [334, 415] on icon "status option filled" at bounding box center [338, 412] width 23 height 23
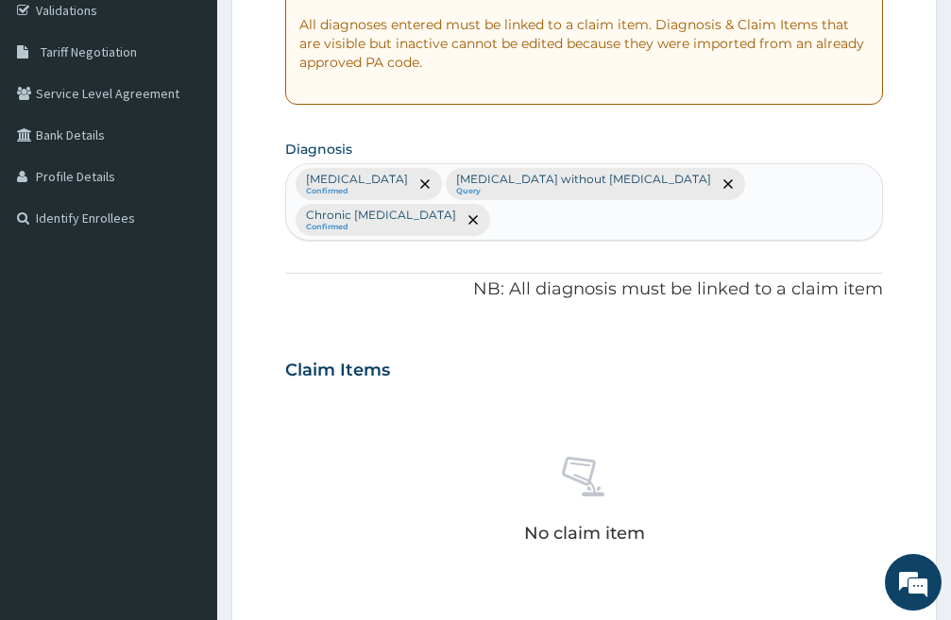
drag, startPoint x: 0, startPoint y: 172, endPoint x: 828, endPoint y: 437, distance: 869.4
click at [828, 437] on div "No claim item" at bounding box center [584, 503] width 598 height 217
click at [844, 182] on div "Malaria, unspecified Confirmed Sepsis without septic shock Query Chronic vulvov…" at bounding box center [584, 202] width 596 height 76
type input "c"
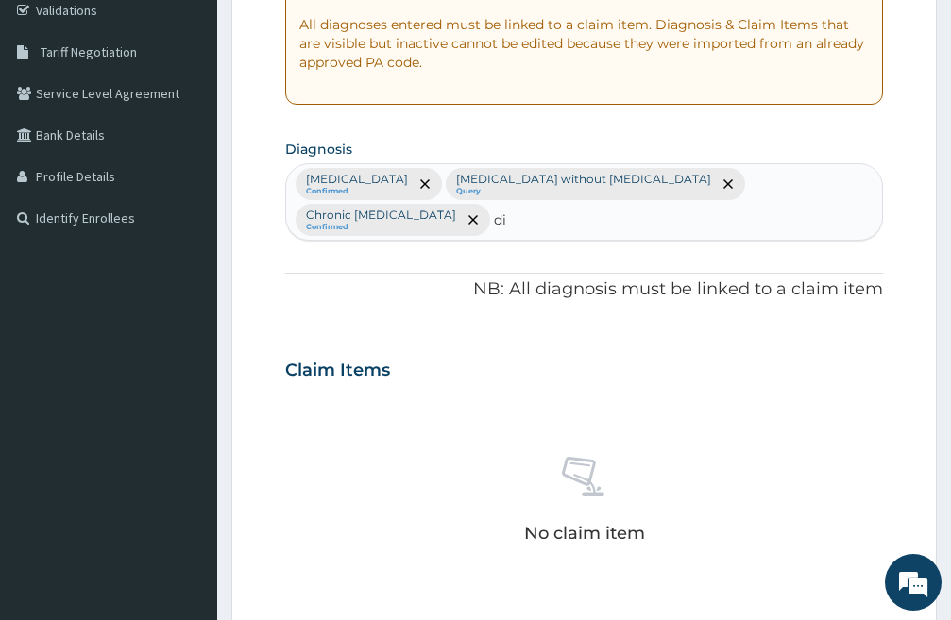
type input "d"
type input "c"
type input "d"
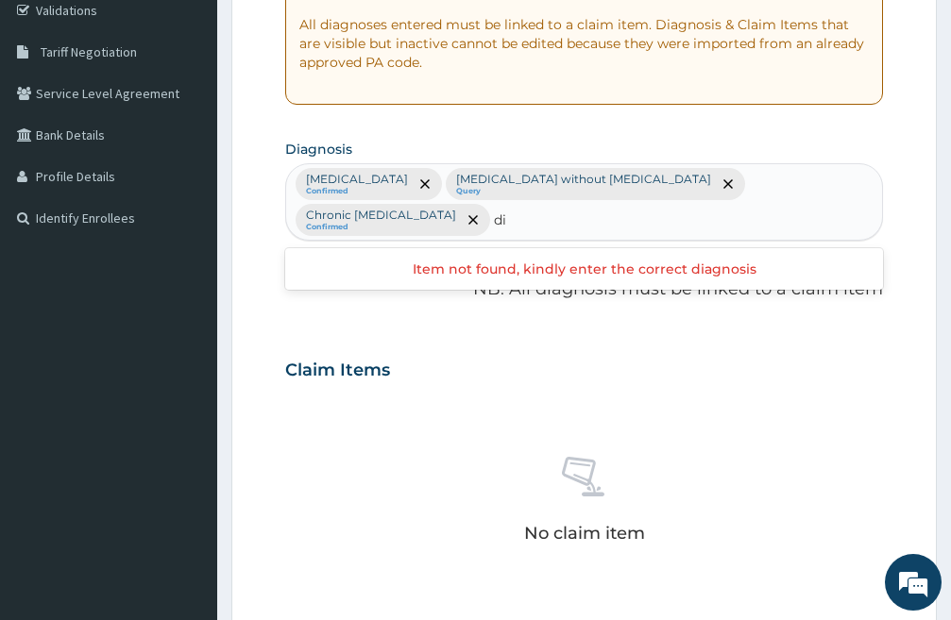
type input "d"
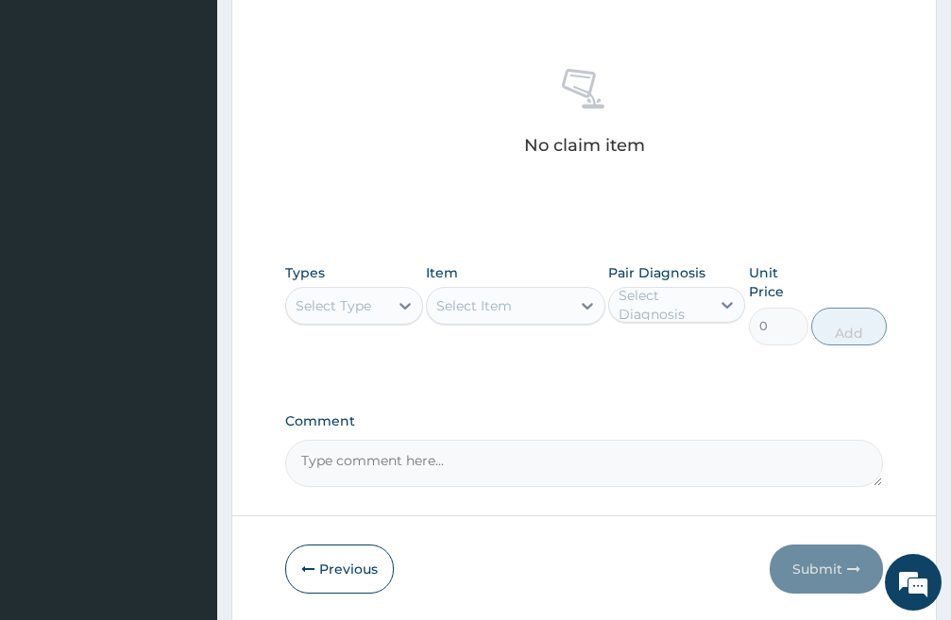
scroll to position [779, 0]
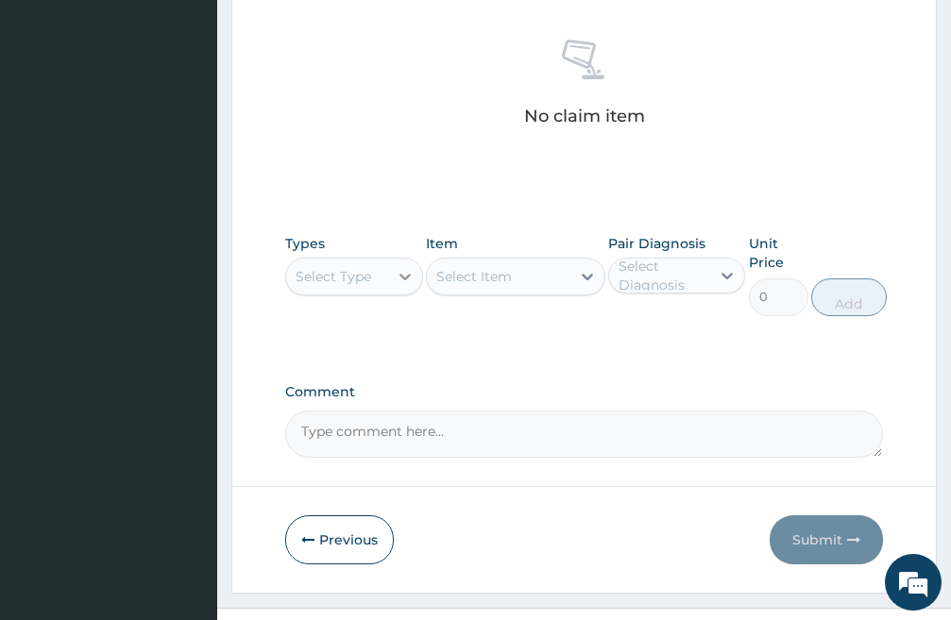
click at [401, 267] on icon at bounding box center [405, 276] width 19 height 19
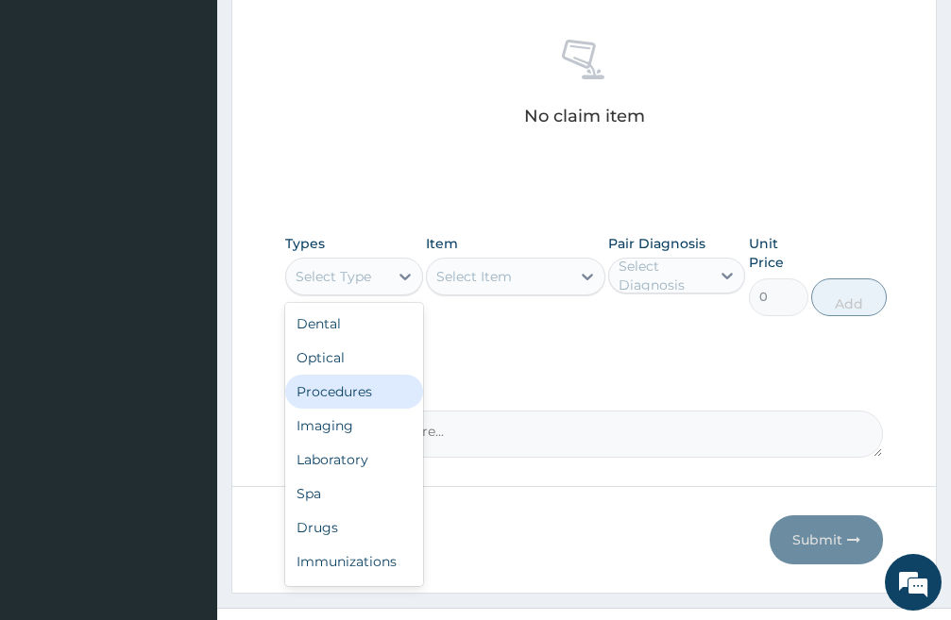
click at [340, 375] on div "Procedures" at bounding box center [354, 392] width 138 height 34
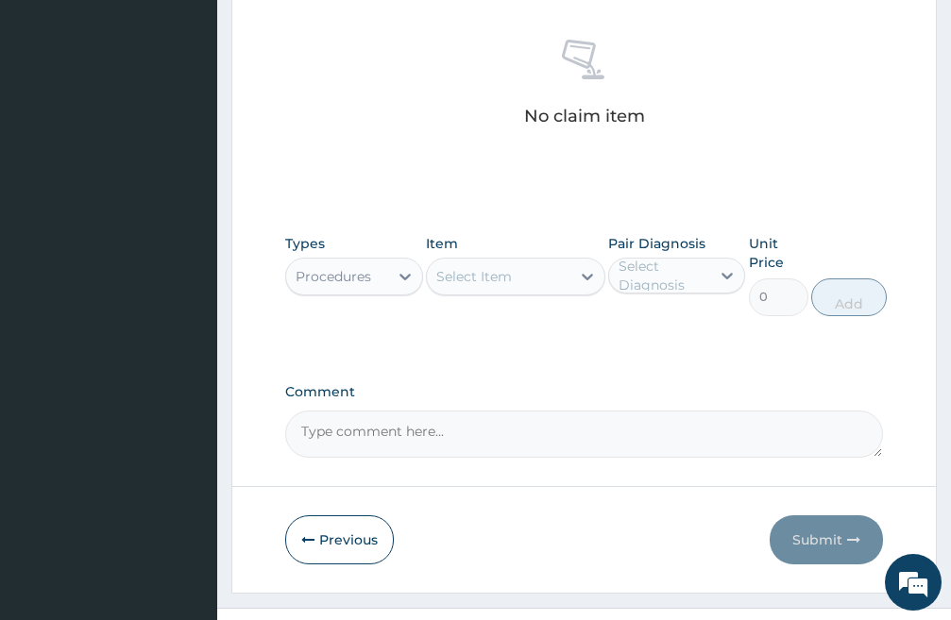
click at [529, 262] on div "Select Item" at bounding box center [498, 277] width 143 height 30
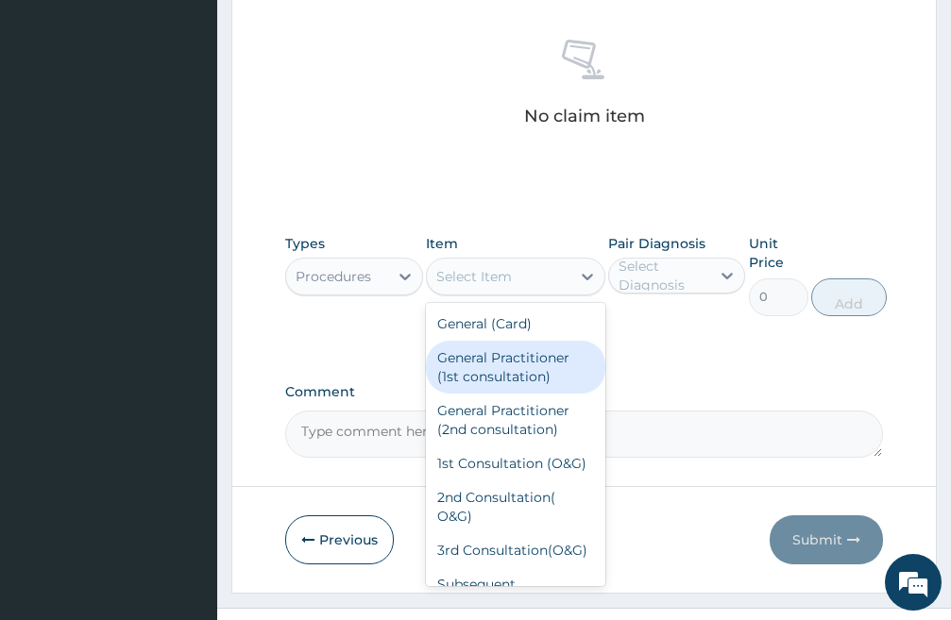
click at [503, 341] on div "General Practitioner (1st consultation)" at bounding box center [515, 367] width 179 height 53
type input "3000"
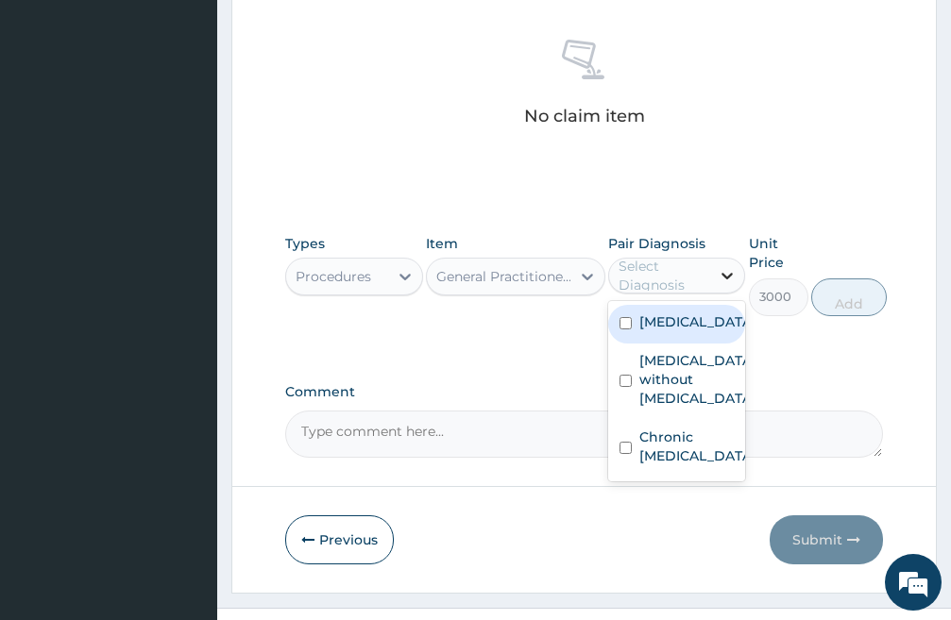
click at [730, 266] on icon at bounding box center [726, 275] width 19 height 19
click at [627, 317] on input "checkbox" at bounding box center [625, 323] width 12 height 12
checkbox input "true"
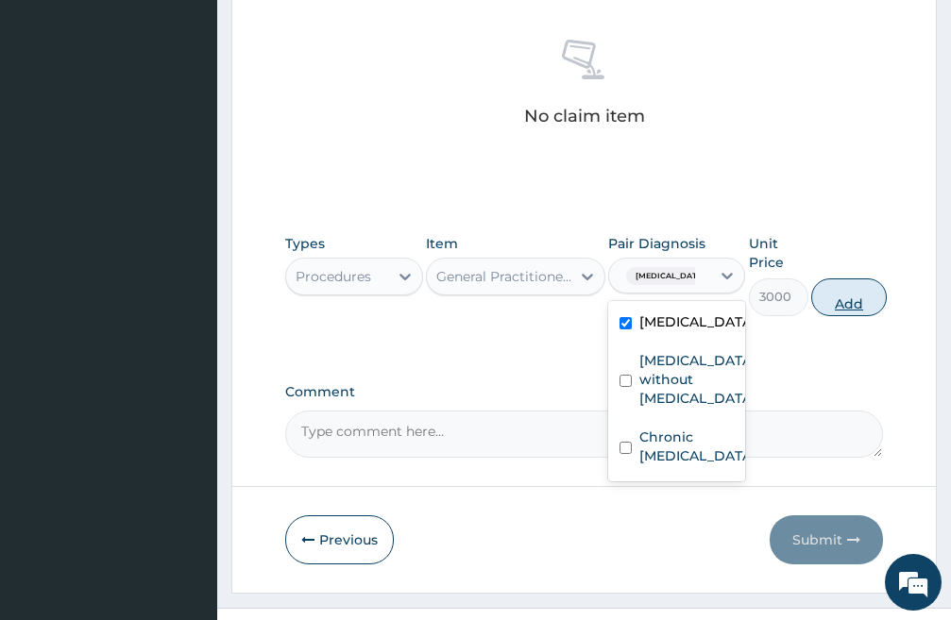
click at [861, 278] on button "Add" at bounding box center [849, 297] width 76 height 38
type input "0"
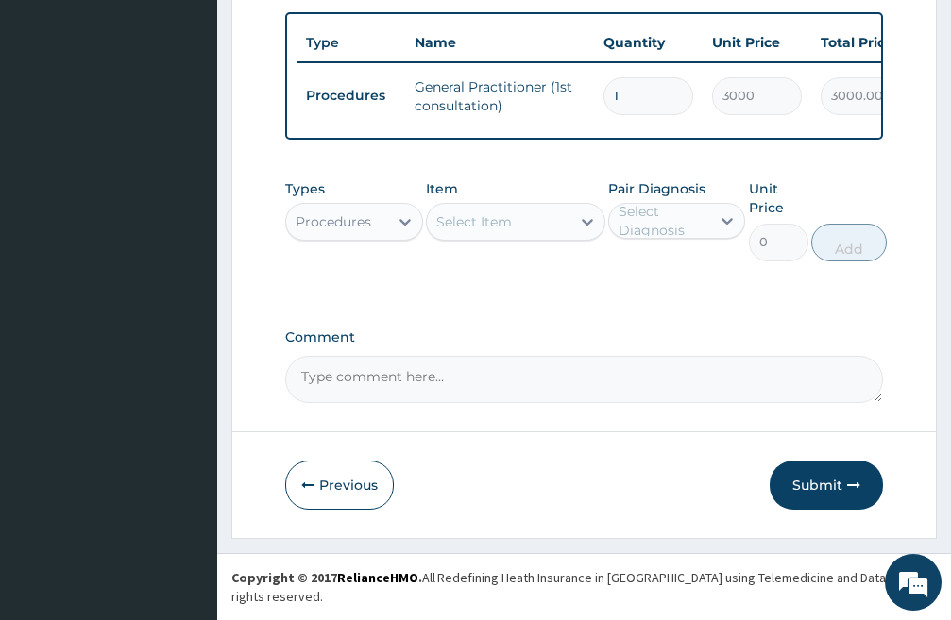
scroll to position [705, 0]
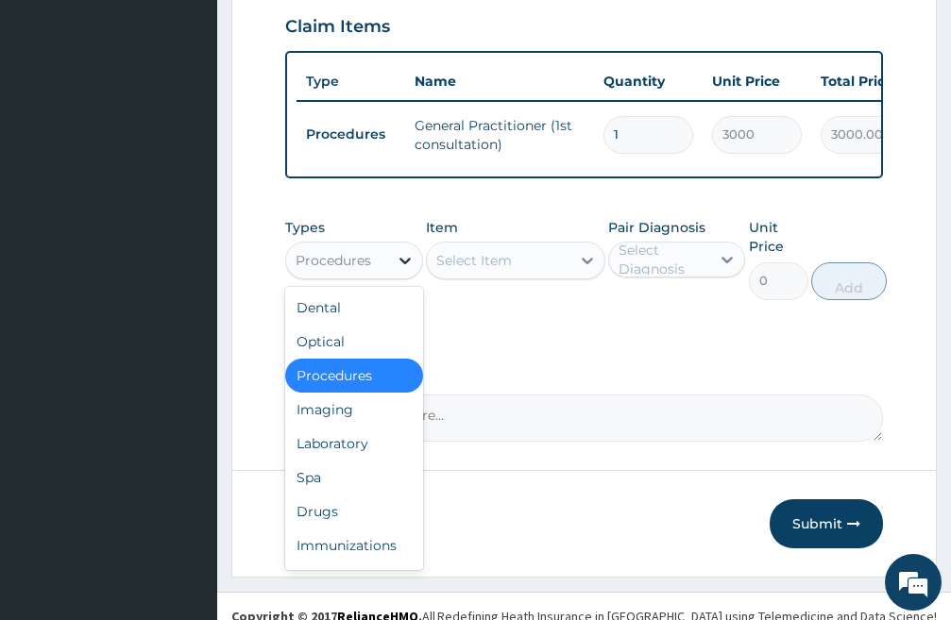
click at [404, 251] on icon at bounding box center [405, 260] width 19 height 19
click at [346, 429] on div "Laboratory" at bounding box center [354, 444] width 138 height 34
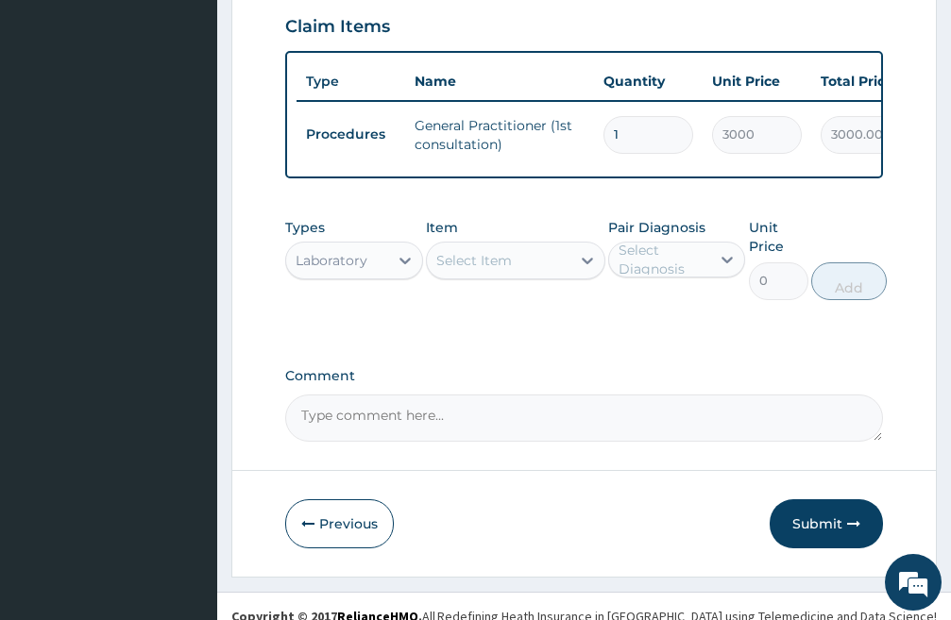
click at [527, 248] on div "Select Item" at bounding box center [498, 260] width 143 height 30
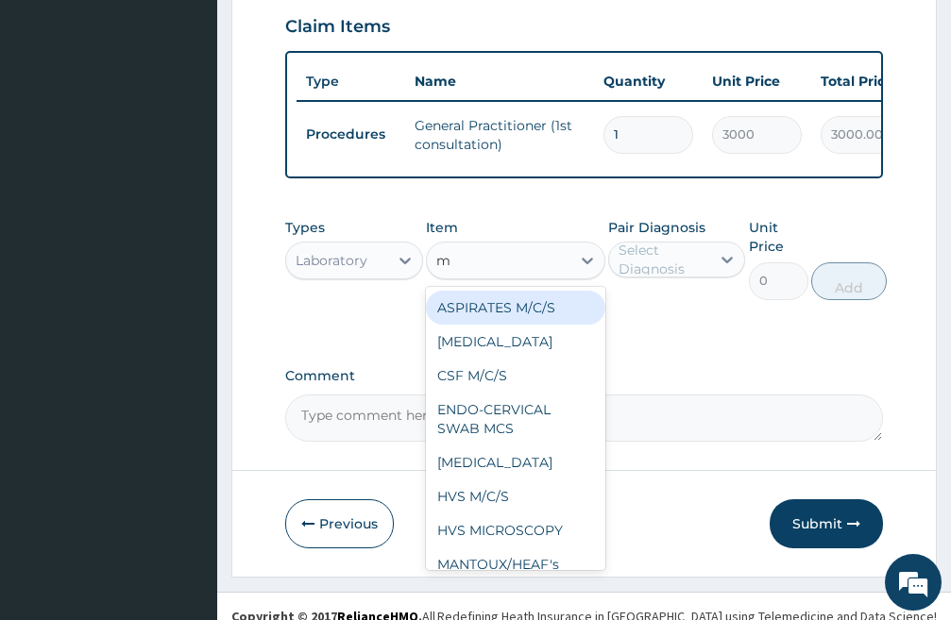
type input "mp"
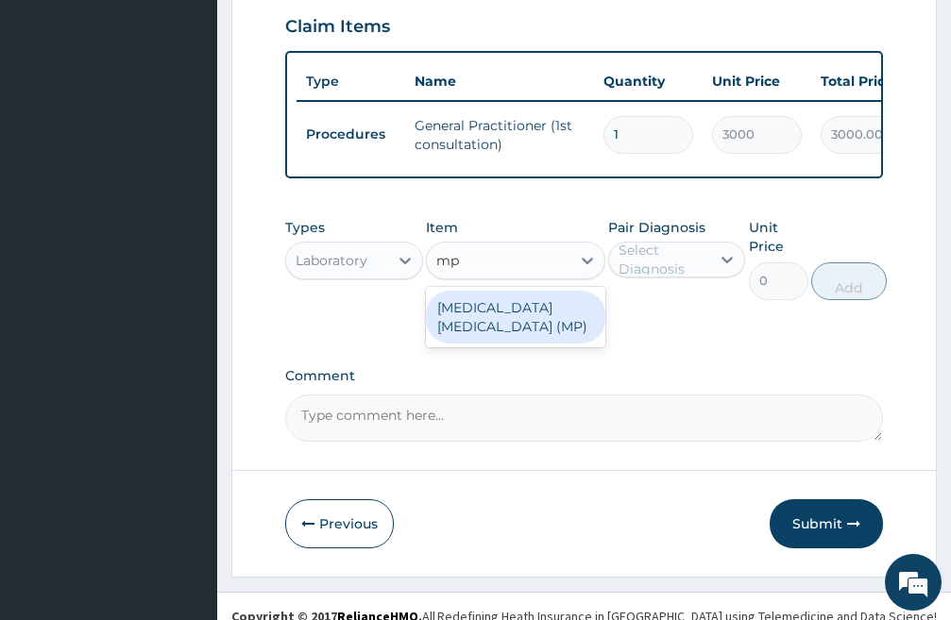
click at [519, 291] on div "MALARIA PARASITE (MP)" at bounding box center [515, 317] width 179 height 53
type input "1500"
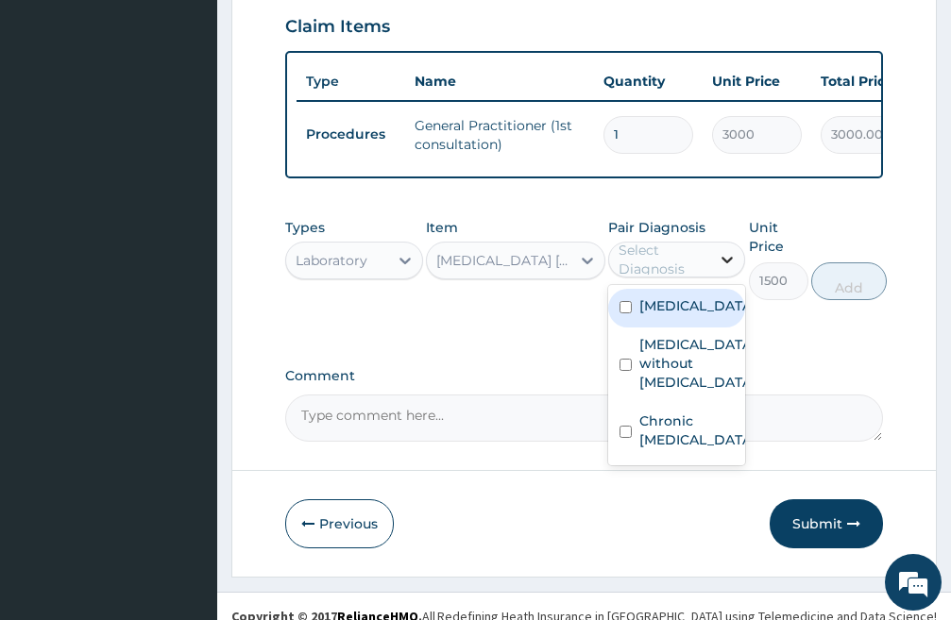
click at [735, 250] on icon at bounding box center [726, 259] width 19 height 19
click at [629, 301] on input "checkbox" at bounding box center [625, 307] width 12 height 12
checkbox input "true"
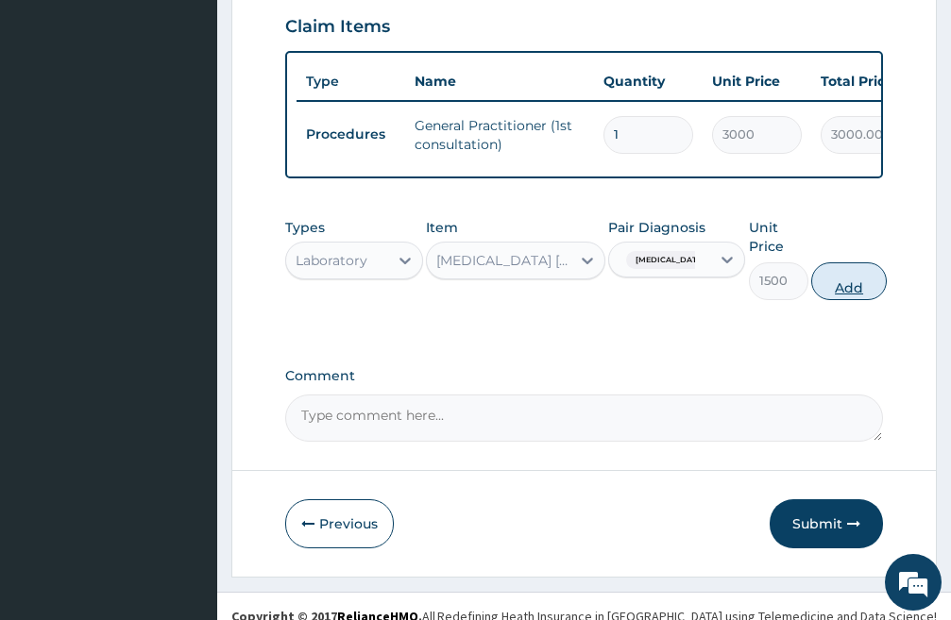
click at [855, 266] on button "Add" at bounding box center [849, 281] width 76 height 38
type input "0"
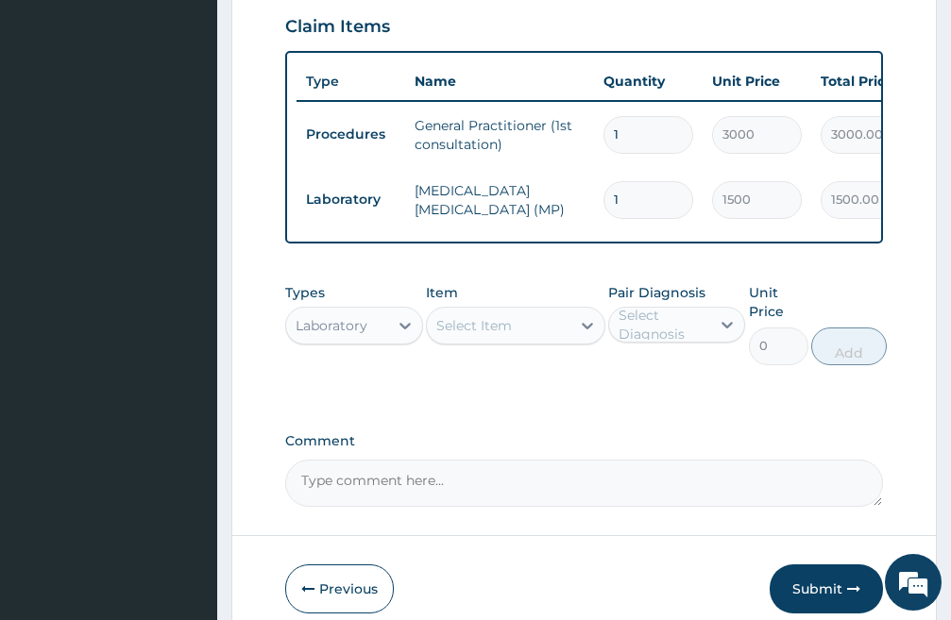
click at [510, 316] on div "Select Item" at bounding box center [474, 325] width 76 height 19
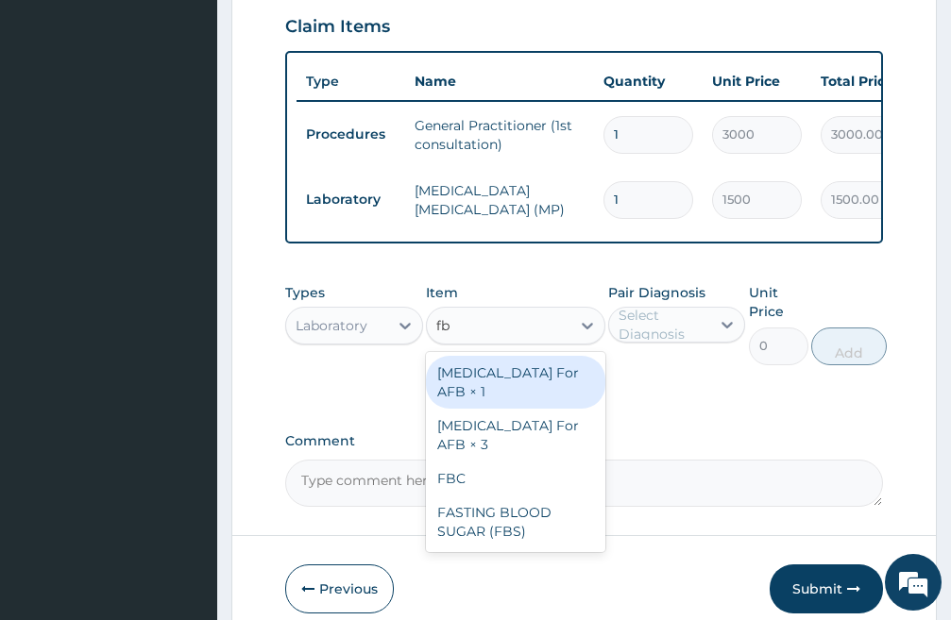
type input "fbc"
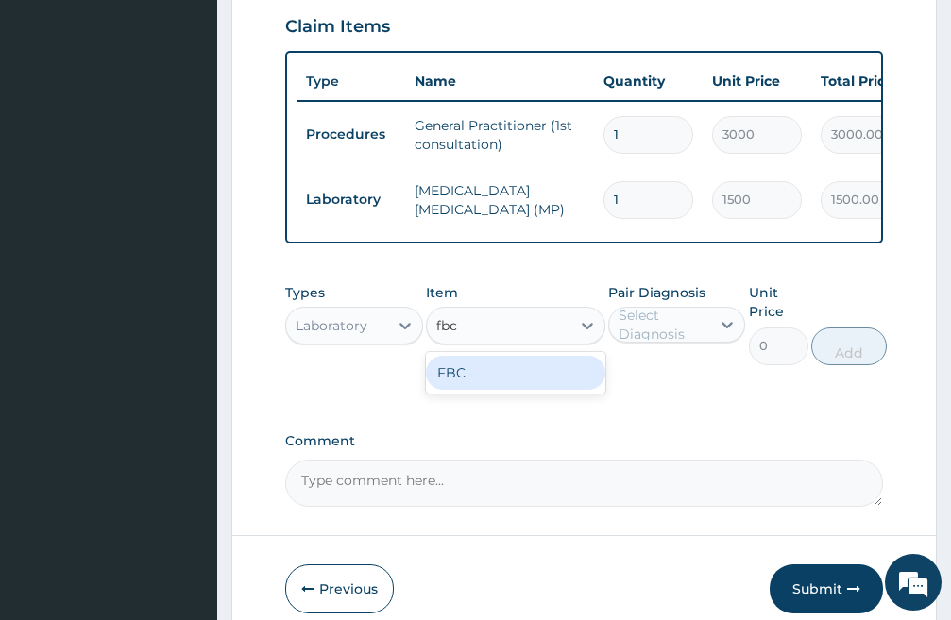
click at [500, 356] on div "FBC" at bounding box center [515, 373] width 179 height 34
type input "3000"
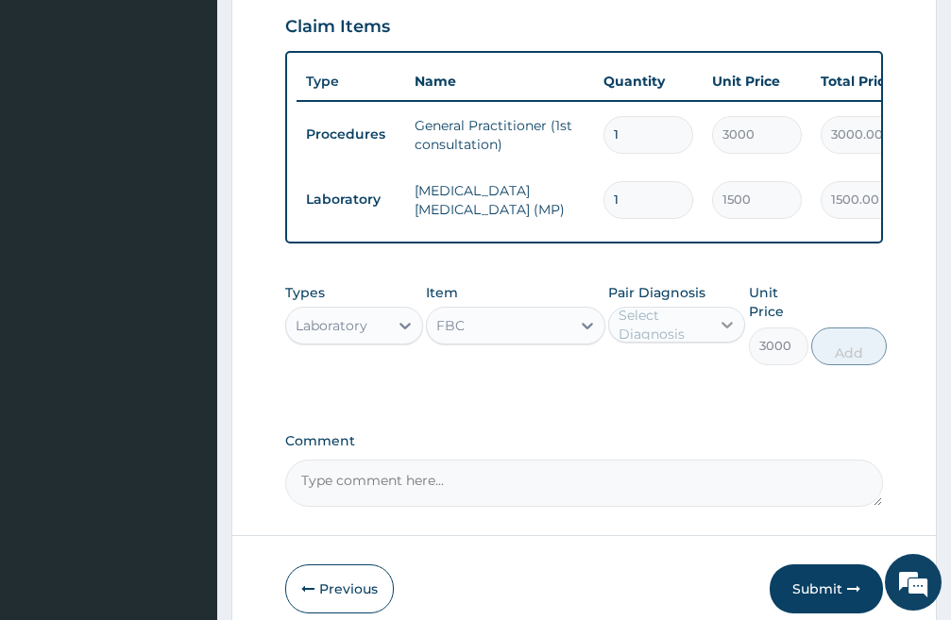
click at [722, 315] on icon at bounding box center [726, 324] width 19 height 19
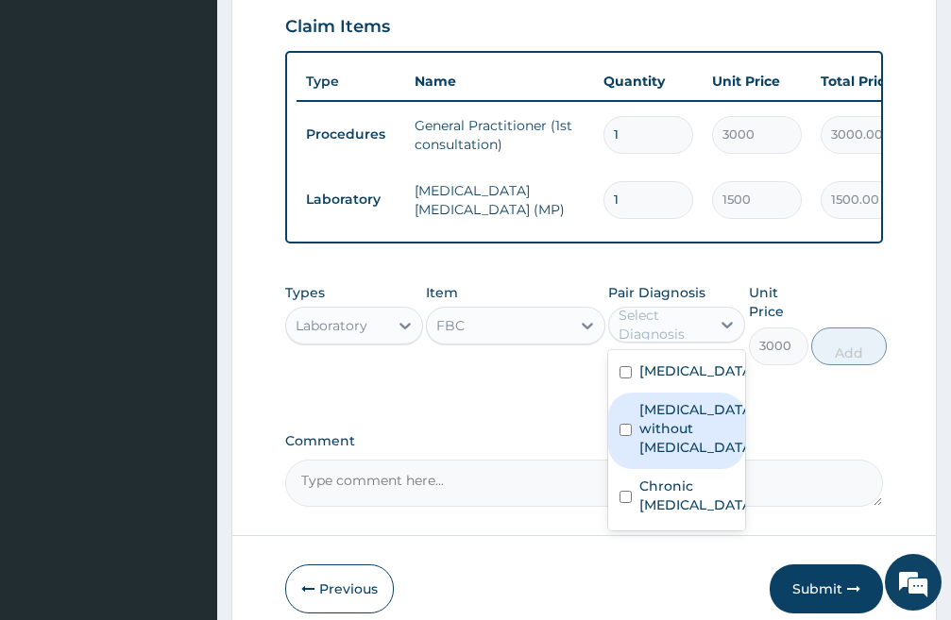
click at [625, 430] on input "checkbox" at bounding box center [625, 430] width 12 height 12
checkbox input "true"
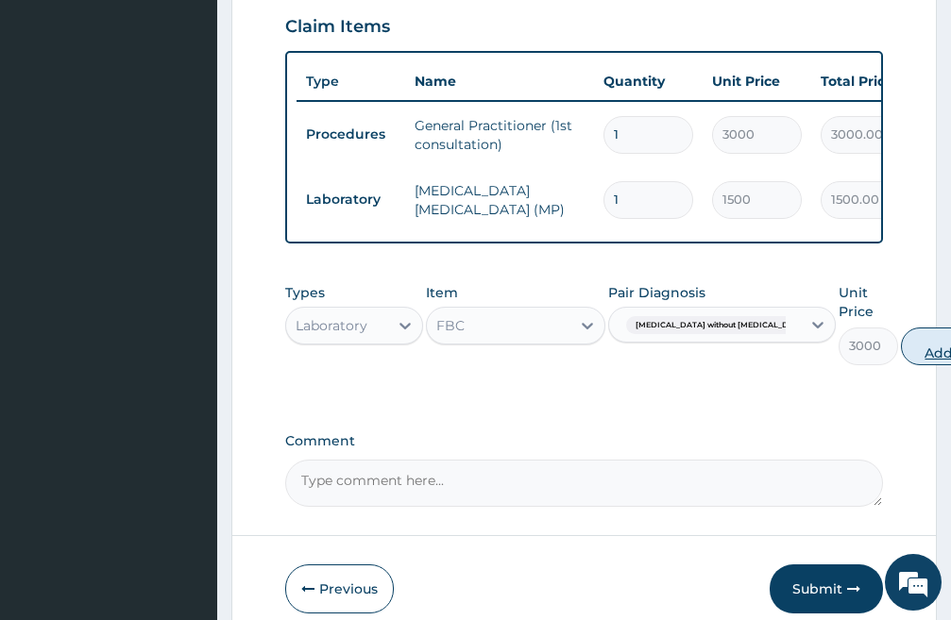
click at [901, 332] on button "Add" at bounding box center [939, 347] width 76 height 38
type input "0"
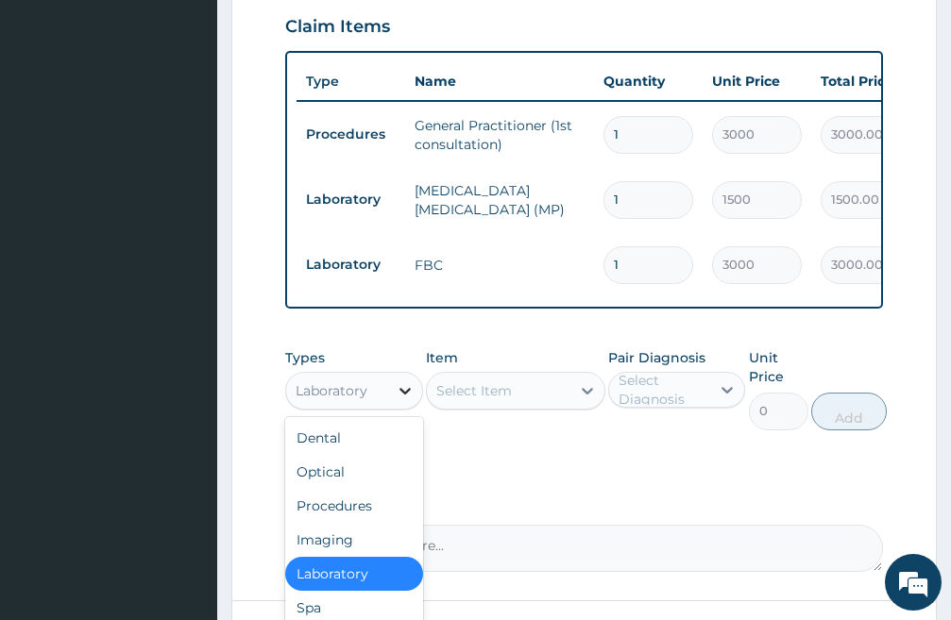
click at [403, 381] on icon at bounding box center [405, 390] width 19 height 19
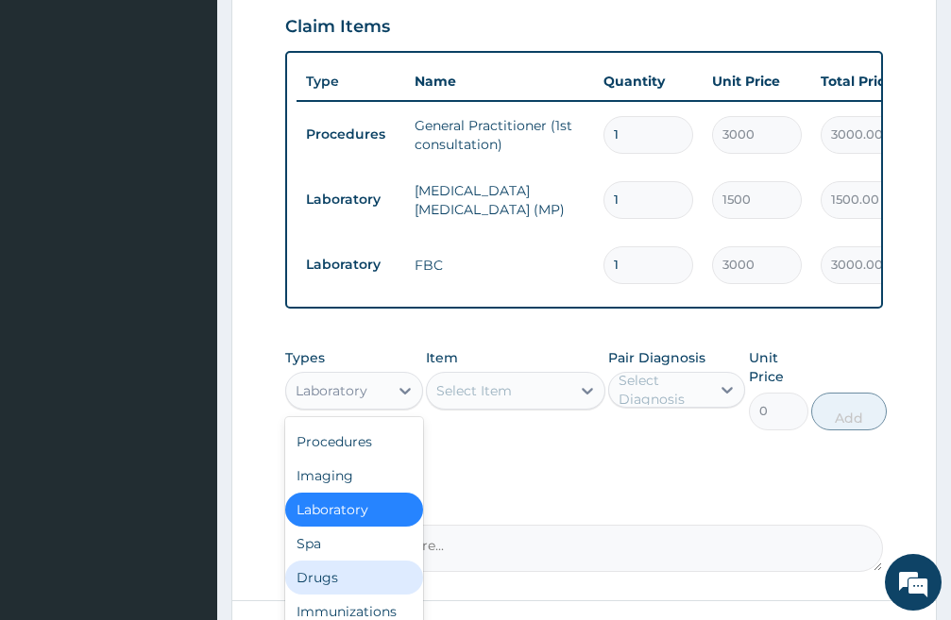
click at [347, 561] on div "Drugs" at bounding box center [354, 578] width 138 height 34
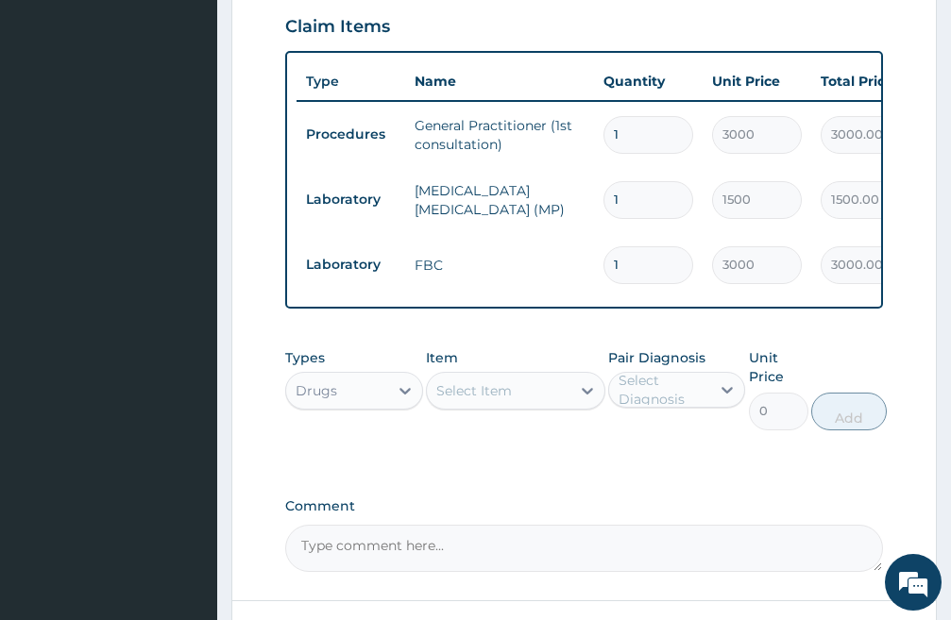
click at [525, 376] on div "Select Item" at bounding box center [498, 391] width 143 height 30
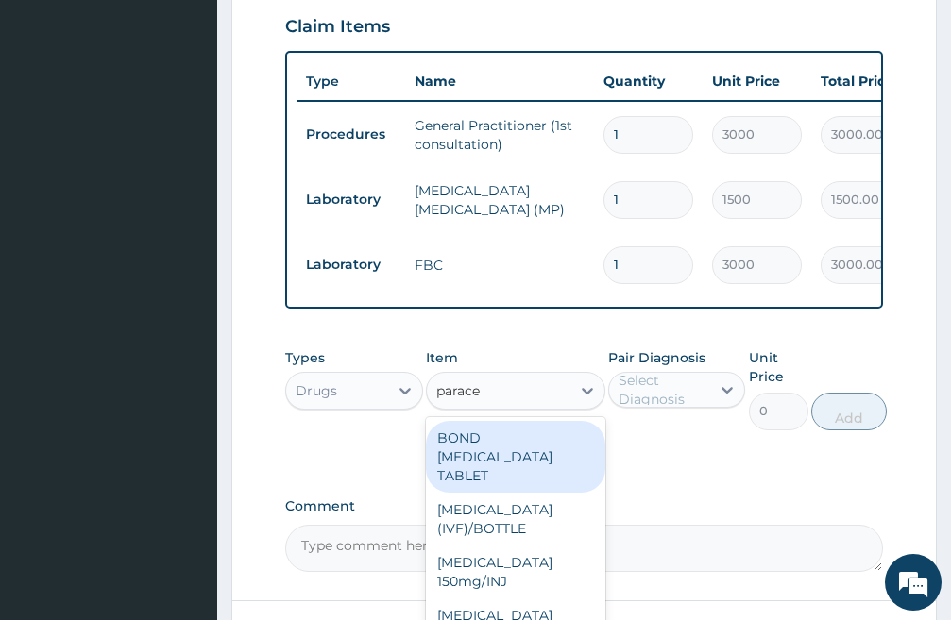
type input "paracet"
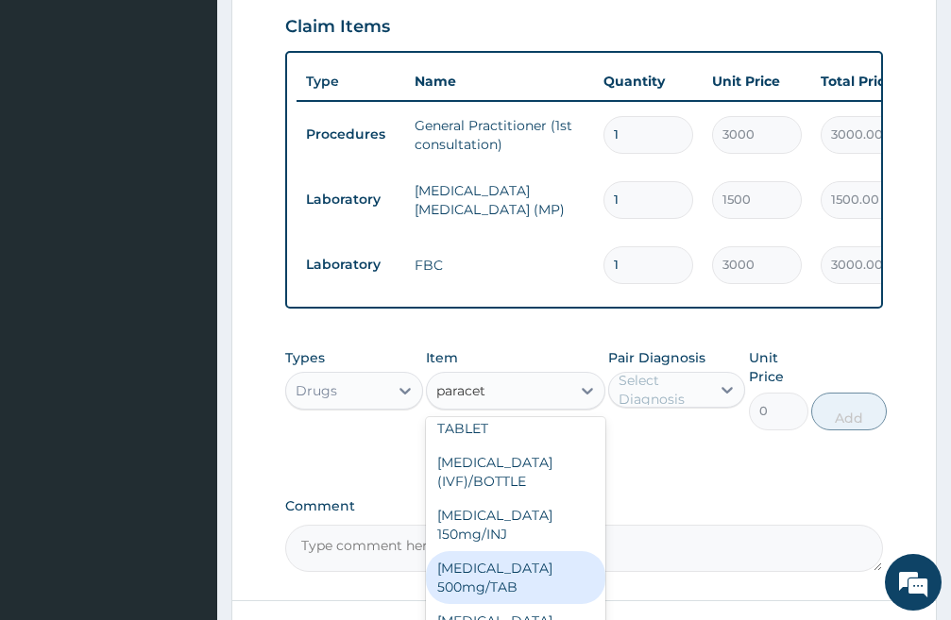
scroll to position [94, 0]
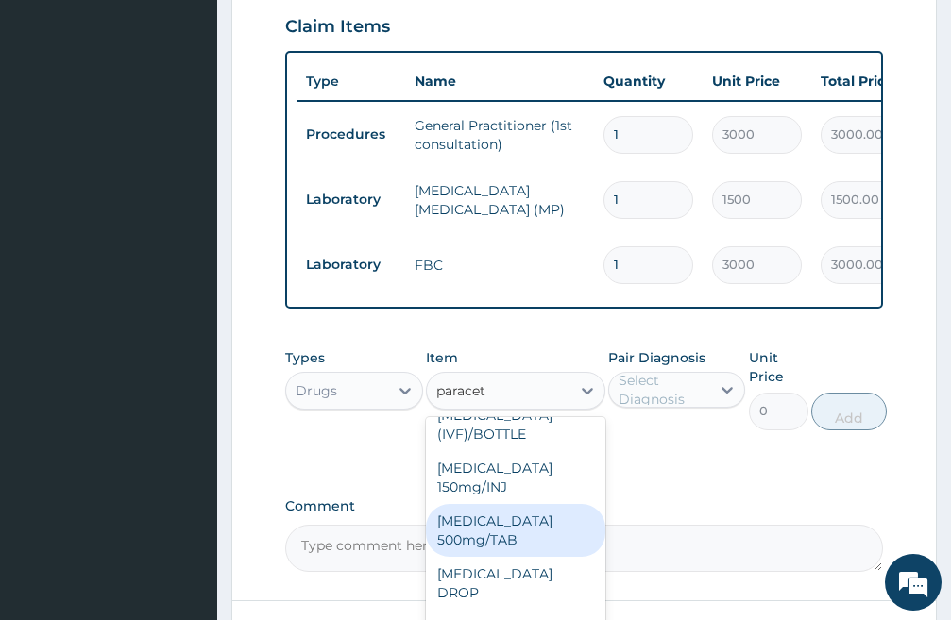
click at [494, 516] on div "PARACETAMOL 500mg/TAB" at bounding box center [515, 530] width 179 height 53
type input "30"
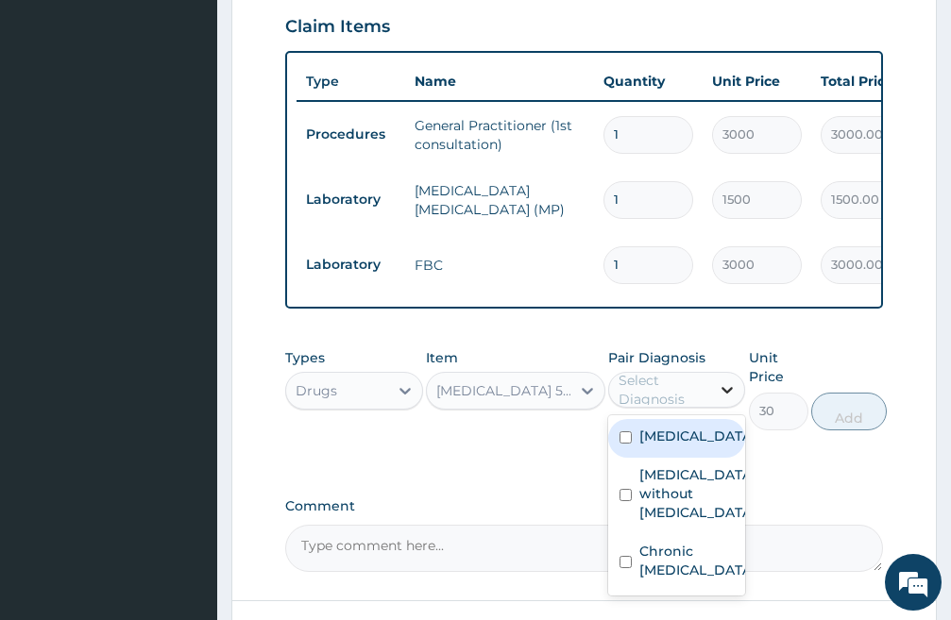
click at [727, 380] on icon at bounding box center [726, 389] width 19 height 19
click at [622, 431] on input "checkbox" at bounding box center [625, 437] width 12 height 12
checkbox input "true"
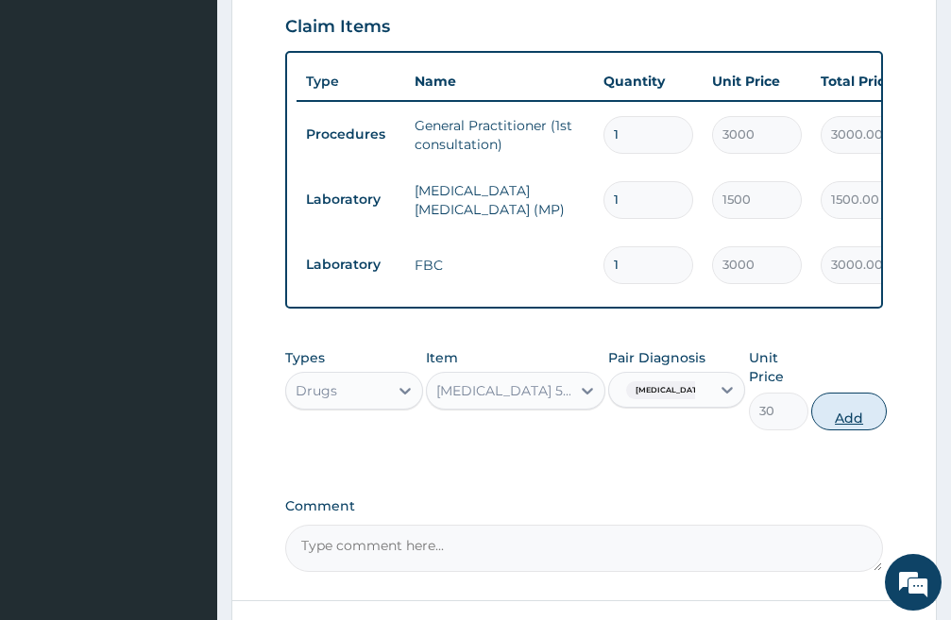
click at [852, 397] on button "Add" at bounding box center [849, 412] width 76 height 38
type input "0"
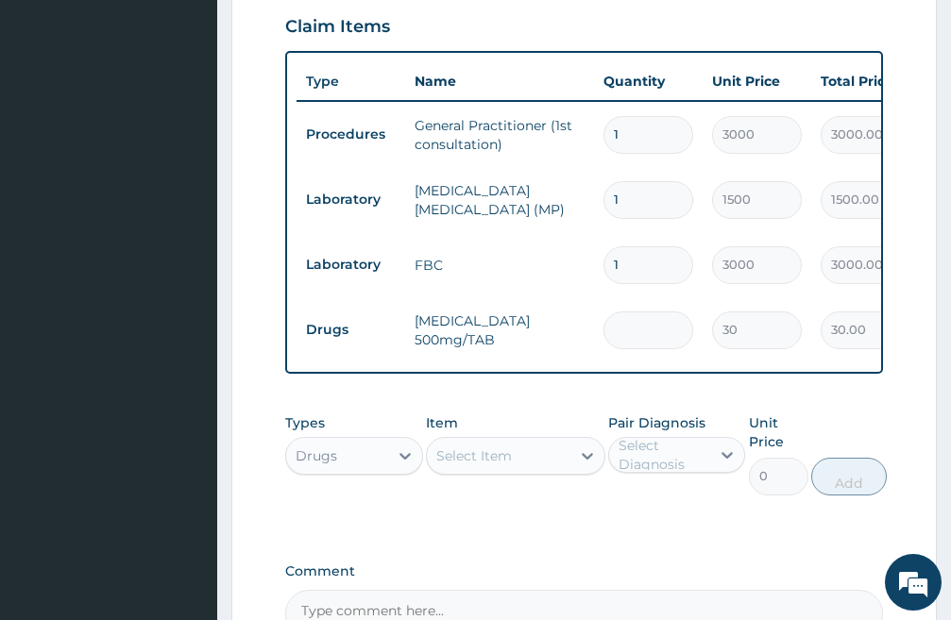
type input "0.00"
type input "9"
type input "270.00"
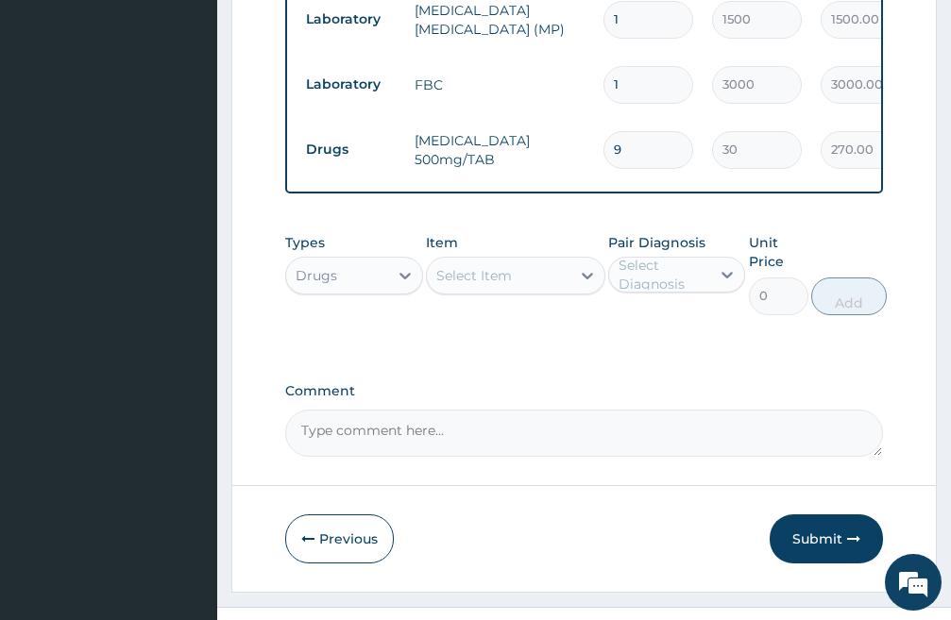
scroll to position [894, 0]
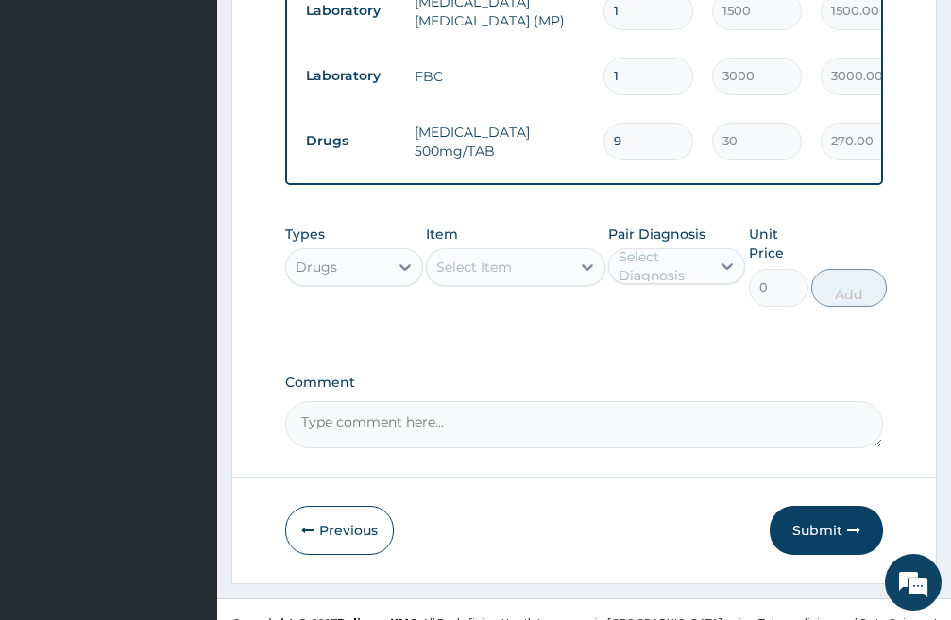
type input "9"
click at [515, 252] on div "Select Item" at bounding box center [498, 267] width 143 height 30
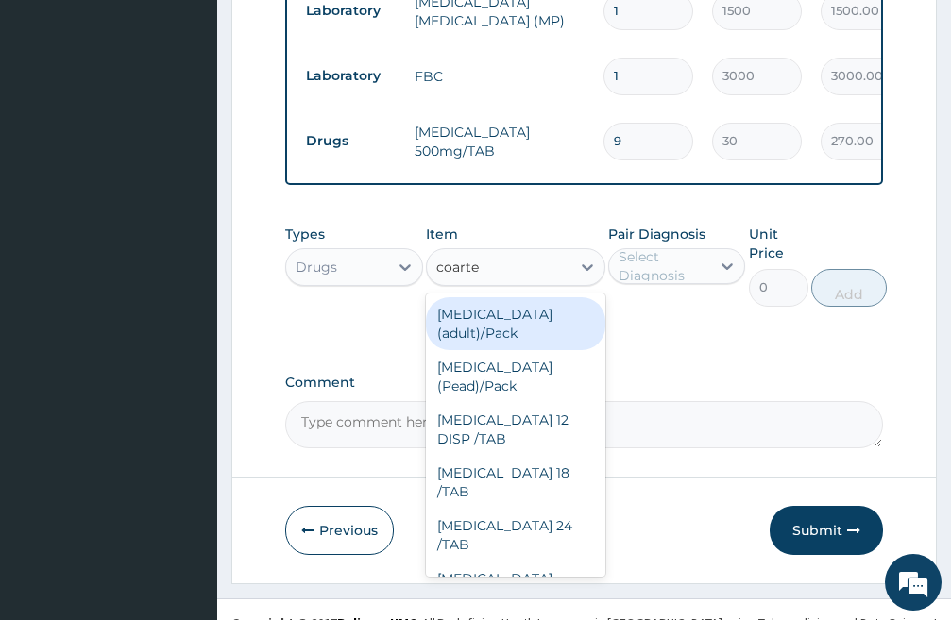
type input "coartem"
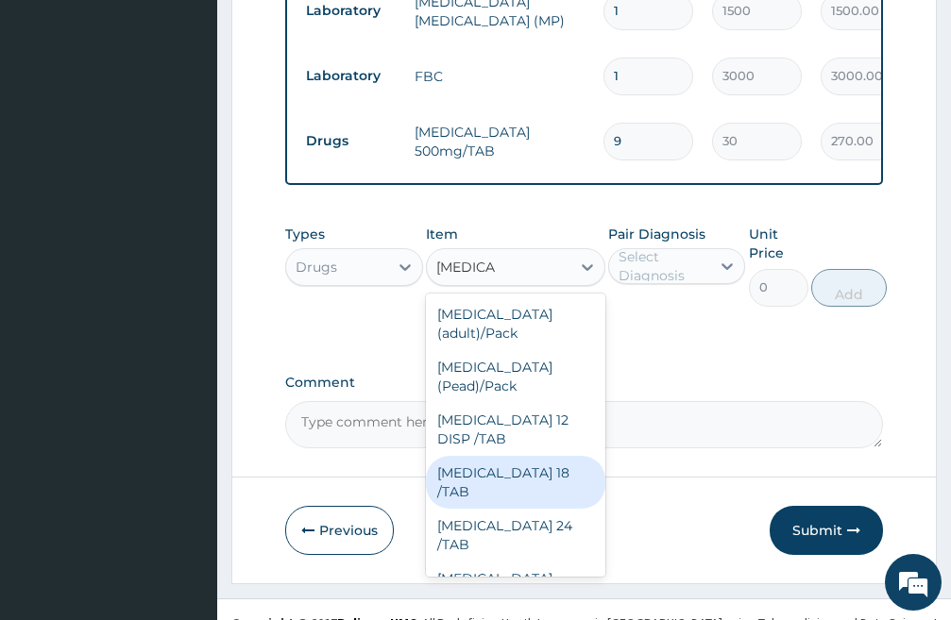
click at [489, 456] on div "COARTEM 18 /TAB" at bounding box center [515, 482] width 179 height 53
type input "100"
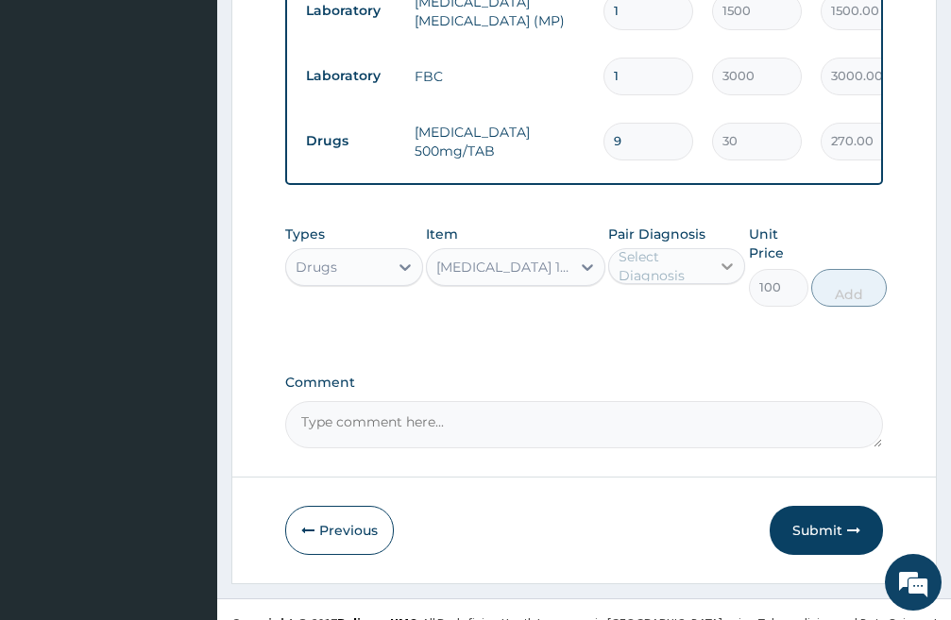
click at [722, 257] on icon at bounding box center [726, 266] width 19 height 19
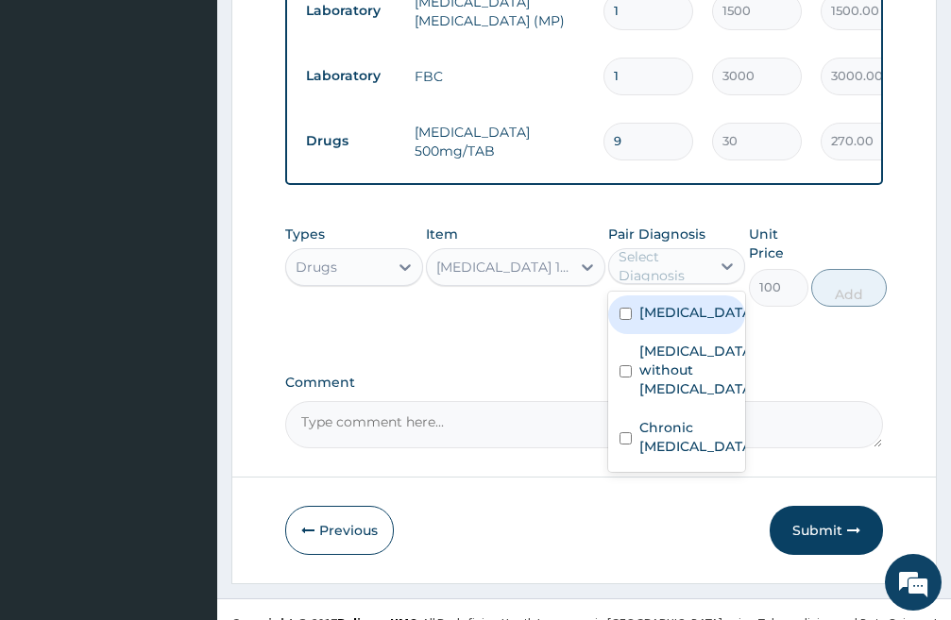
click at [623, 308] on input "checkbox" at bounding box center [625, 314] width 12 height 12
checkbox input "true"
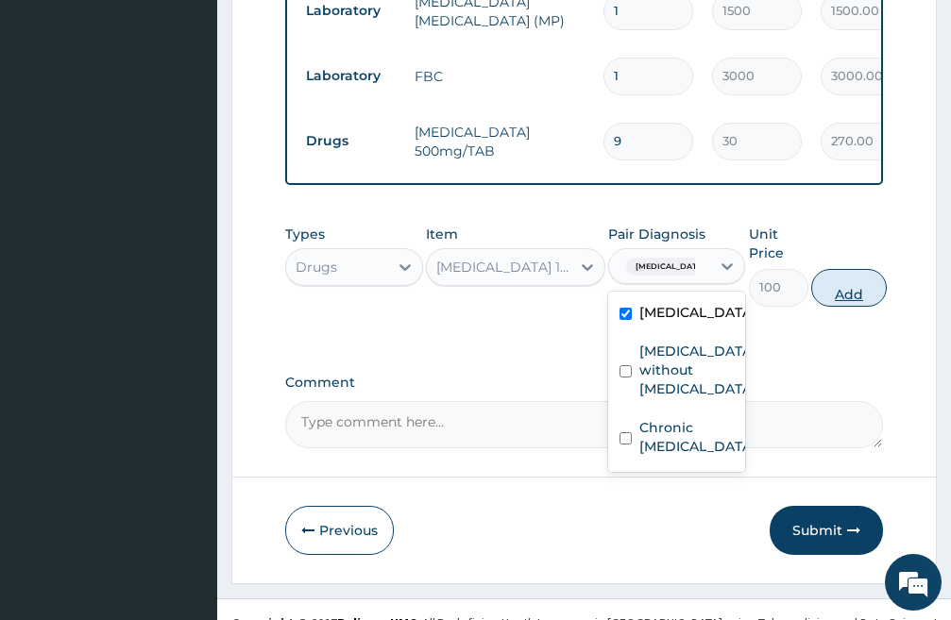
click at [869, 271] on button "Add" at bounding box center [849, 288] width 76 height 38
type input "0"
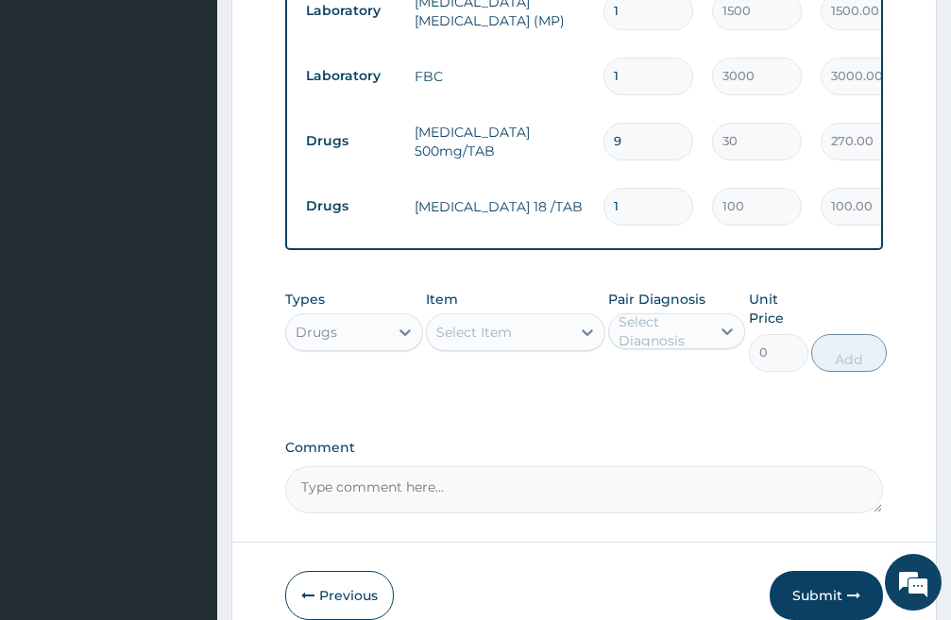
type input "18"
type input "1800.00"
type input "18"
click at [518, 317] on div "Select Item" at bounding box center [498, 332] width 143 height 30
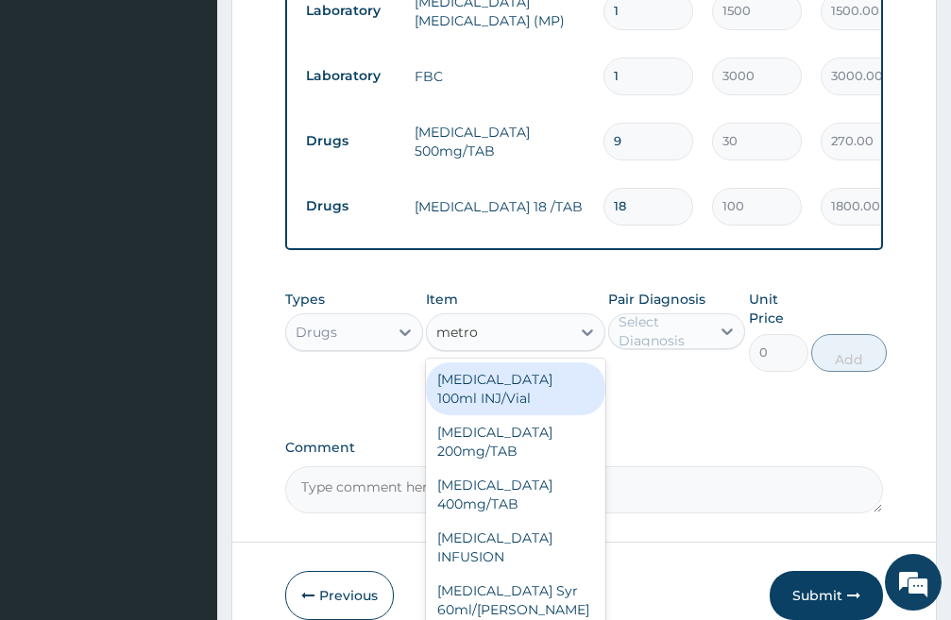
type input "metron"
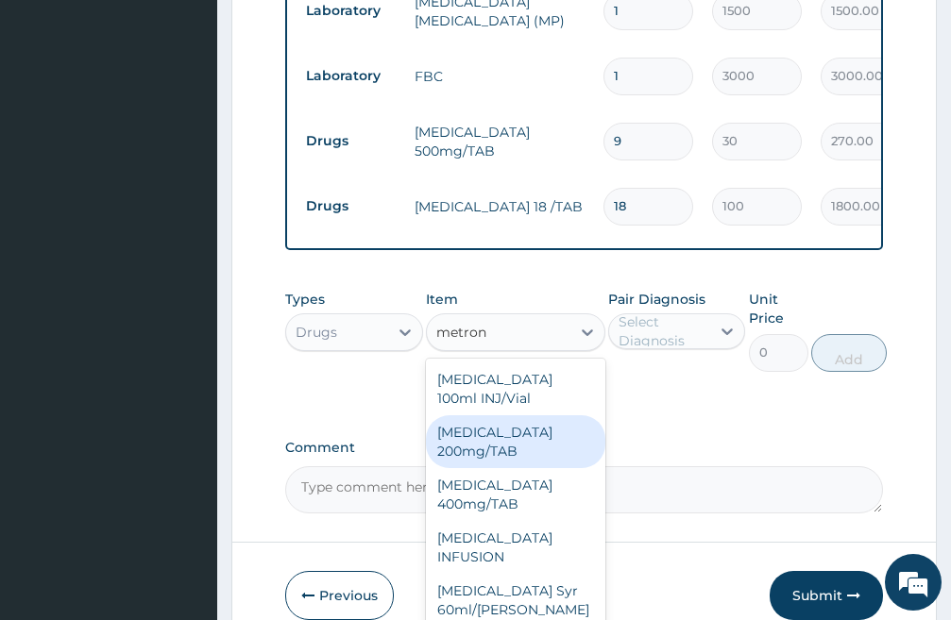
click at [498, 415] on div "METRONIDAZOLE 200mg/TAB" at bounding box center [515, 441] width 179 height 53
type input "60"
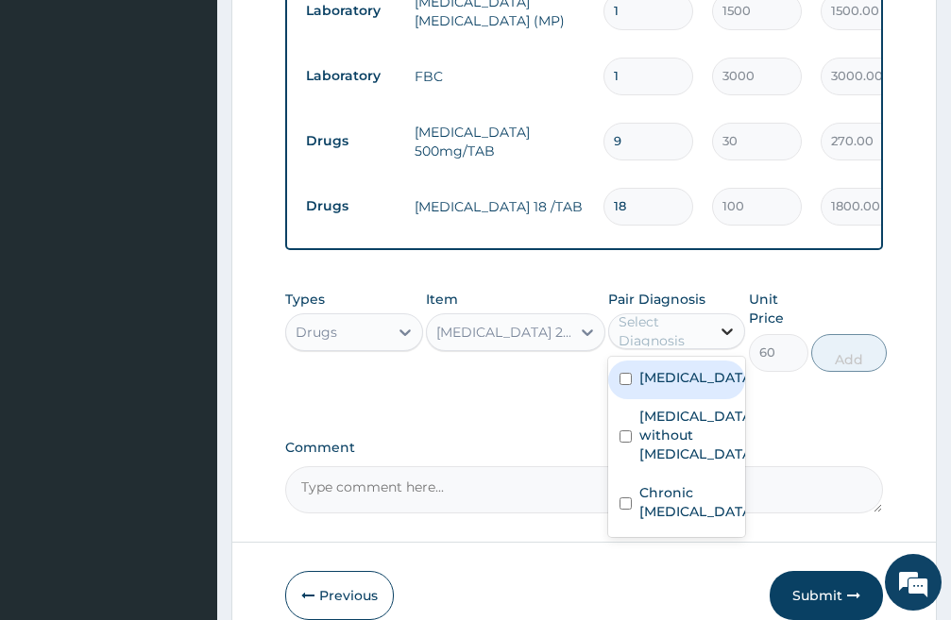
click at [725, 322] on icon at bounding box center [726, 331] width 19 height 19
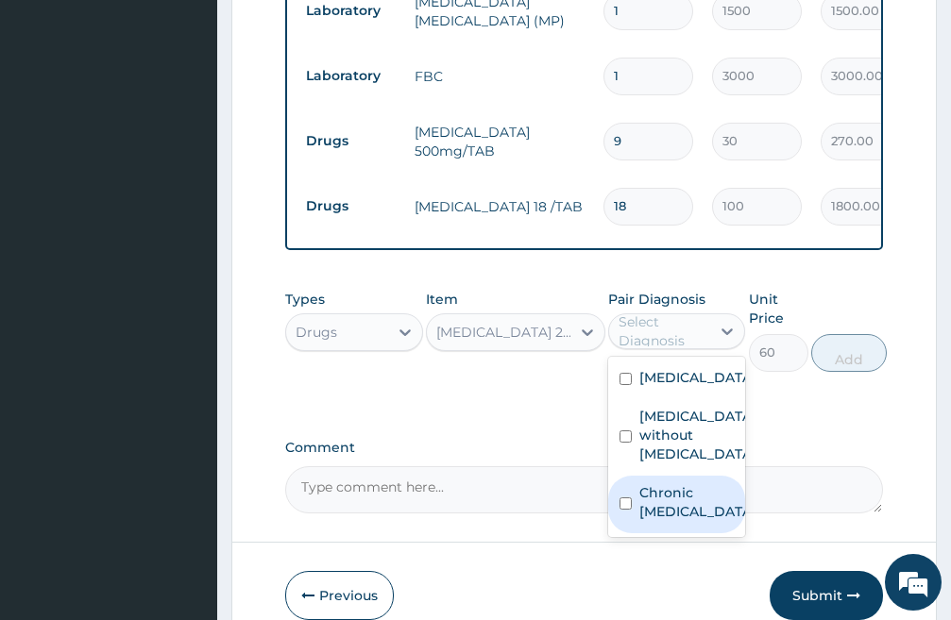
click at [621, 500] on input "checkbox" at bounding box center [625, 504] width 12 height 12
checkbox input "true"
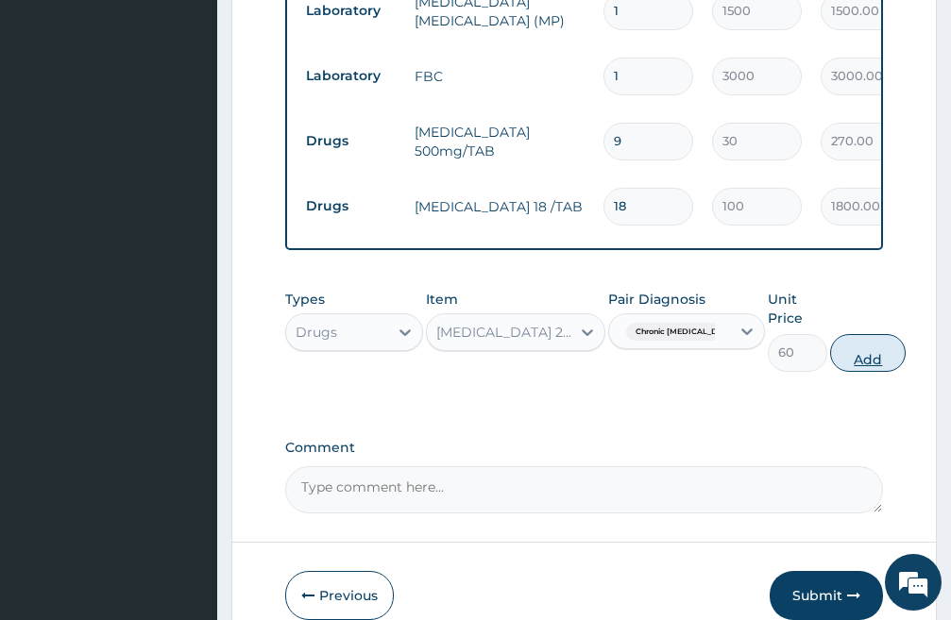
click at [862, 338] on button "Add" at bounding box center [868, 353] width 76 height 38
type input "0"
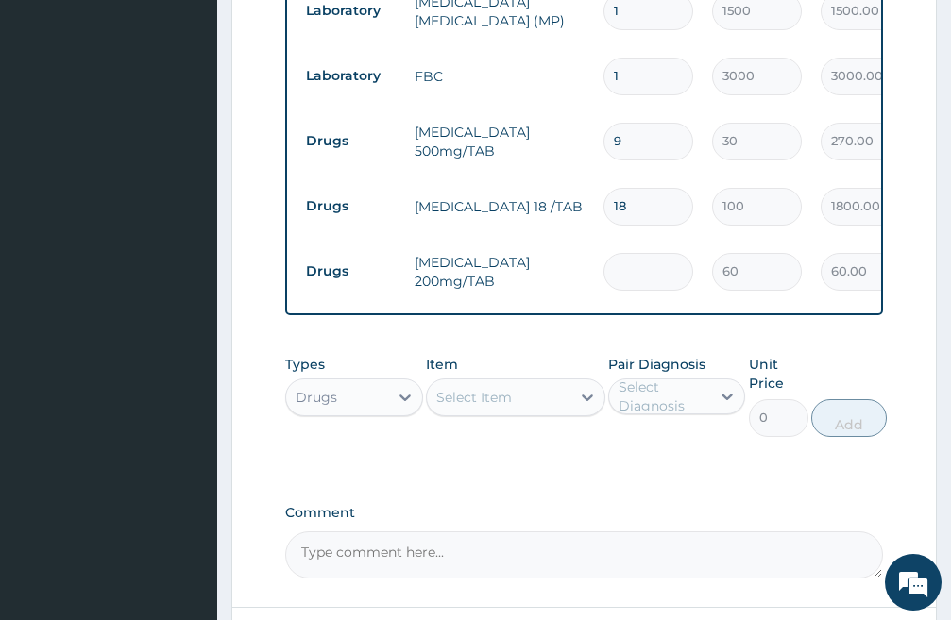
type input "0.00"
type input "2"
type input "120.00"
type input "21"
type input "1260.00"
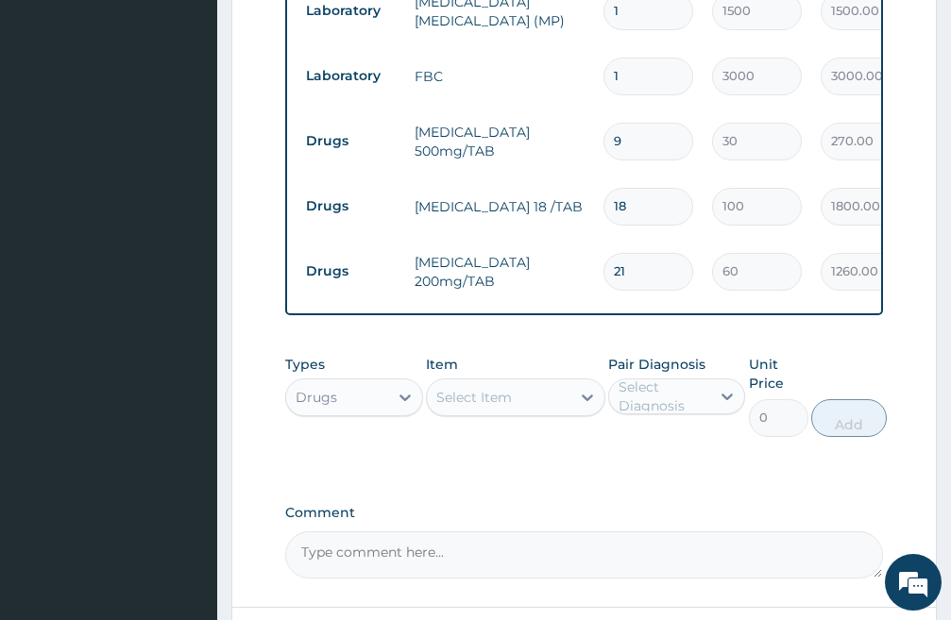
type input "21"
click at [531, 383] on div "Select Item" at bounding box center [498, 397] width 143 height 30
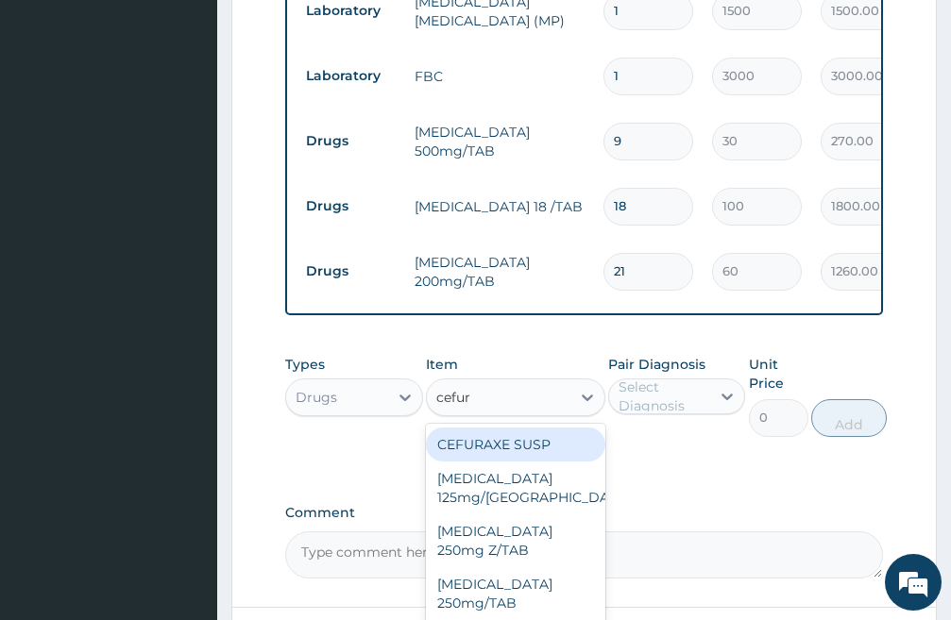
type input "cefuro"
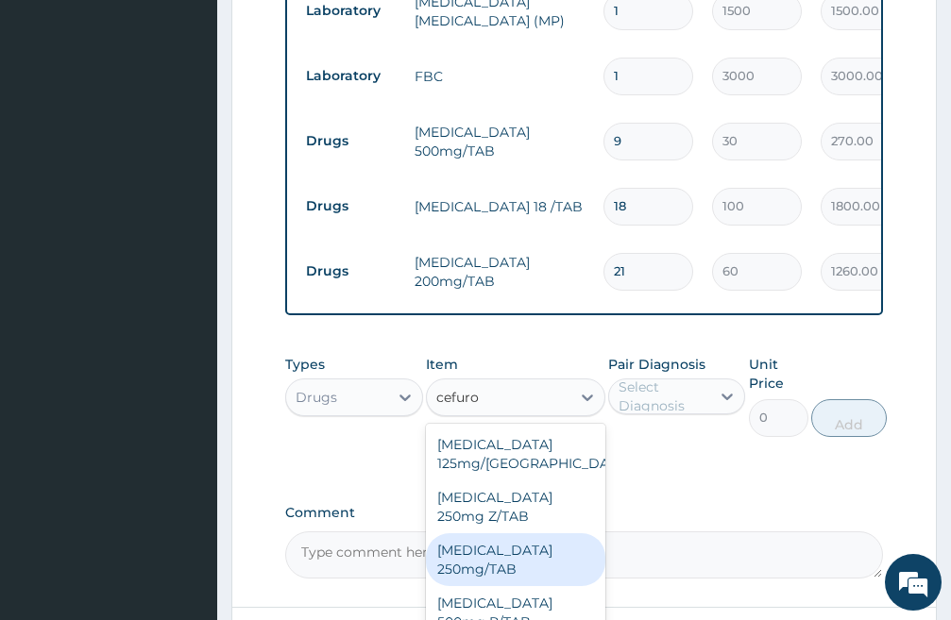
click at [502, 538] on div "Cefuroxime 250mg/TAB" at bounding box center [515, 559] width 179 height 53
type input "200"
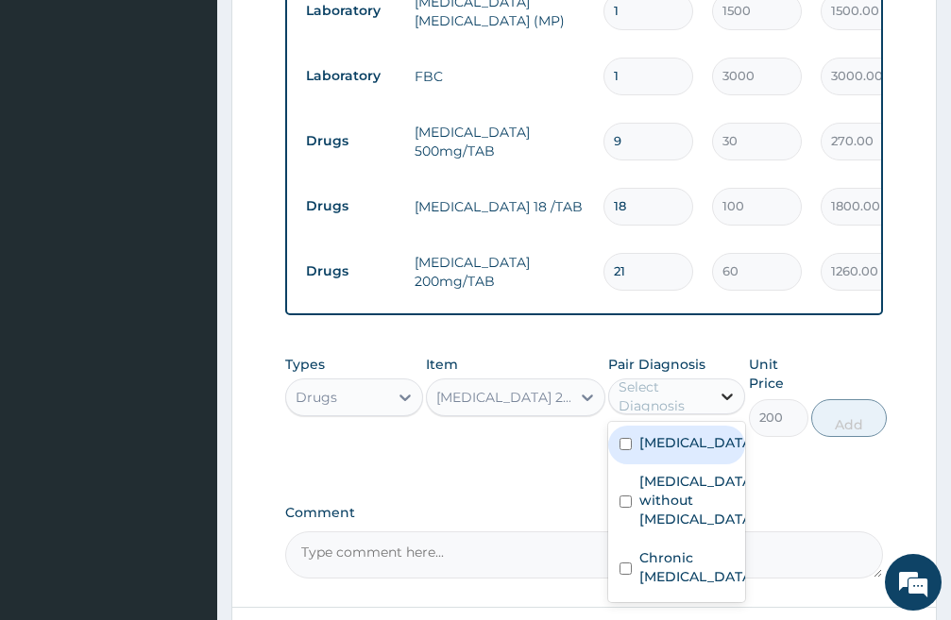
click at [723, 387] on icon at bounding box center [726, 396] width 19 height 19
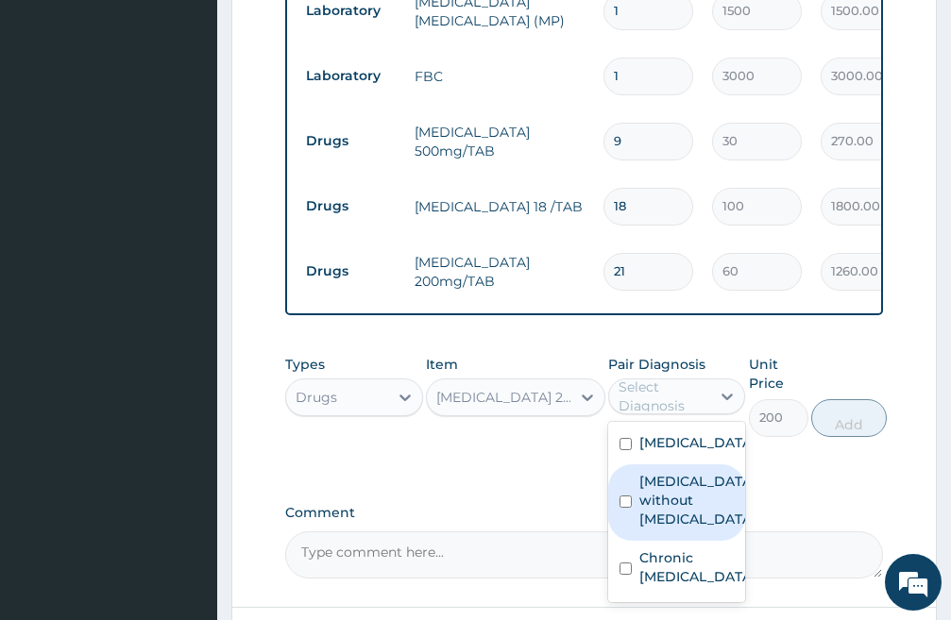
click at [622, 504] on input "checkbox" at bounding box center [625, 502] width 12 height 12
checkbox input "true"
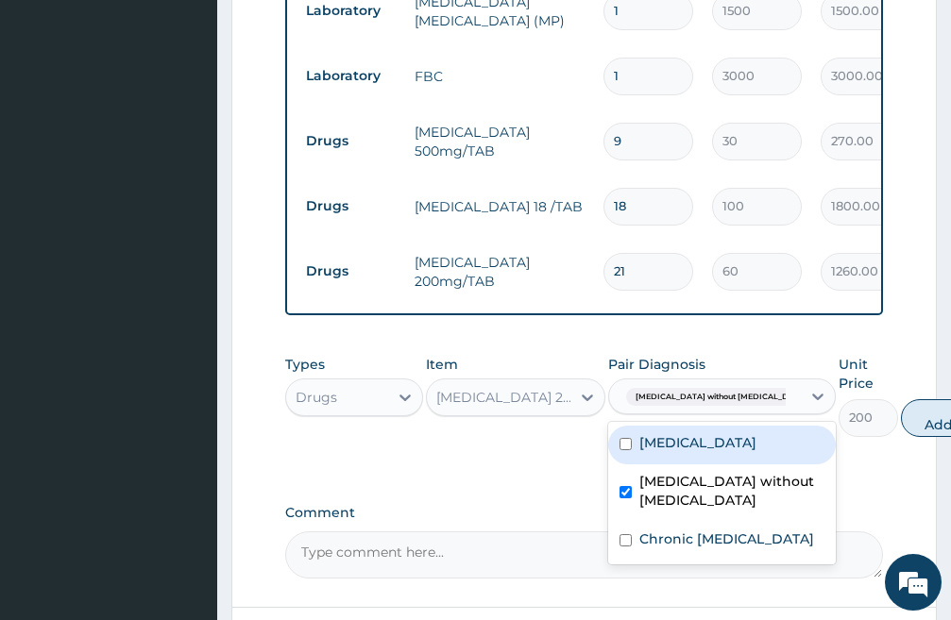
click at [901, 399] on button "Add" at bounding box center [939, 418] width 76 height 38
type input "0"
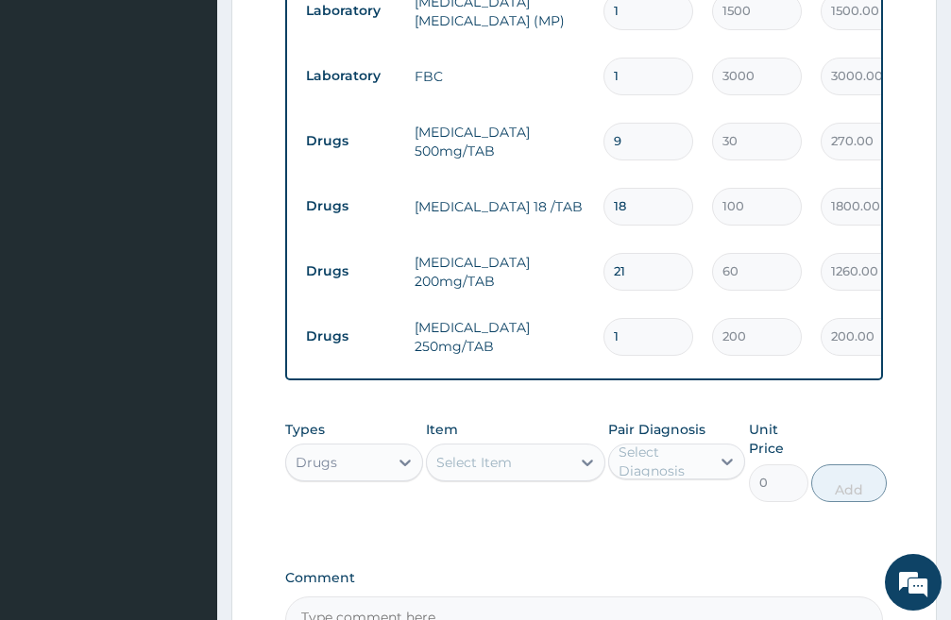
type input "14"
type input "2800.00"
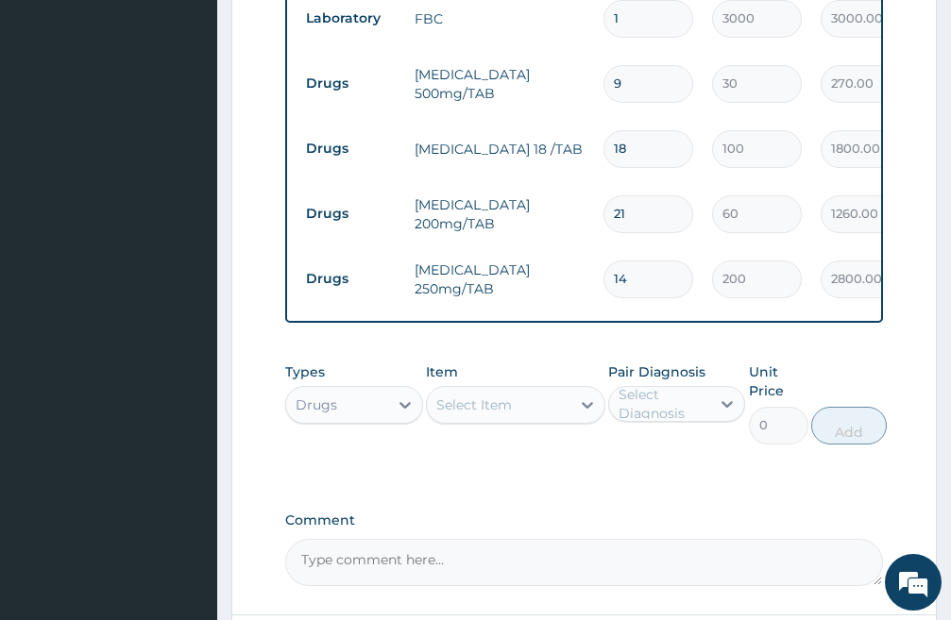
scroll to position [1096, 0]
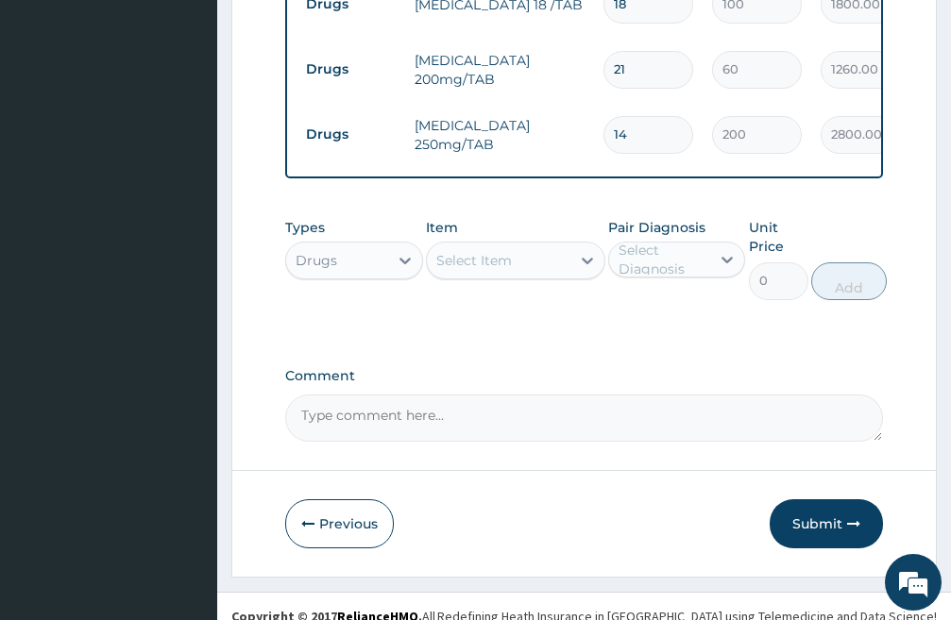
type input "14"
click at [513, 245] on div "Select Item" at bounding box center [498, 260] width 143 height 30
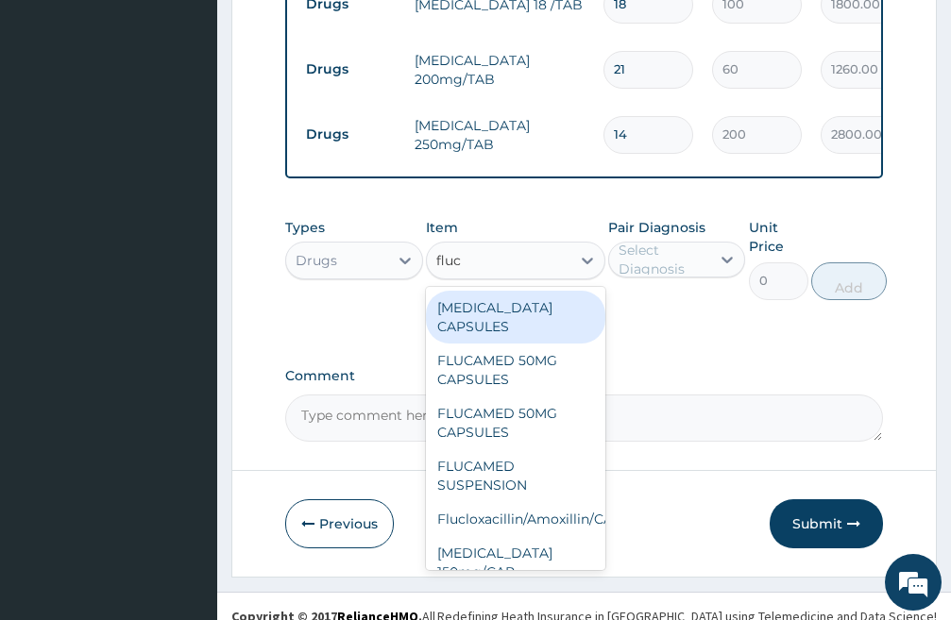
type input "fluco"
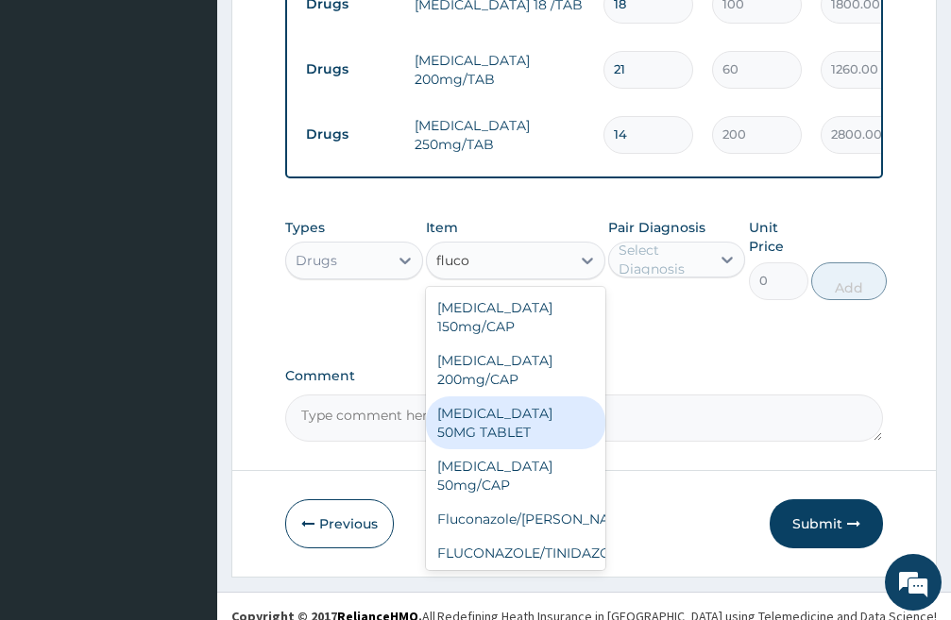
click at [505, 412] on div "FLUCONAZOLE 50MG TABLET" at bounding box center [515, 422] width 179 height 53
type input "150"
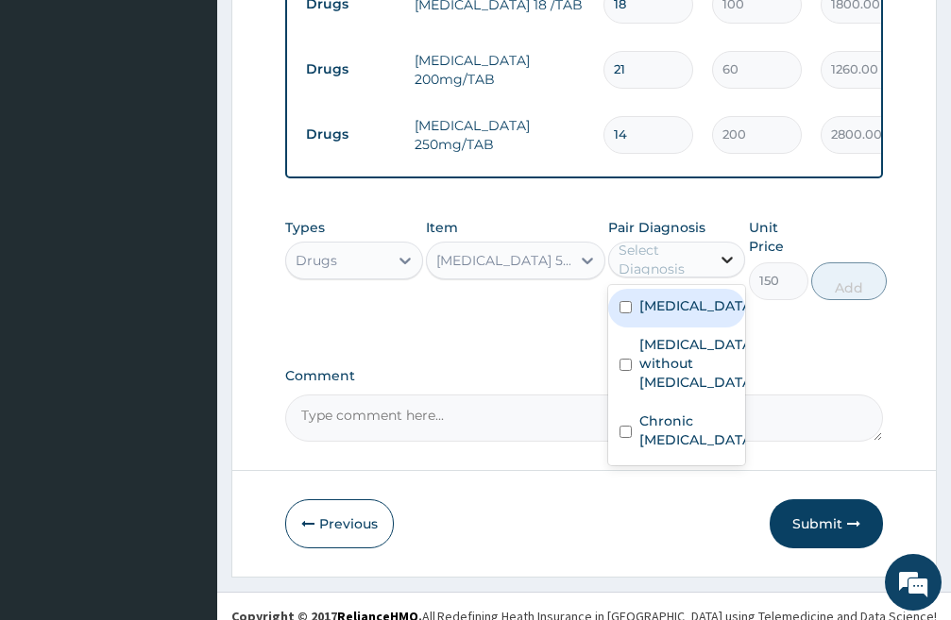
click at [725, 258] on icon at bounding box center [727, 261] width 11 height 7
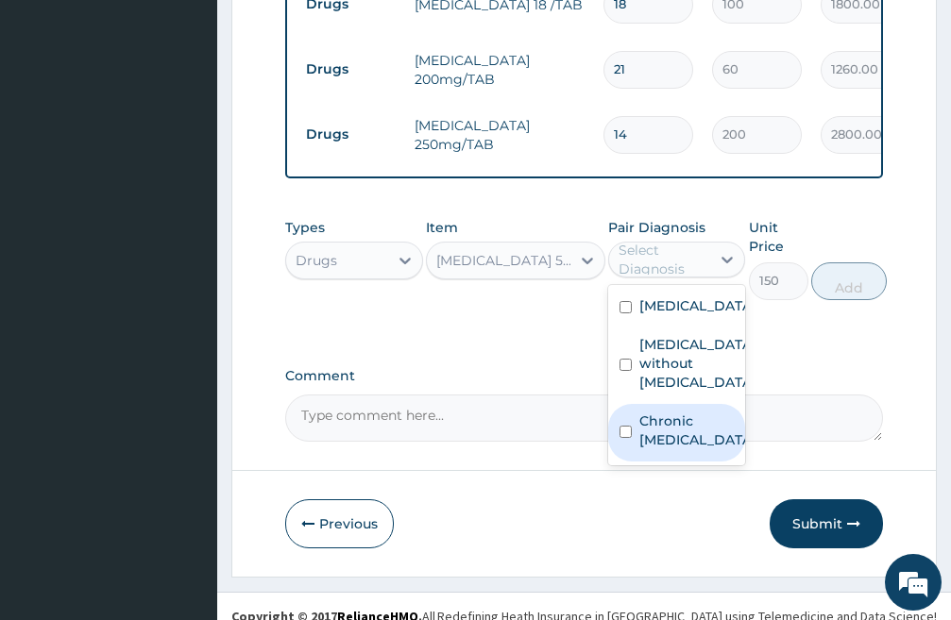
click at [627, 433] on input "checkbox" at bounding box center [625, 432] width 12 height 12
checkbox input "true"
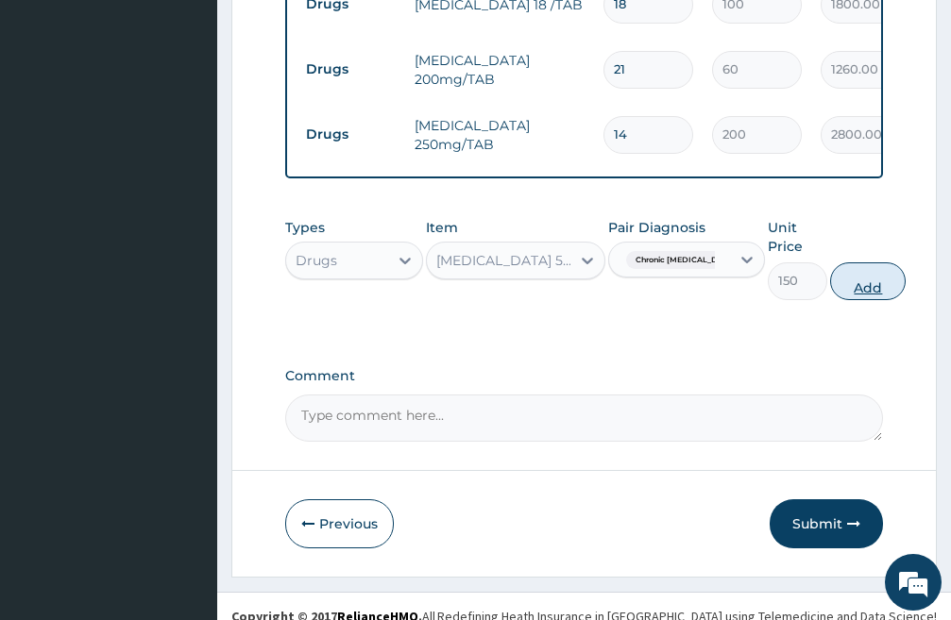
click at [852, 271] on button "Add" at bounding box center [868, 281] width 76 height 38
type input "0"
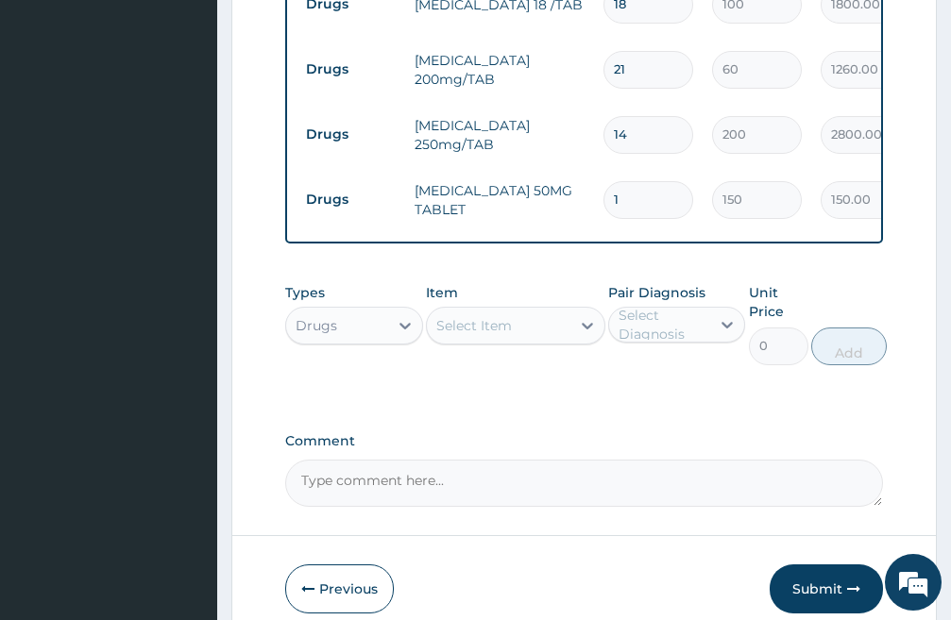
type input "0.00"
type input "7"
type input "1050.00"
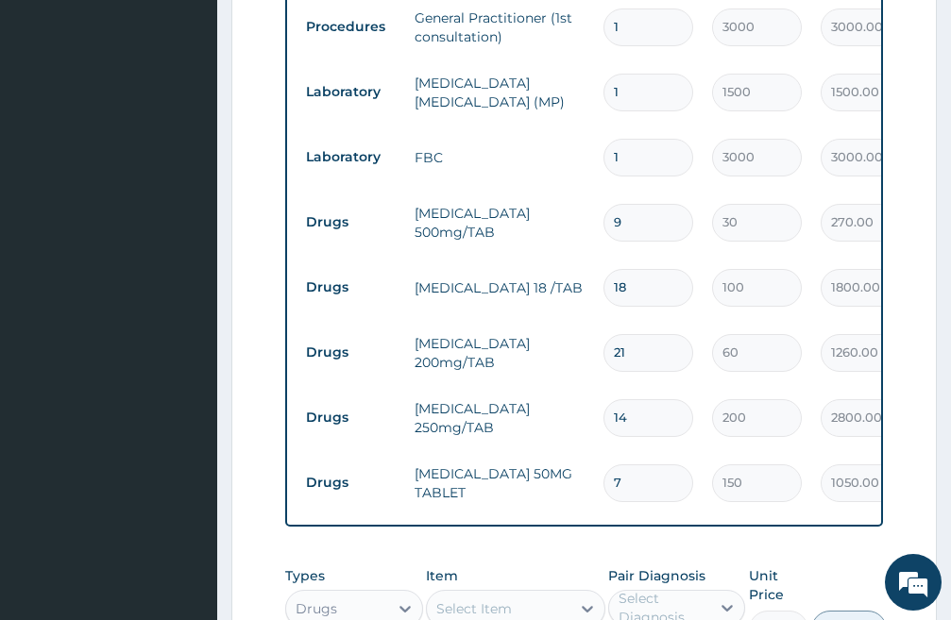
type input "6"
type input "900.00"
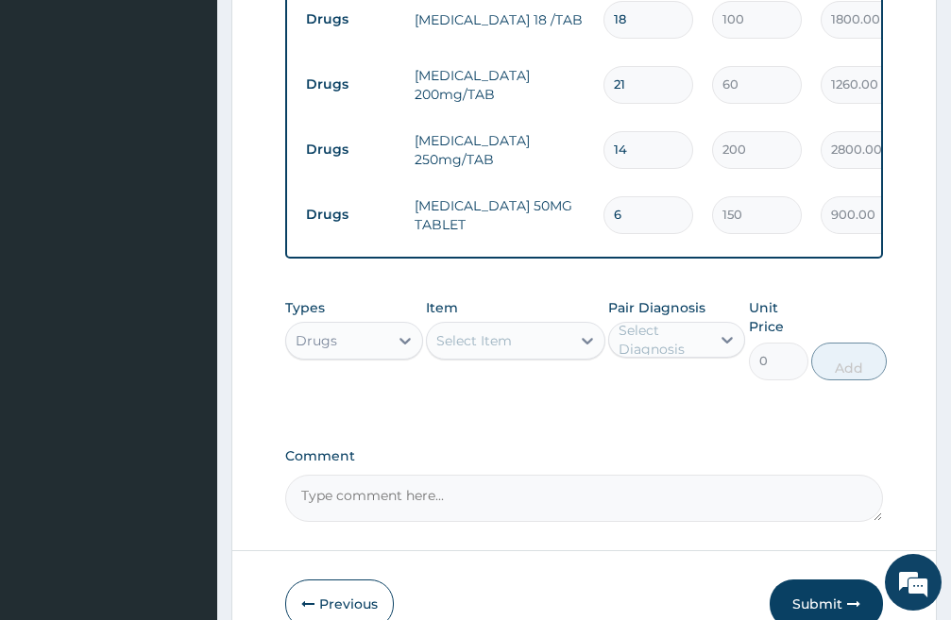
scroll to position [1161, 0]
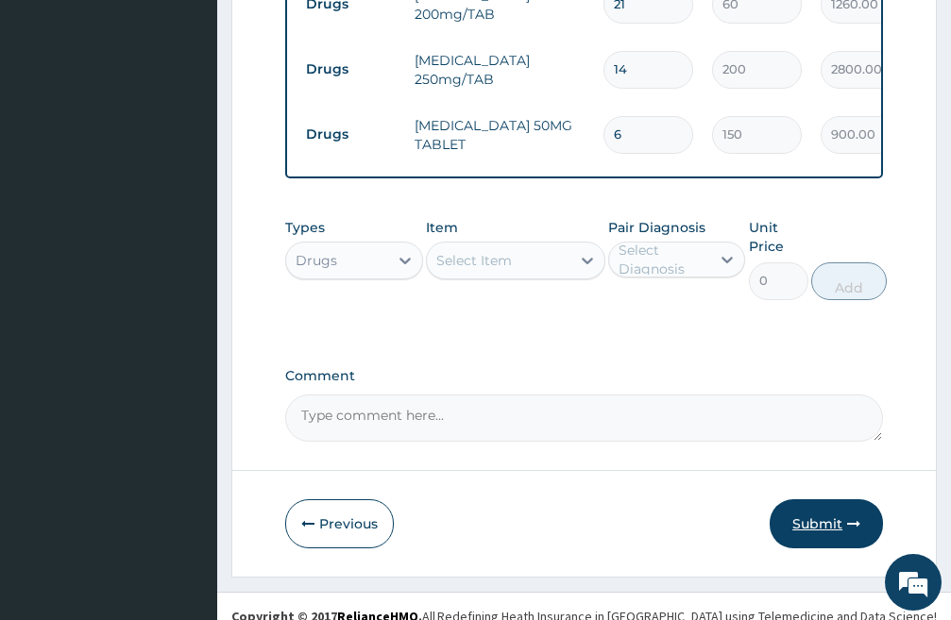
type input "6"
click at [823, 510] on button "Submit" at bounding box center [825, 523] width 113 height 49
